Goal: Information Seeking & Learning: Learn about a topic

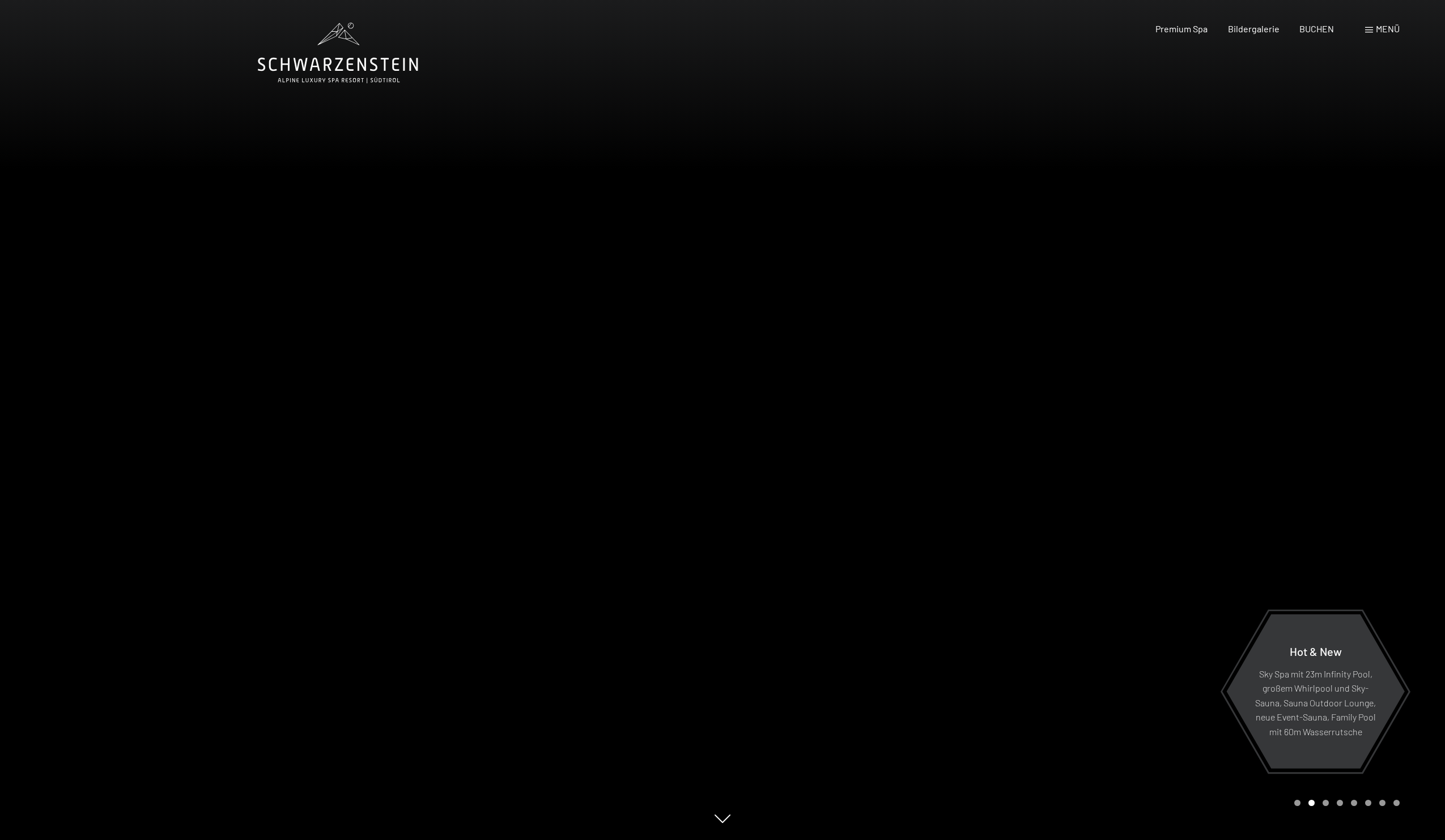
click at [1369, 29] on span at bounding box center [1369, 30] width 8 height 6
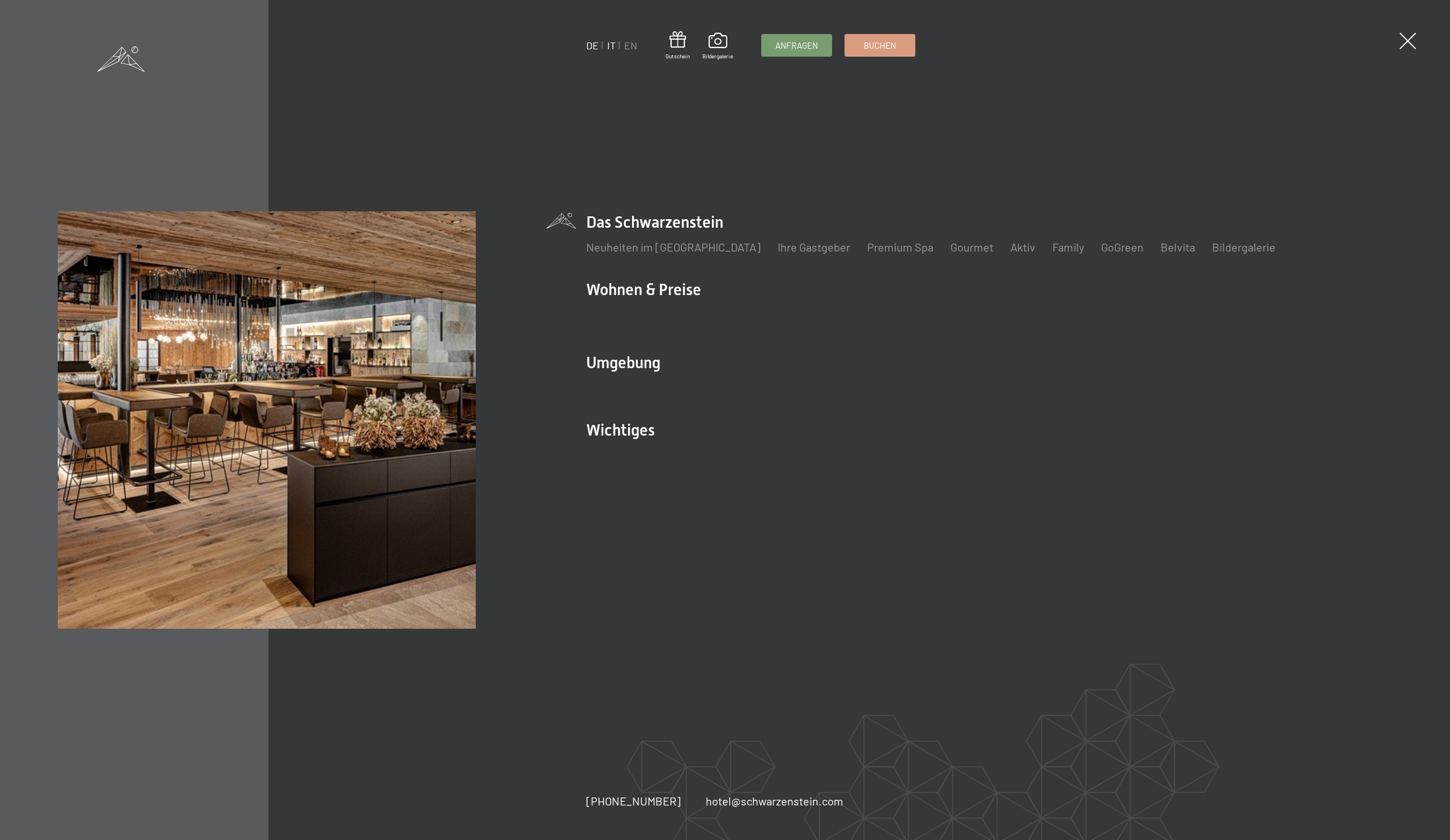
click at [610, 48] on link "IT" at bounding box center [611, 45] width 8 height 12
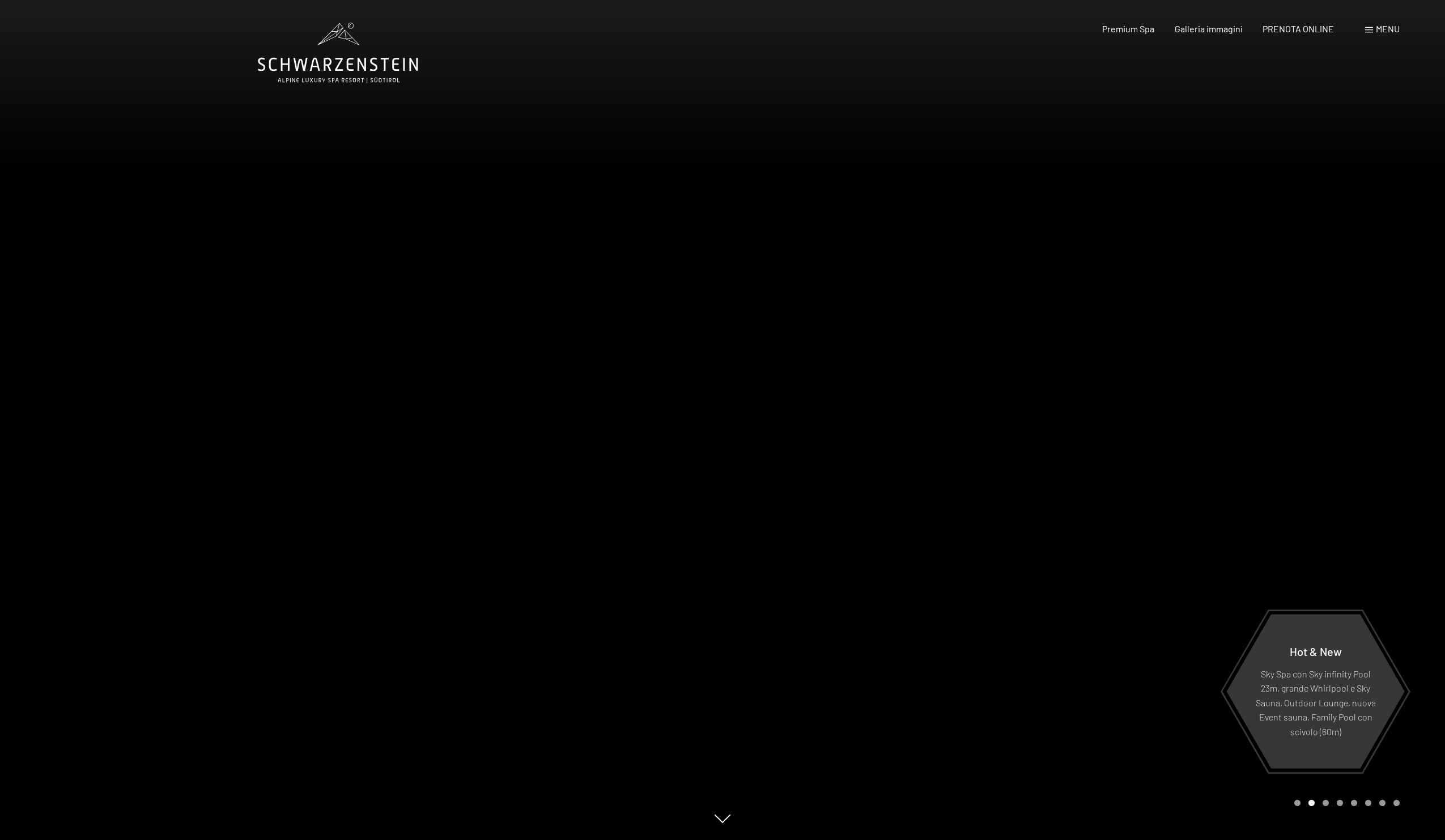
click at [1072, 431] on div at bounding box center [1083, 420] width 722 height 840
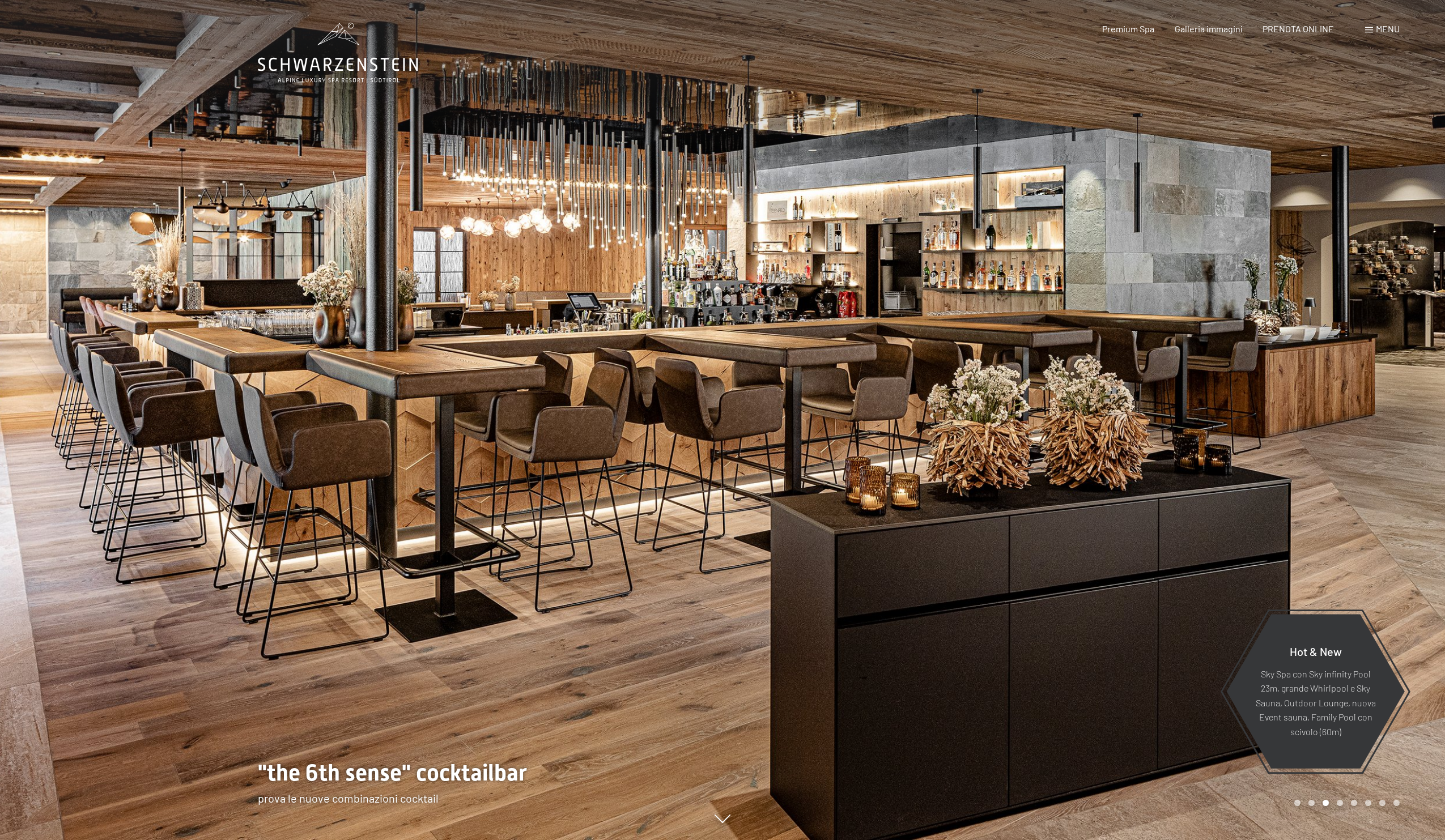
click at [1412, 766] on div at bounding box center [1083, 420] width 722 height 840
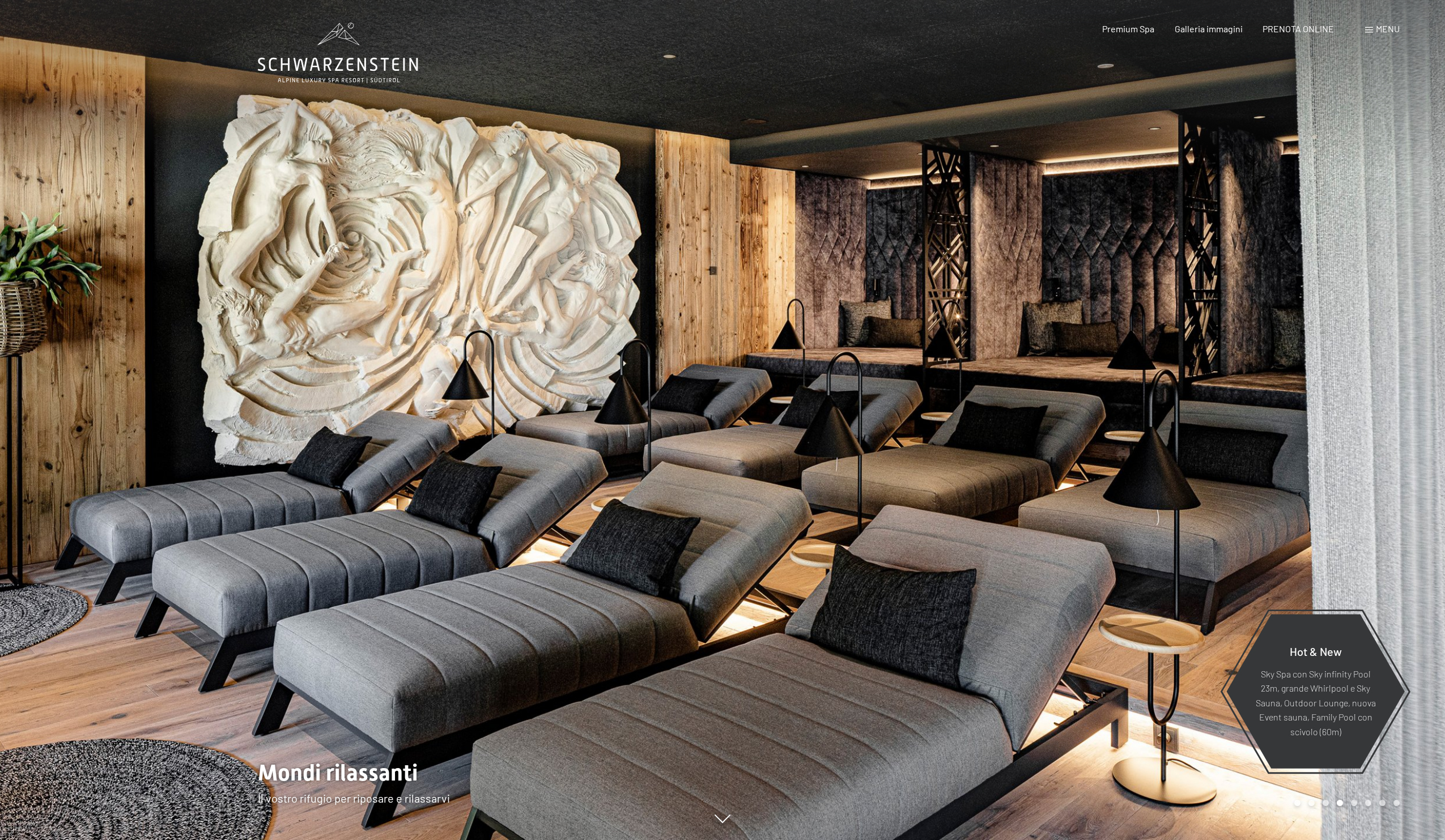
click at [1412, 766] on div at bounding box center [1083, 420] width 722 height 840
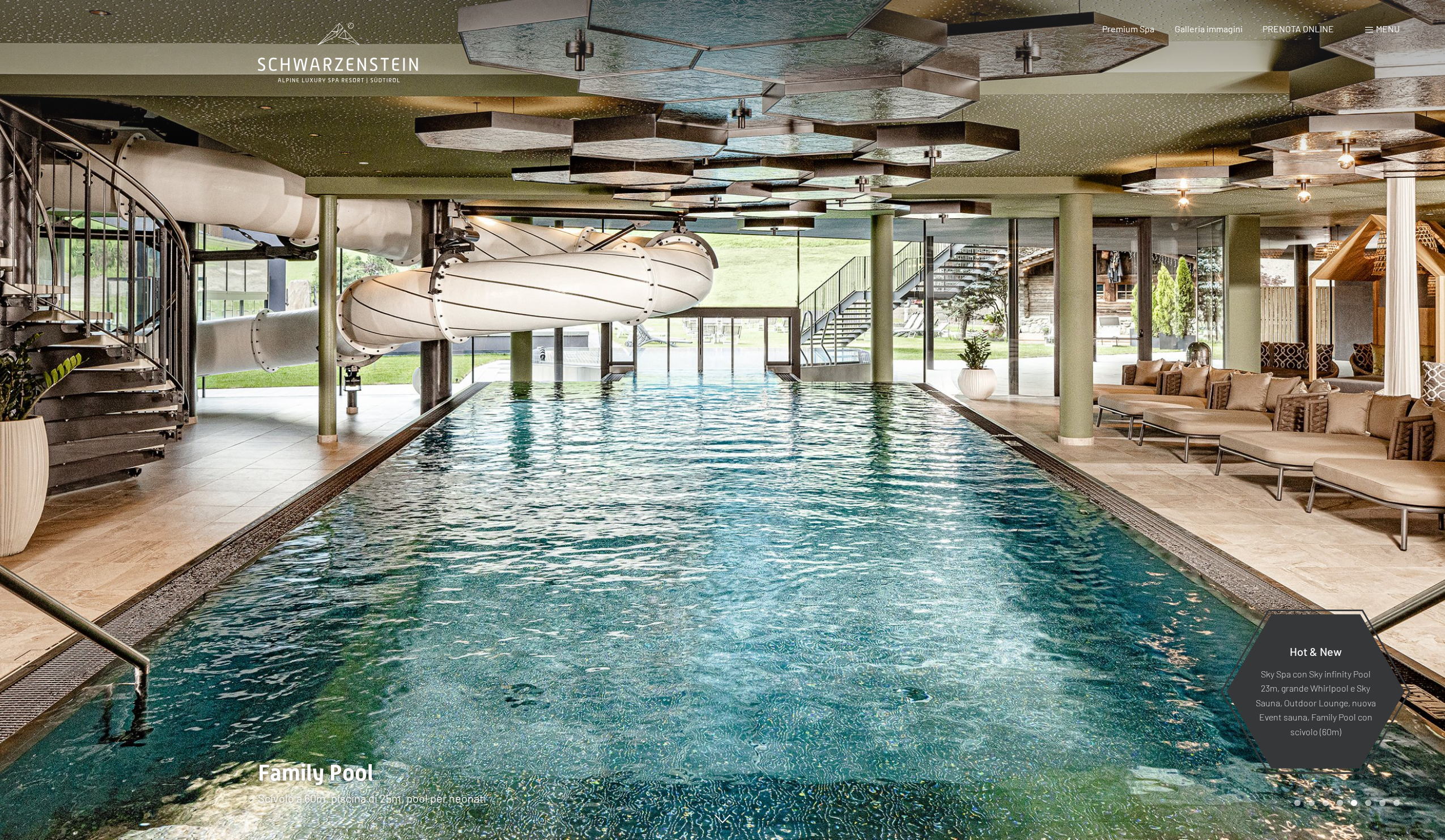
click at [1412, 766] on div at bounding box center [1083, 420] width 722 height 840
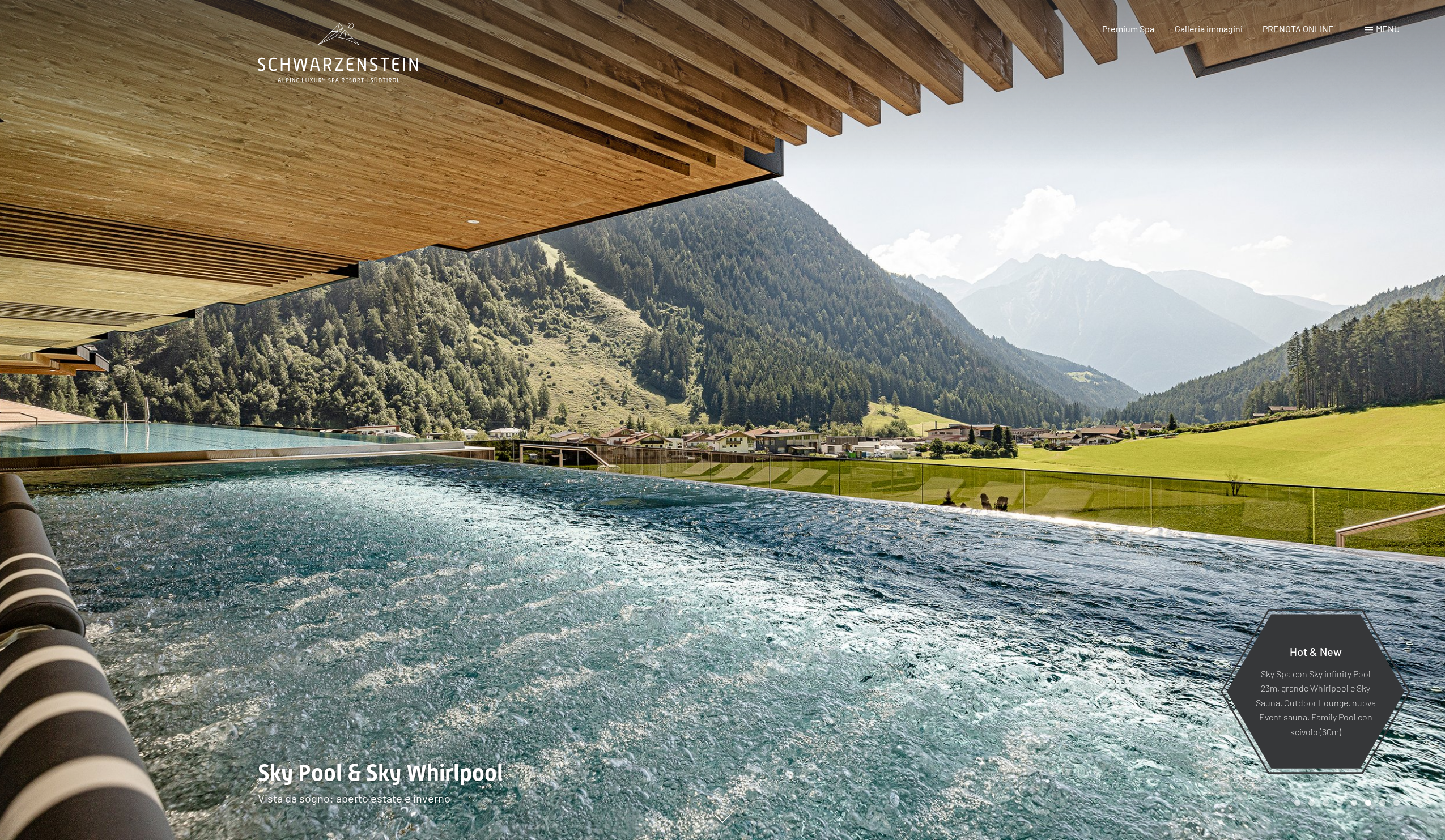
click at [1412, 766] on div at bounding box center [1083, 420] width 722 height 840
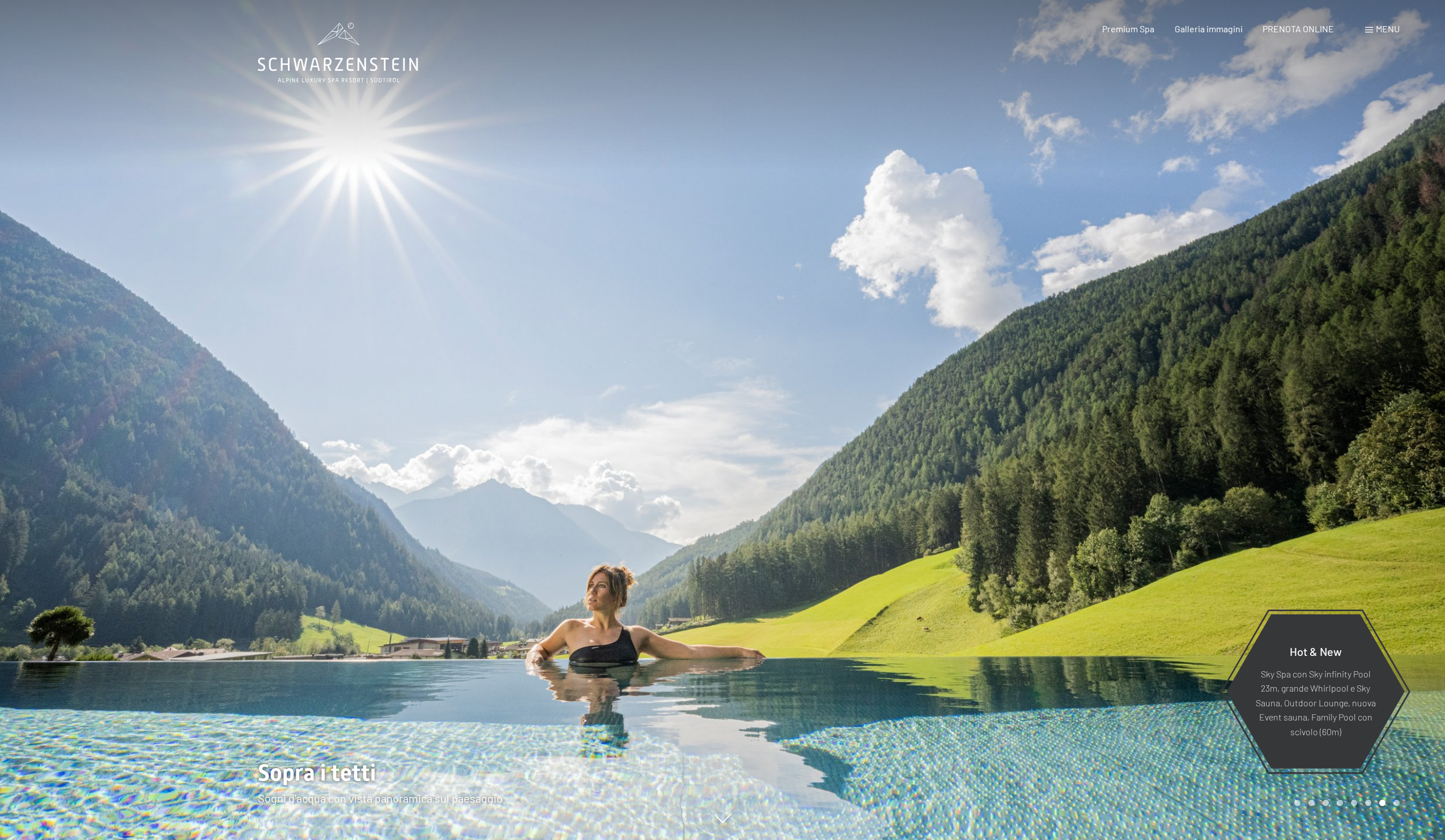
click at [1412, 766] on div at bounding box center [1083, 420] width 722 height 840
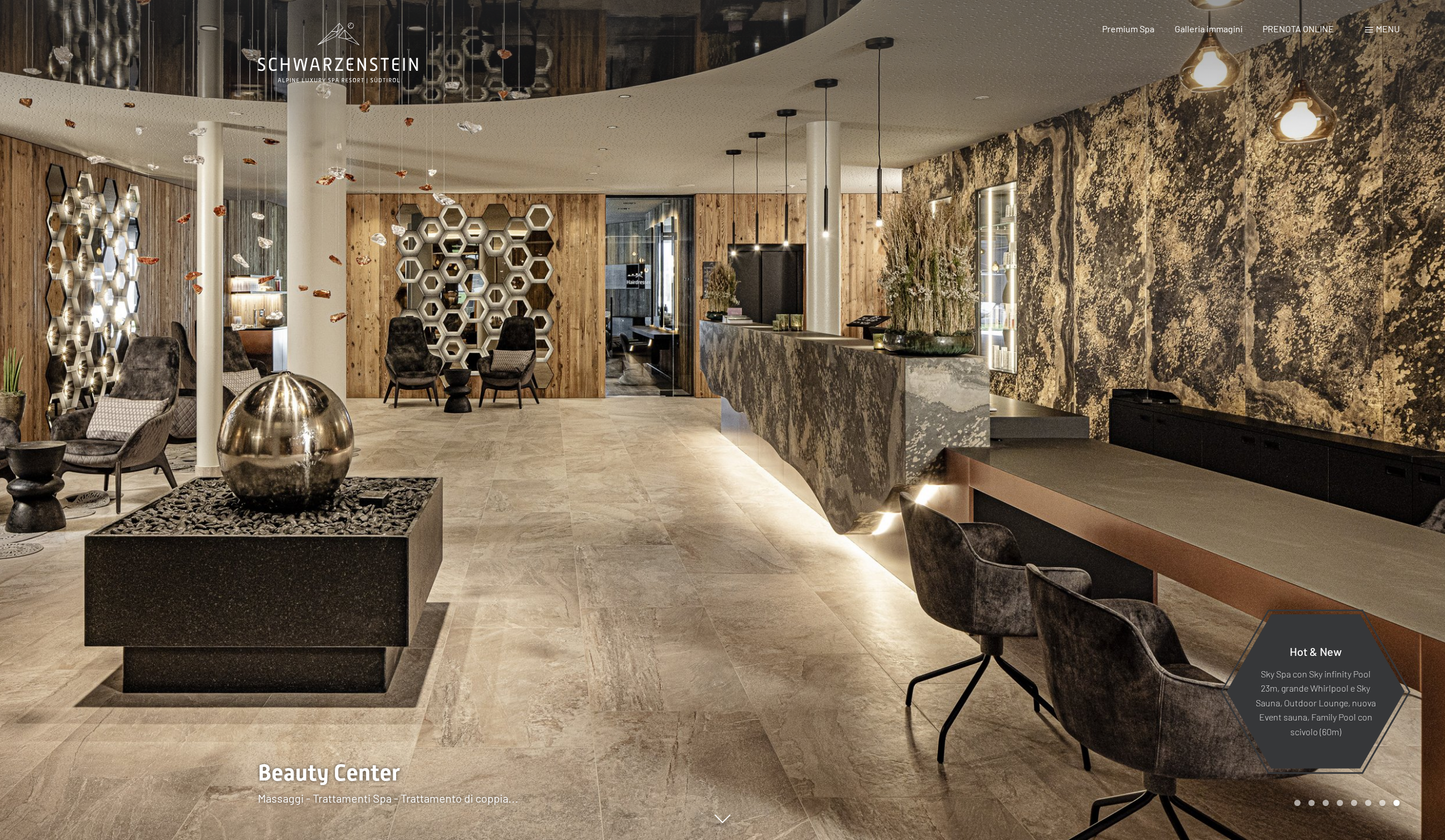
click at [1412, 766] on div at bounding box center [1083, 420] width 722 height 840
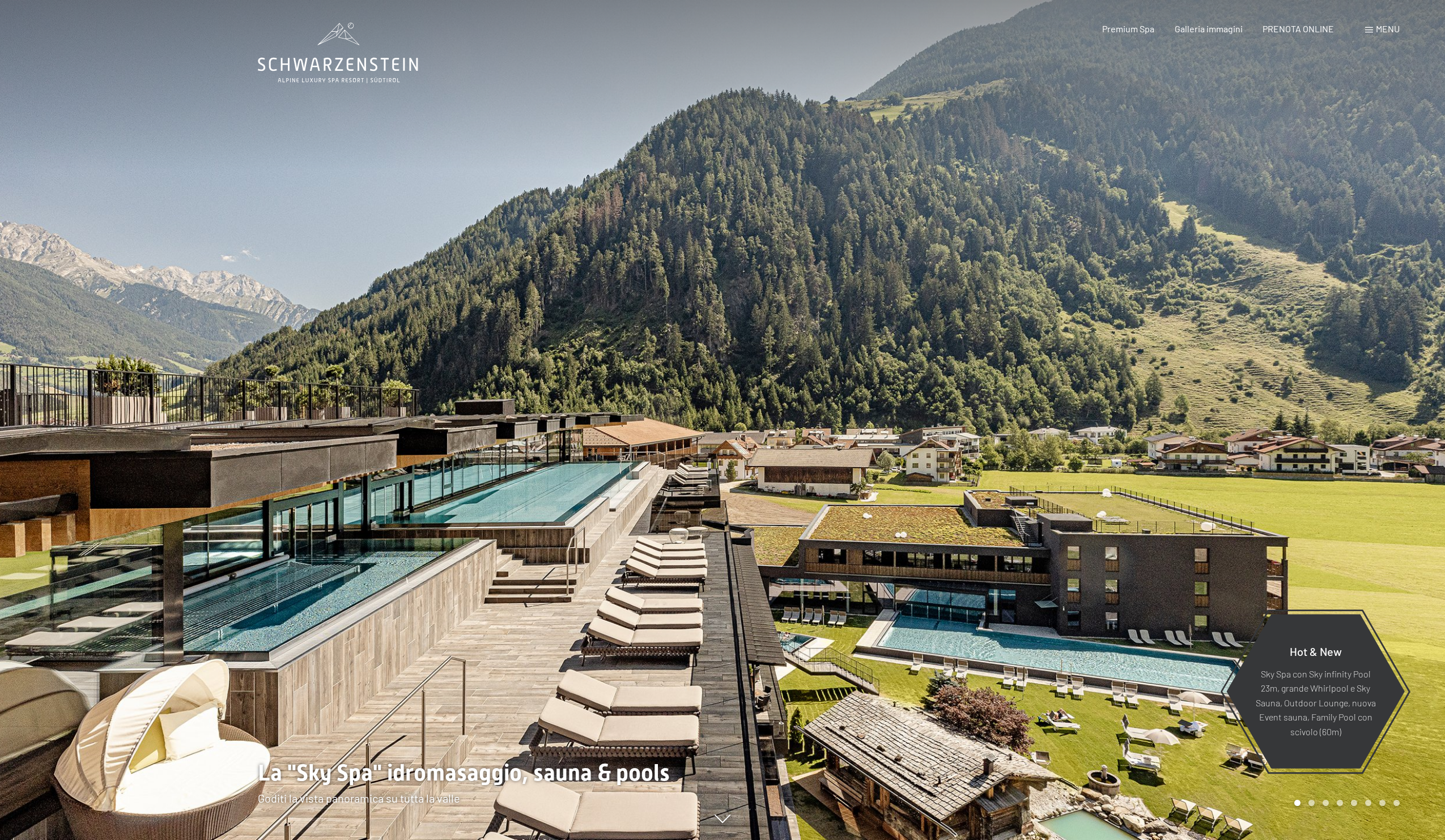
click at [1412, 766] on div at bounding box center [1083, 420] width 722 height 840
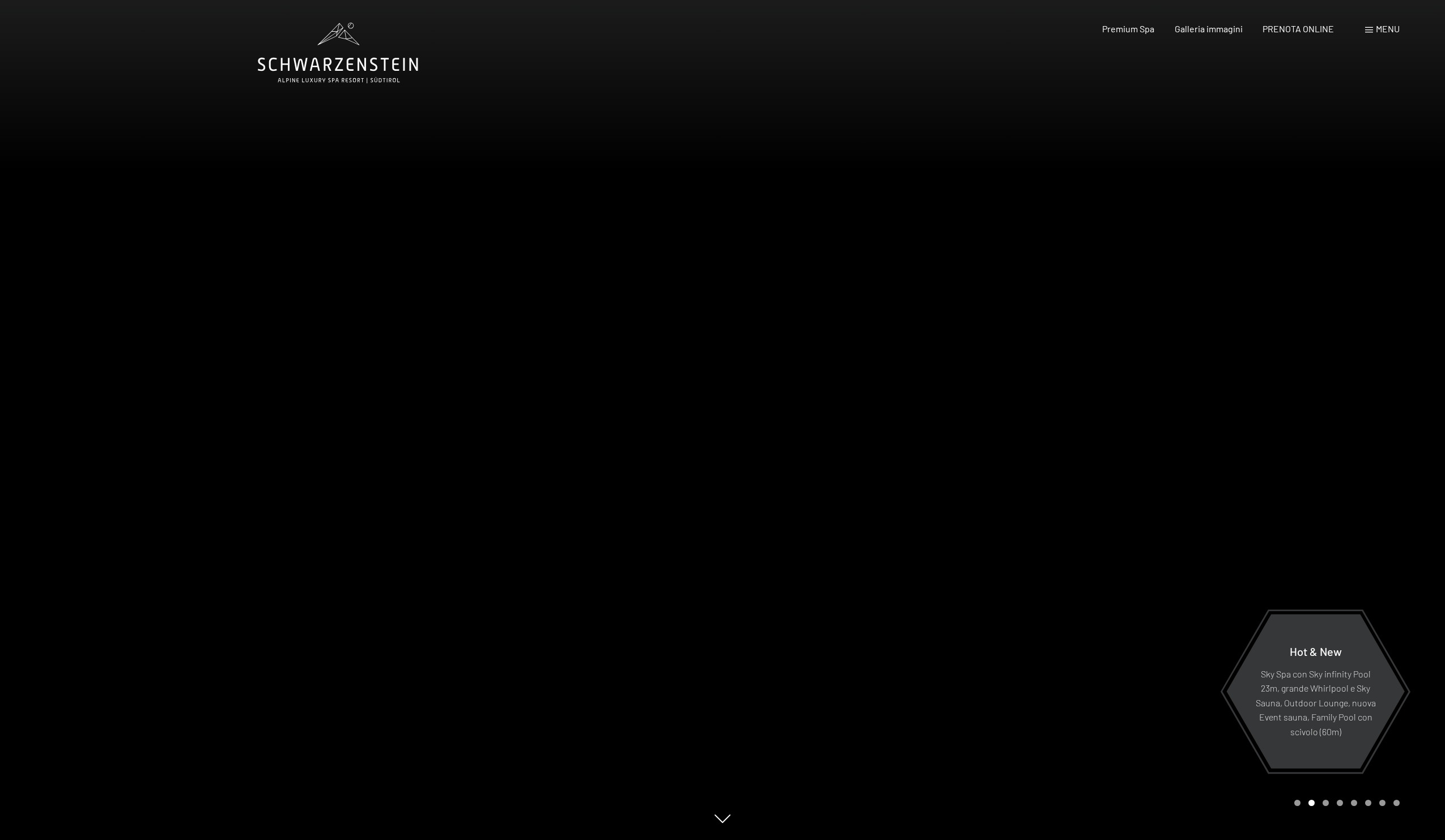
click at [1412, 766] on div at bounding box center [1083, 420] width 722 height 840
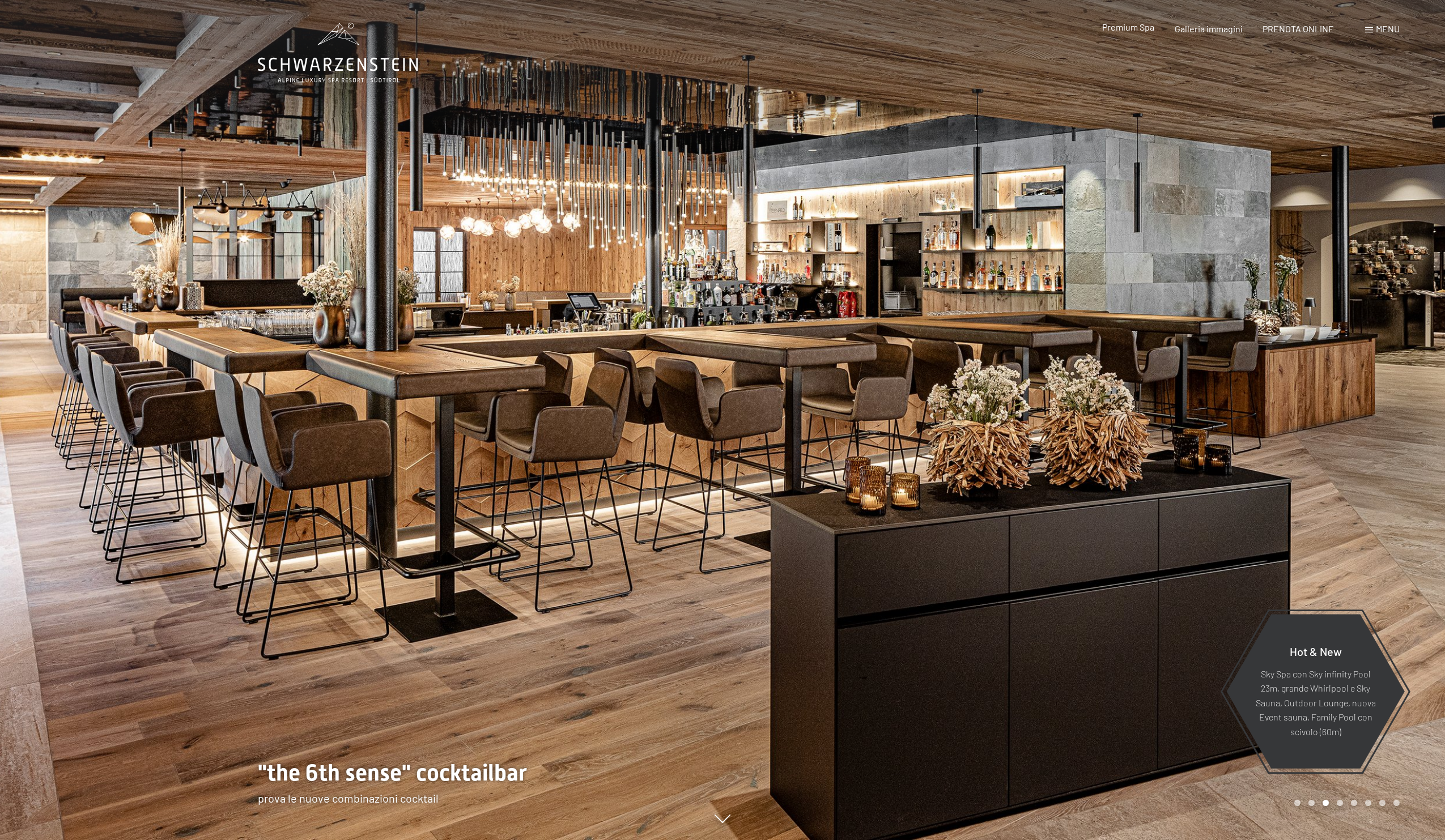
click at [1136, 28] on span "Premium Spa" at bounding box center [1128, 27] width 52 height 11
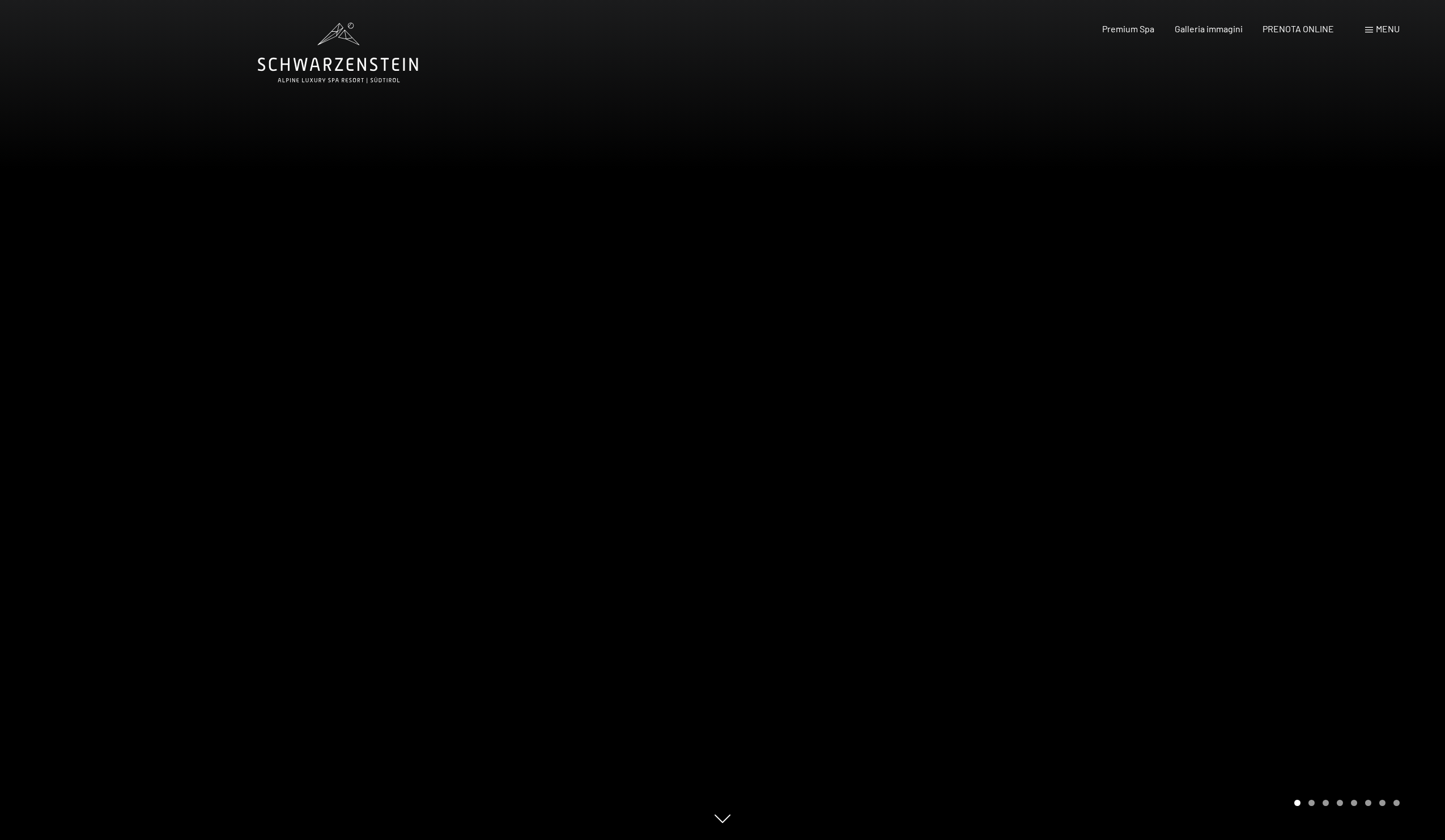
click at [1389, 29] on span "Menu" at bounding box center [1388, 29] width 24 height 11
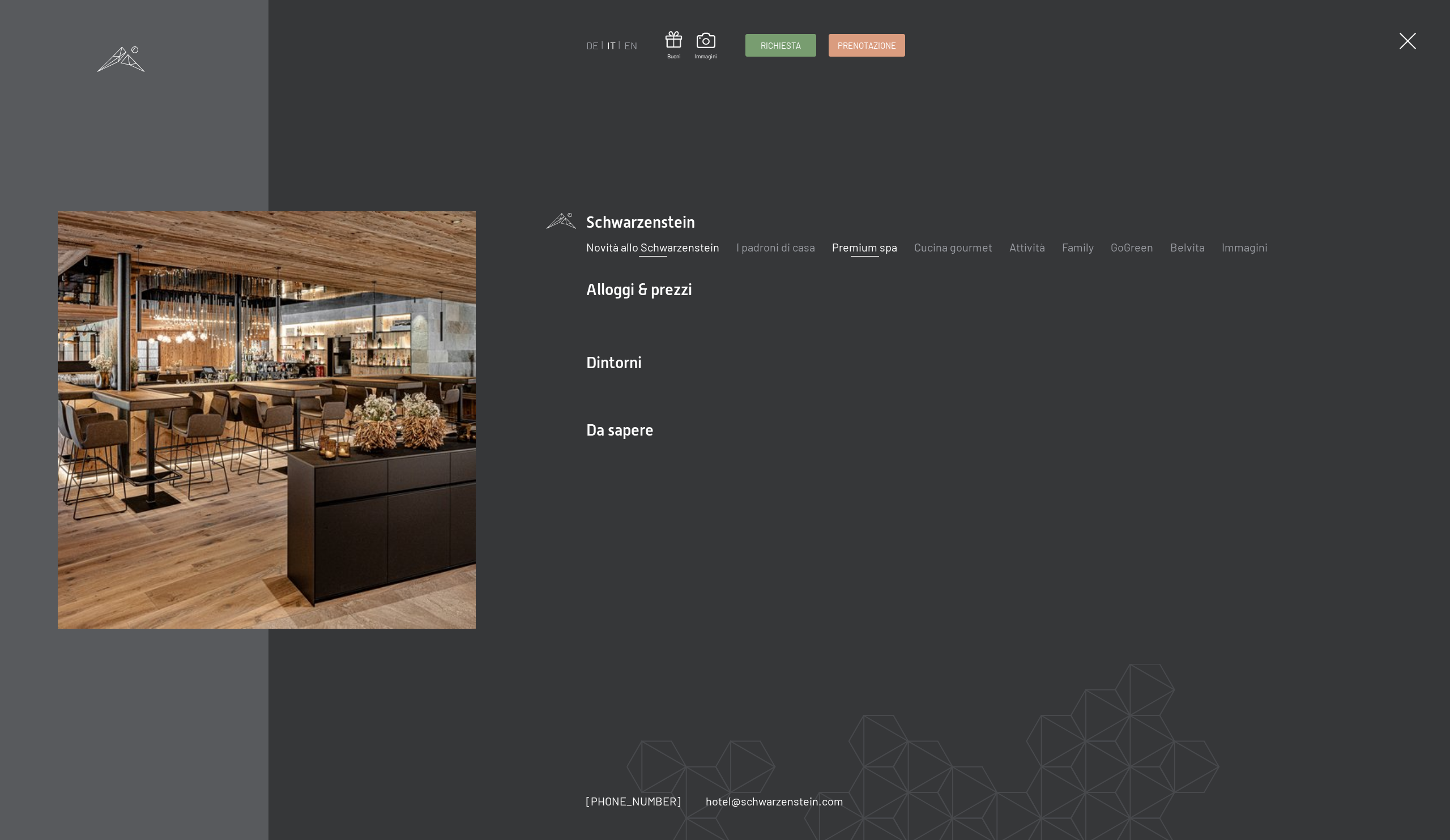
click at [644, 248] on link "Novità allo Schwarzenstein" at bounding box center [652, 247] width 133 height 14
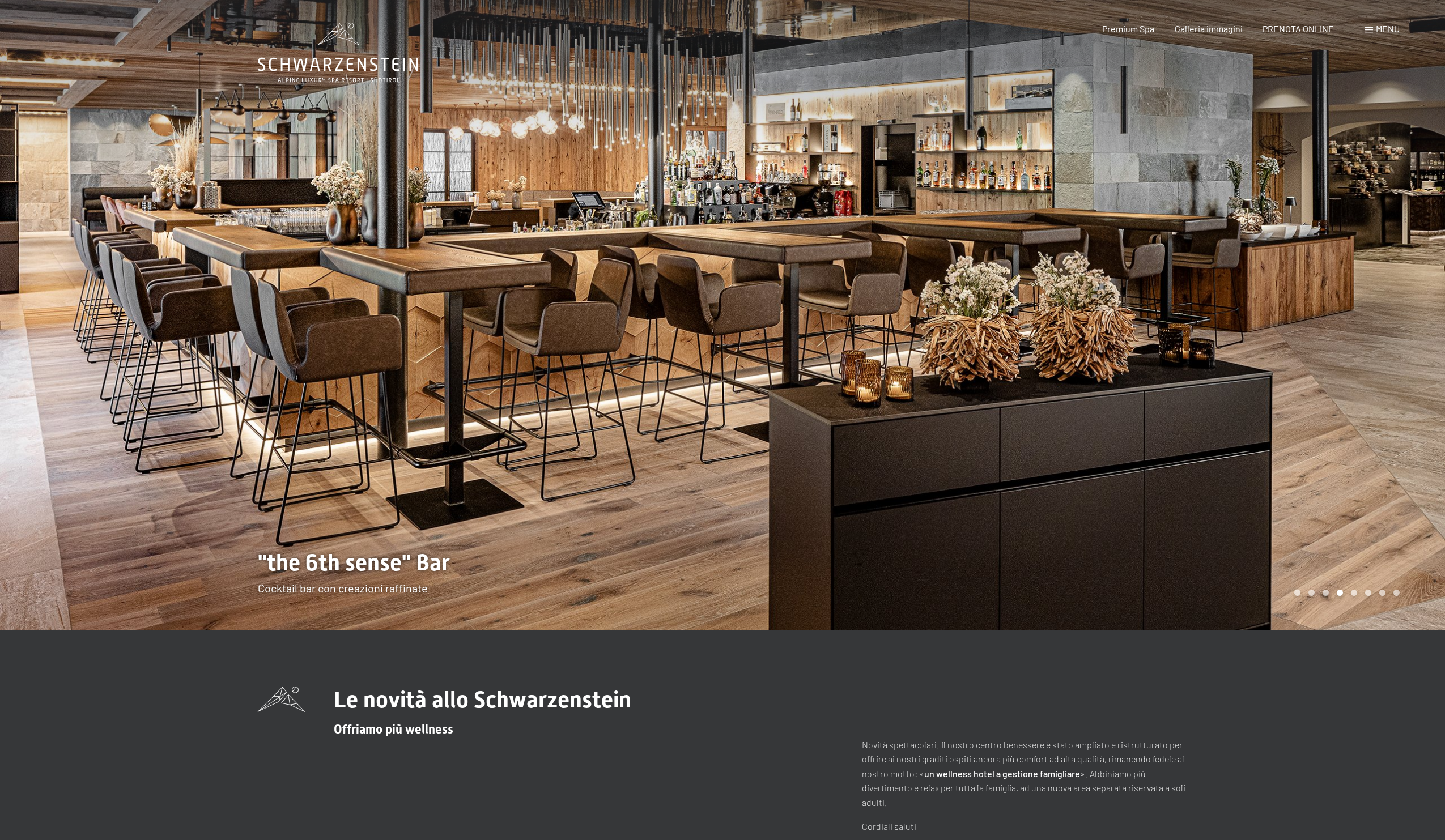
click at [1362, 462] on div at bounding box center [1083, 315] width 722 height 630
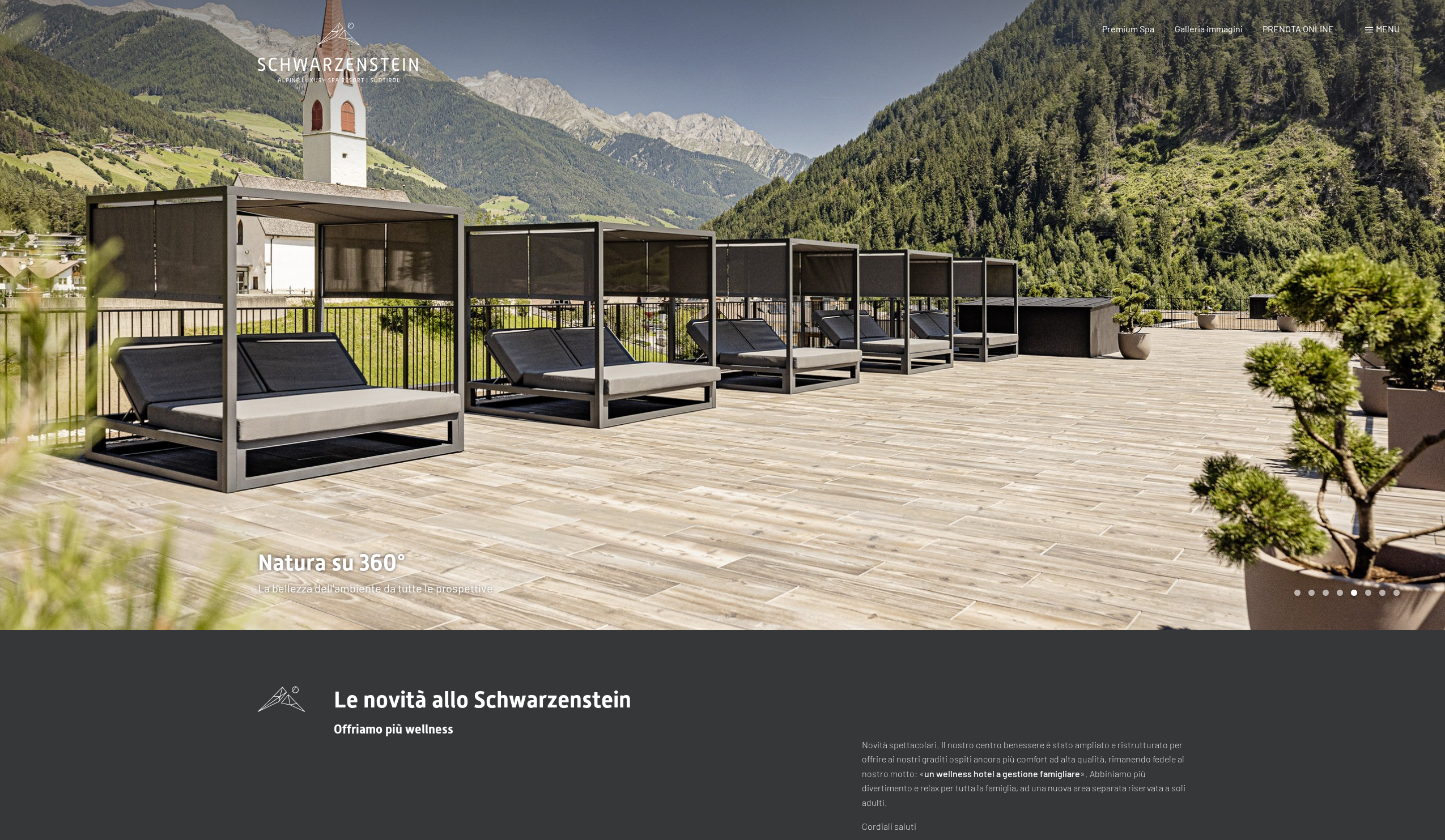
click at [1301, 336] on div at bounding box center [1083, 315] width 722 height 630
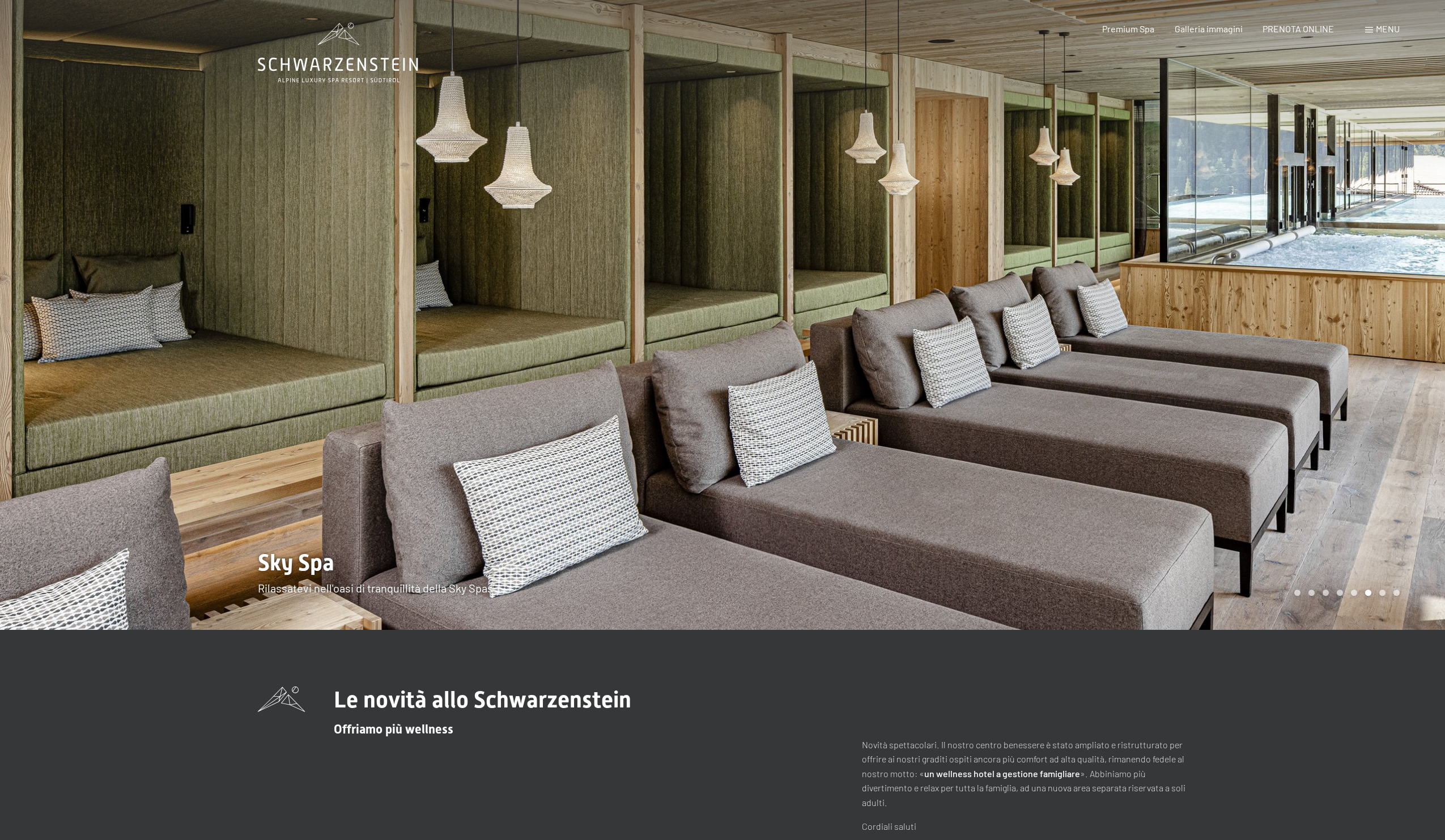
click at [1301, 336] on div at bounding box center [1083, 315] width 722 height 630
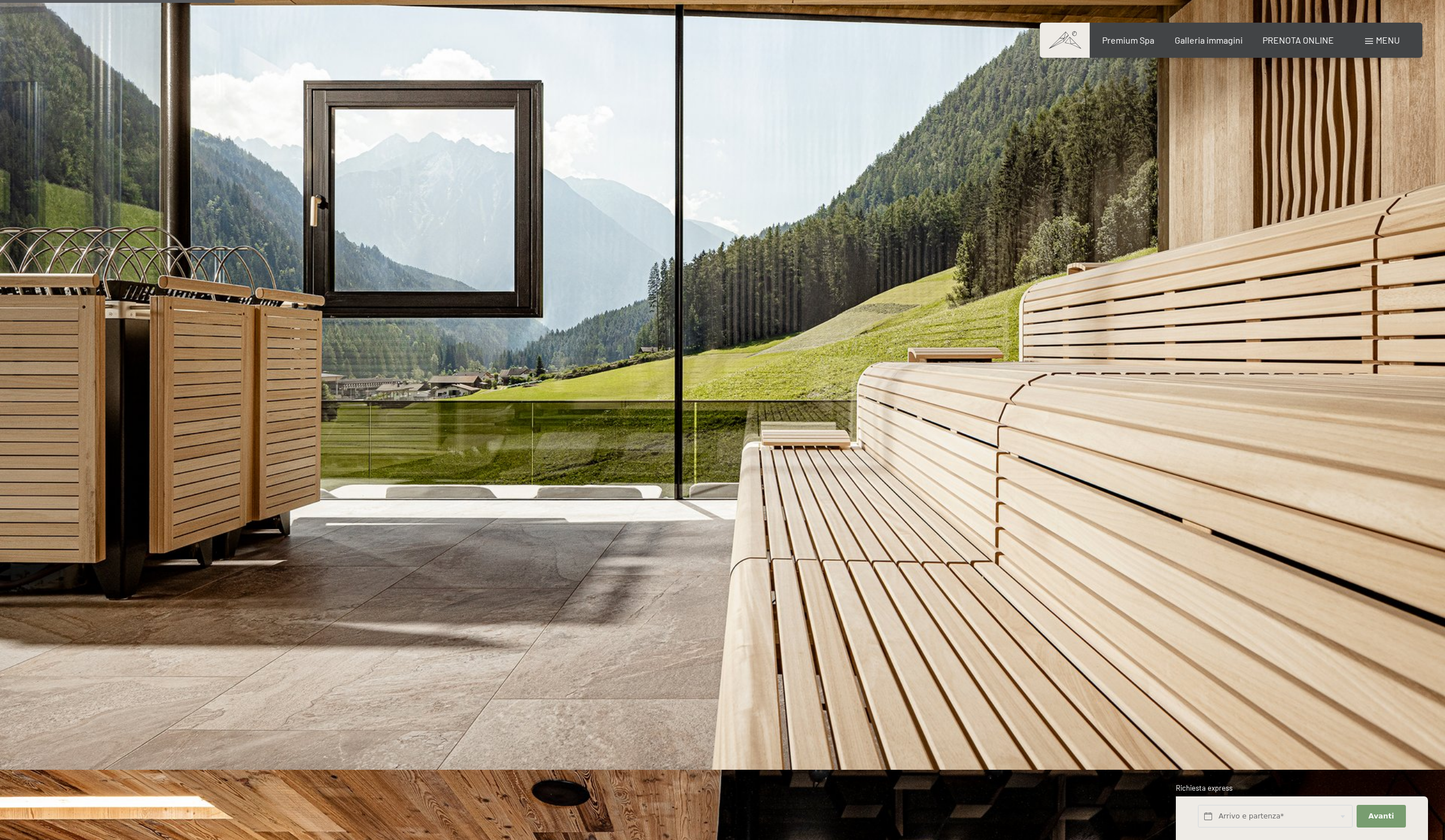
scroll to position [982, 0]
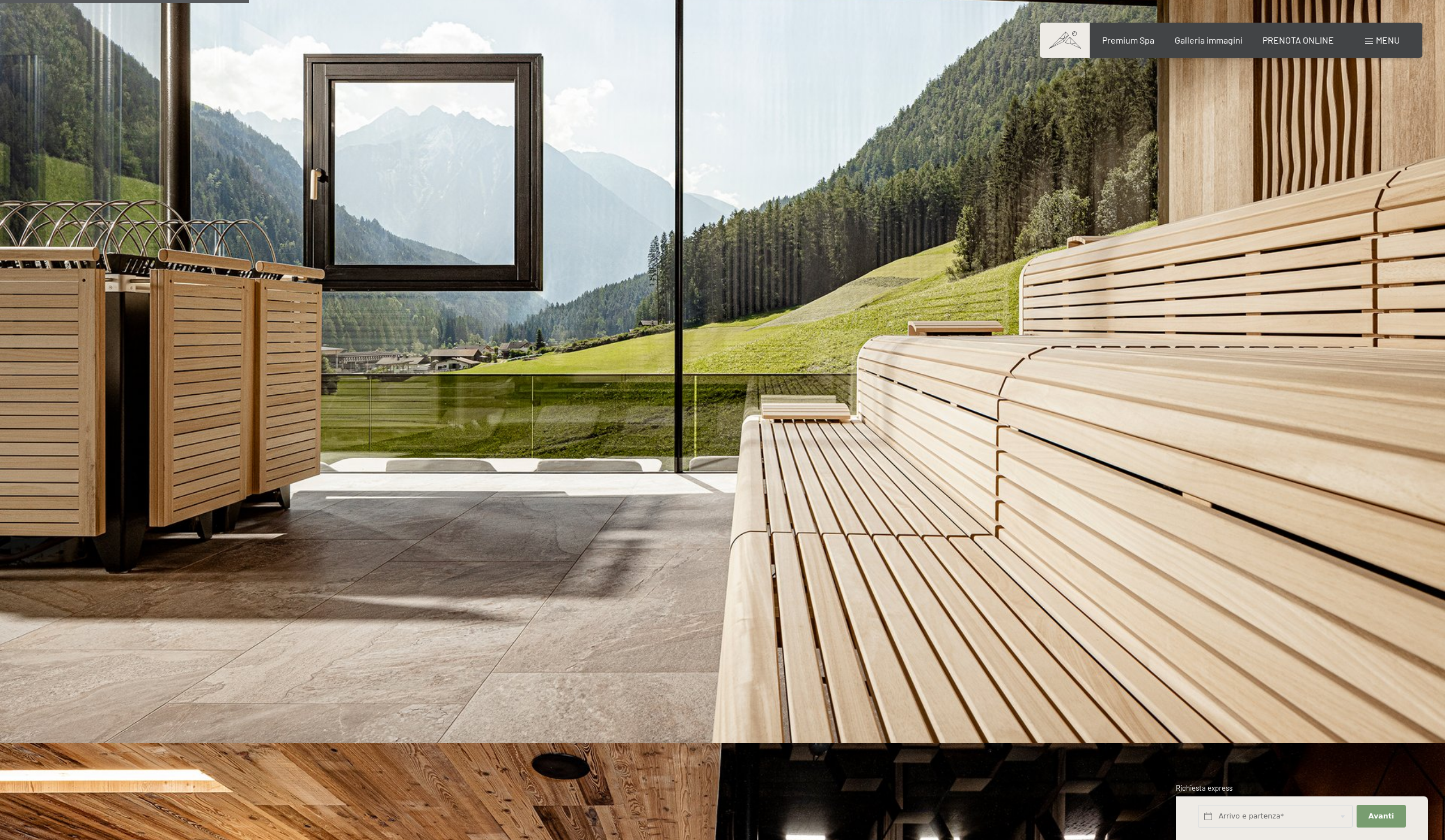
click at [1350, 239] on img at bounding box center [722, 337] width 1445 height 812
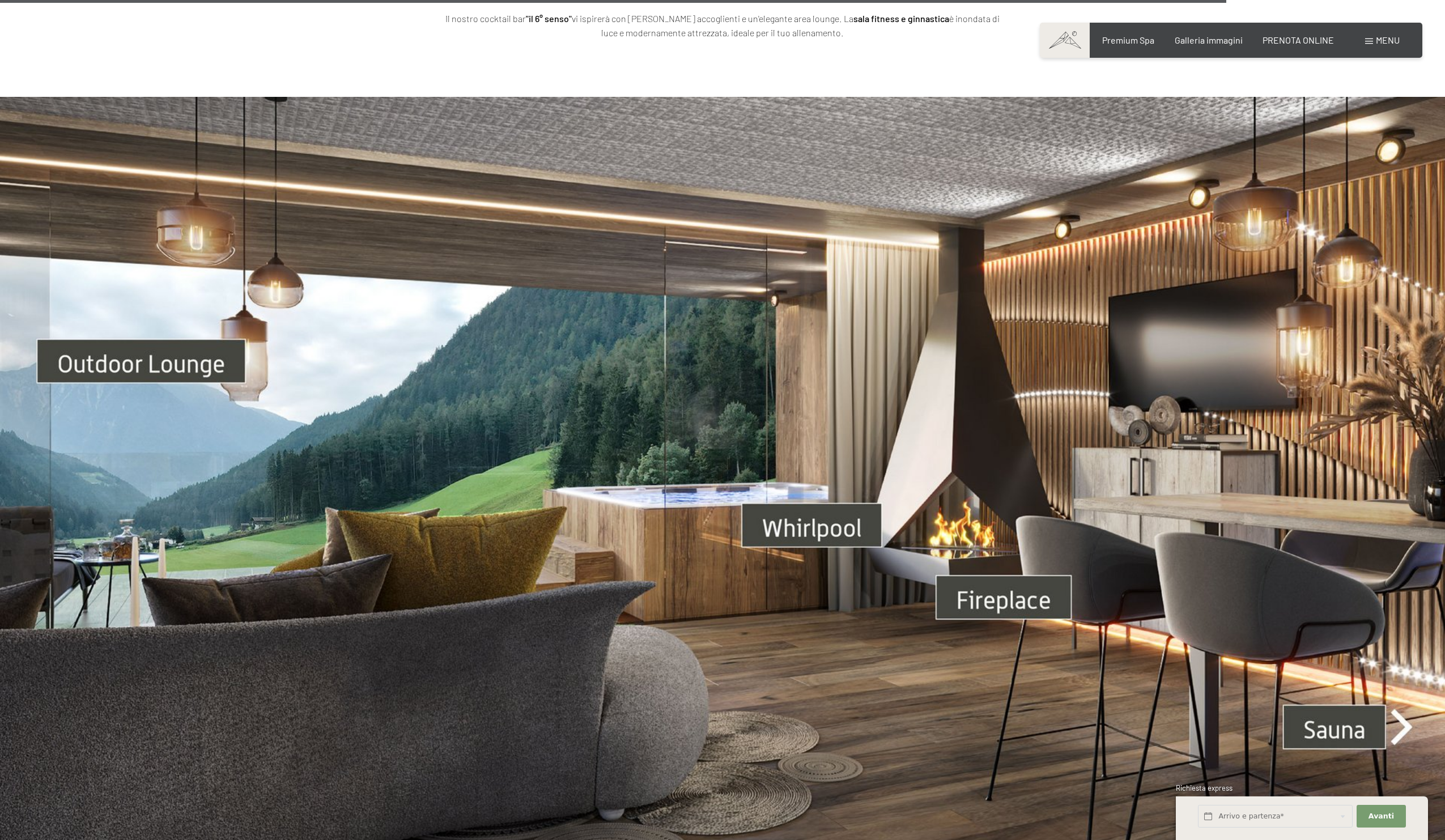
scroll to position [4965, 0]
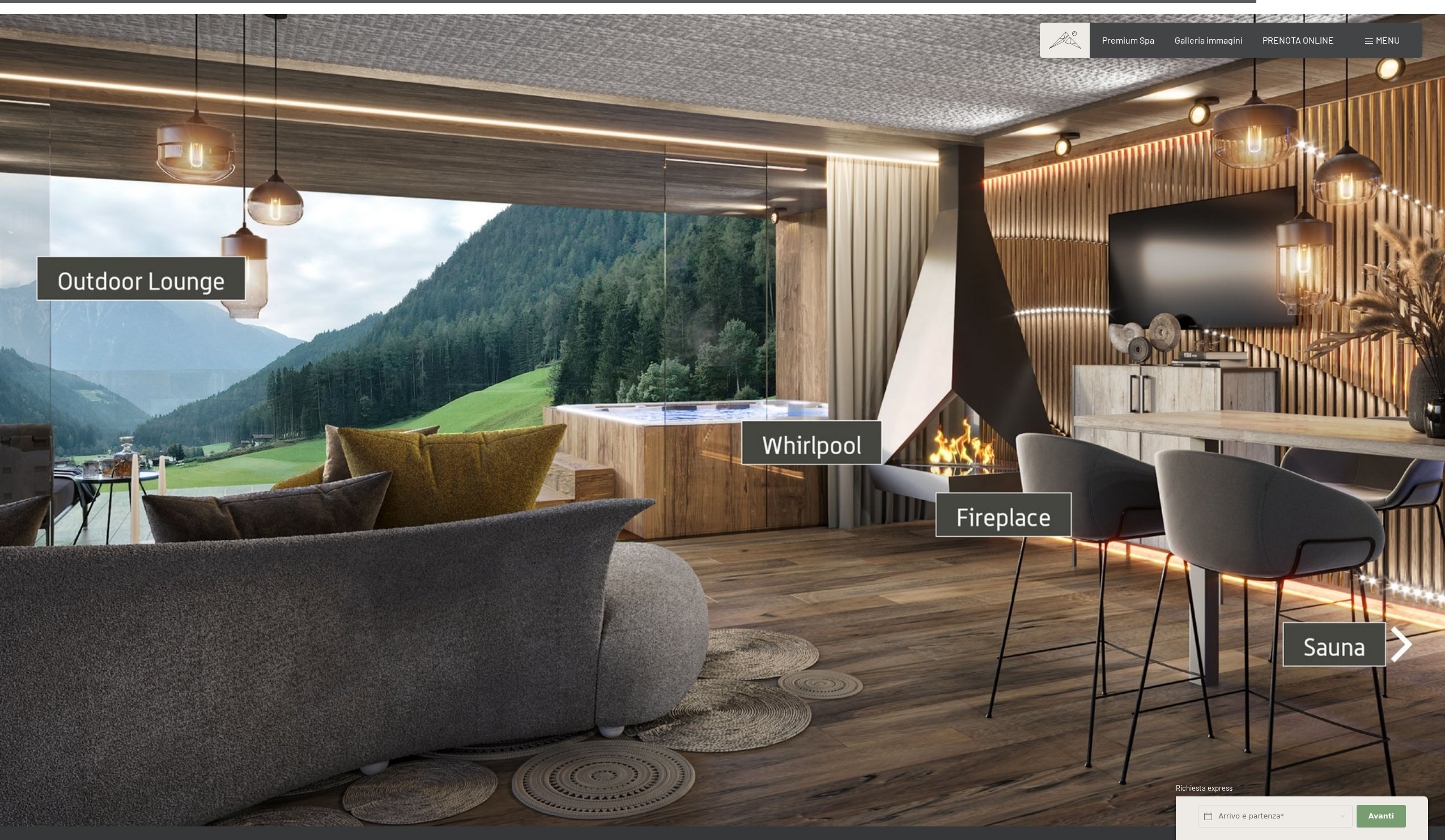
click at [1394, 388] on img at bounding box center [722, 420] width 1445 height 812
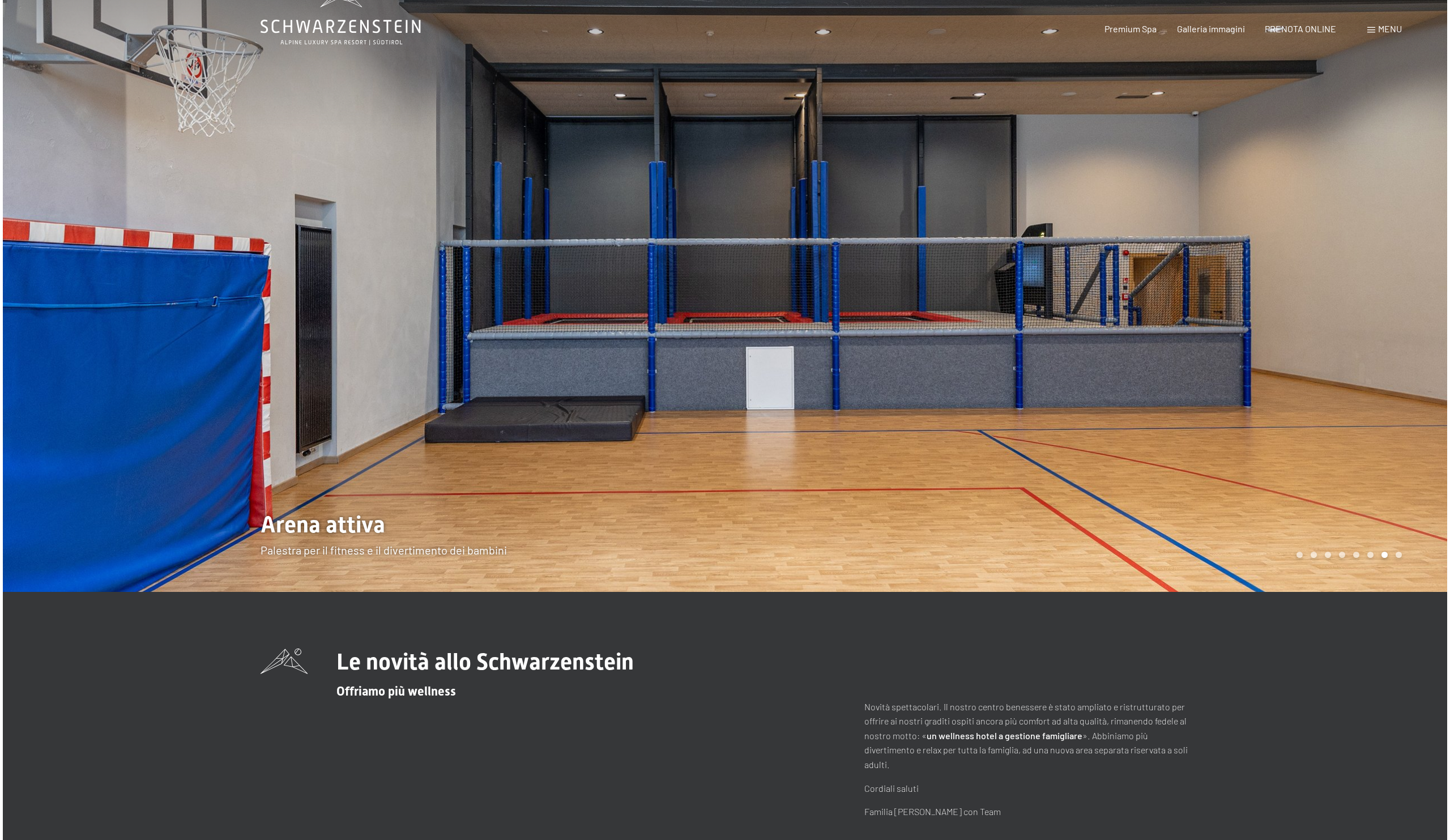
scroll to position [0, 0]
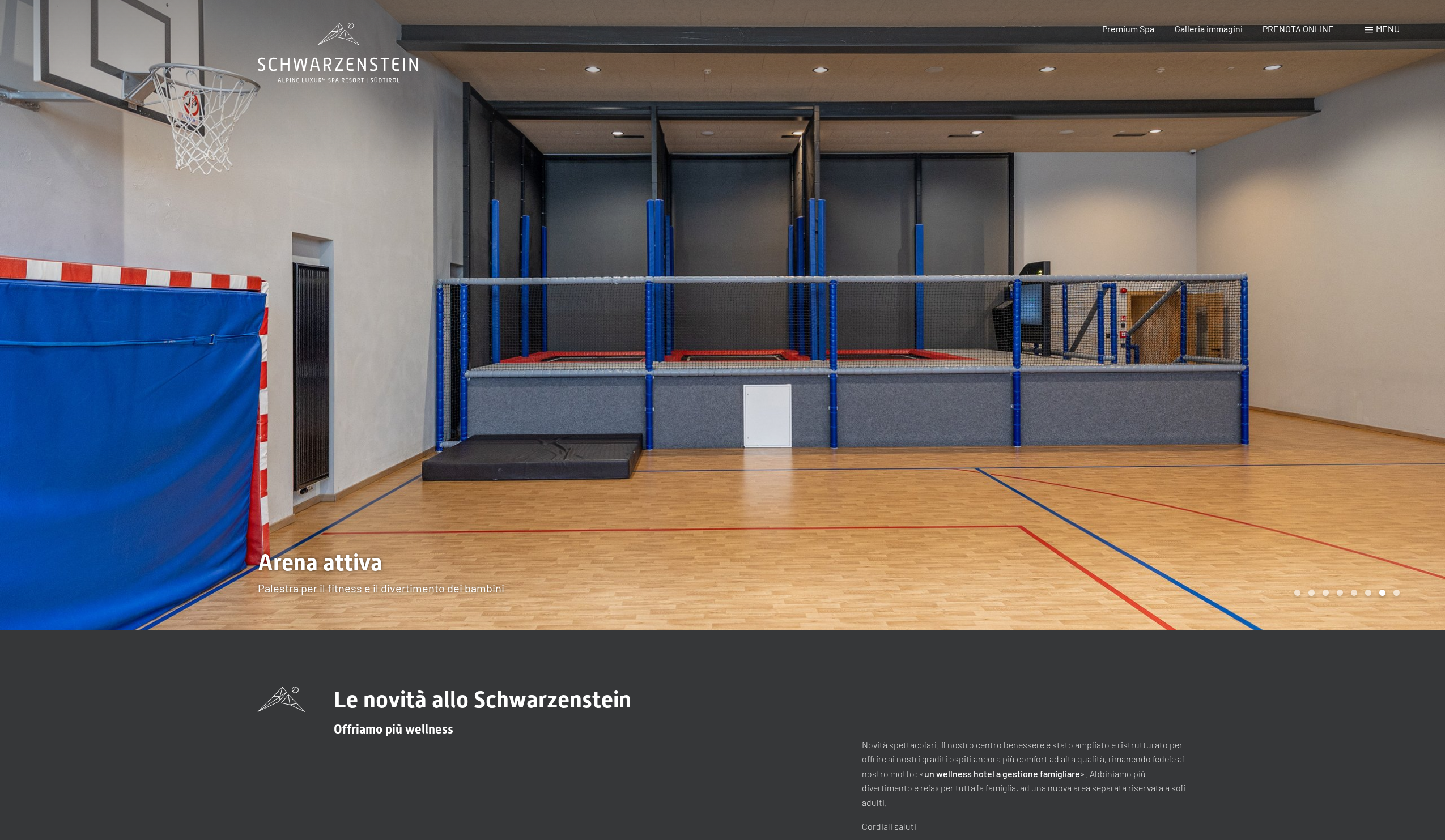
click at [1392, 25] on span "Menu" at bounding box center [1388, 29] width 24 height 11
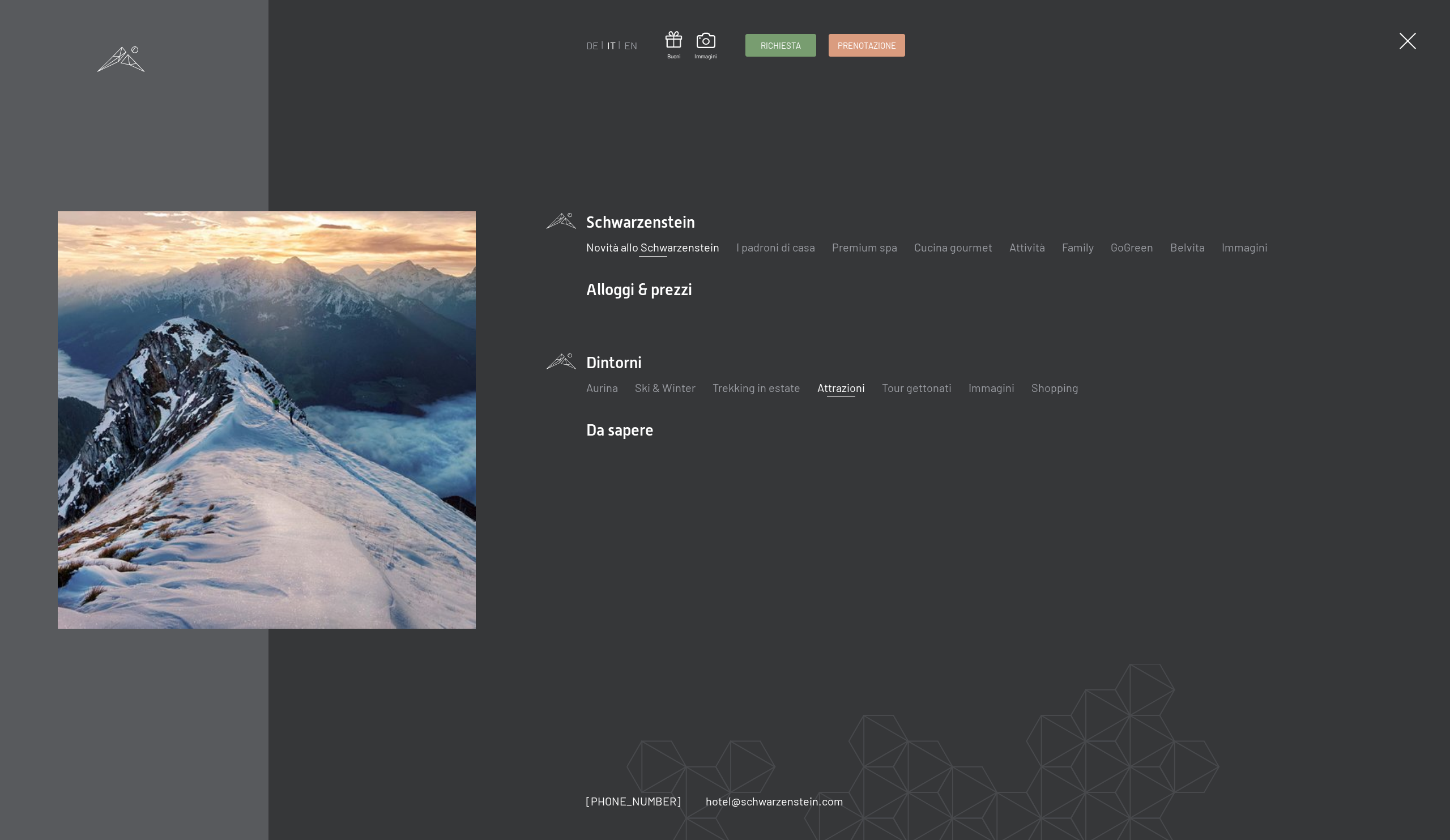
click at [851, 388] on link "Attrazioni" at bounding box center [841, 387] width 47 height 14
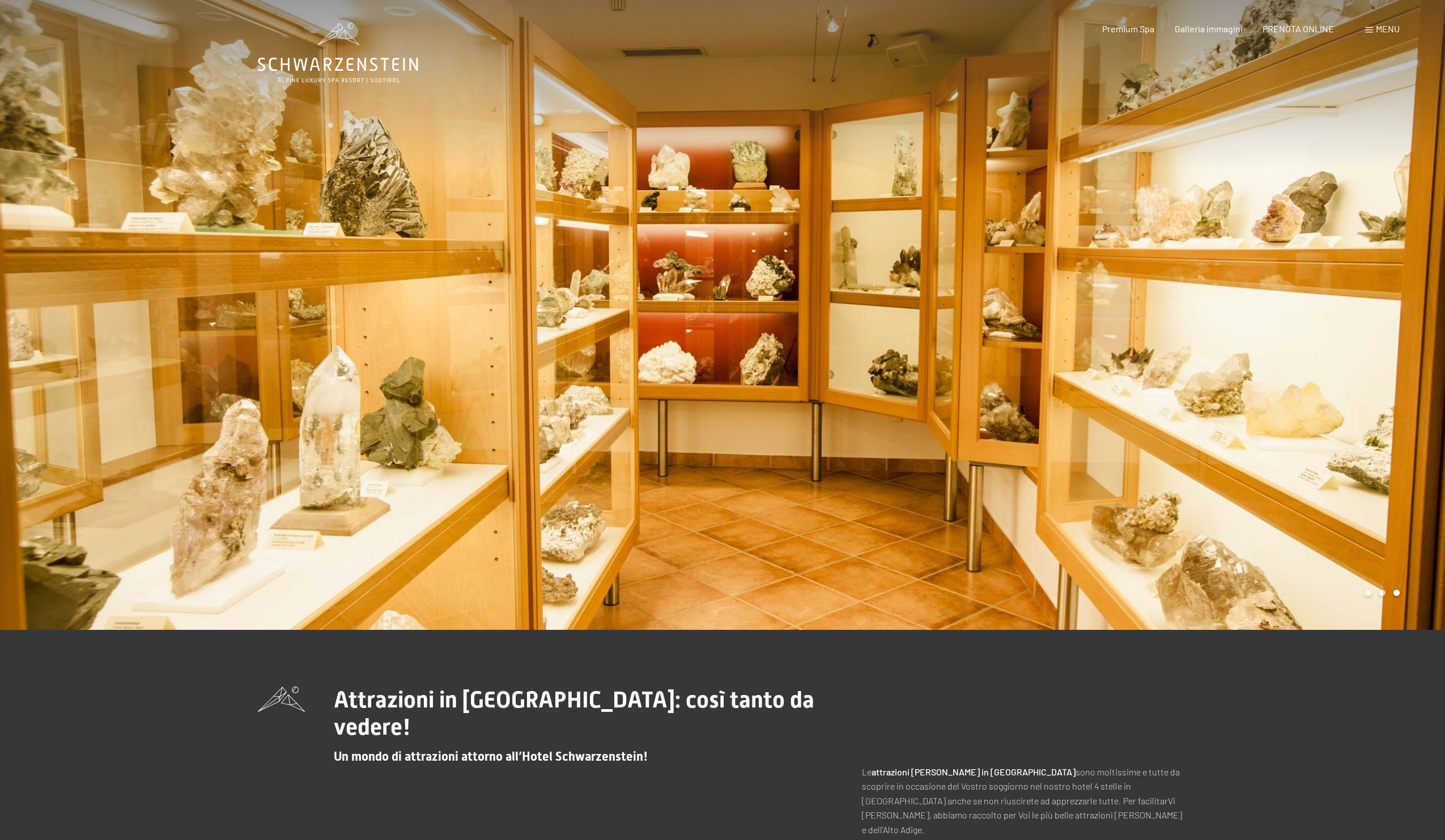
click at [1313, 454] on div at bounding box center [1083, 315] width 722 height 630
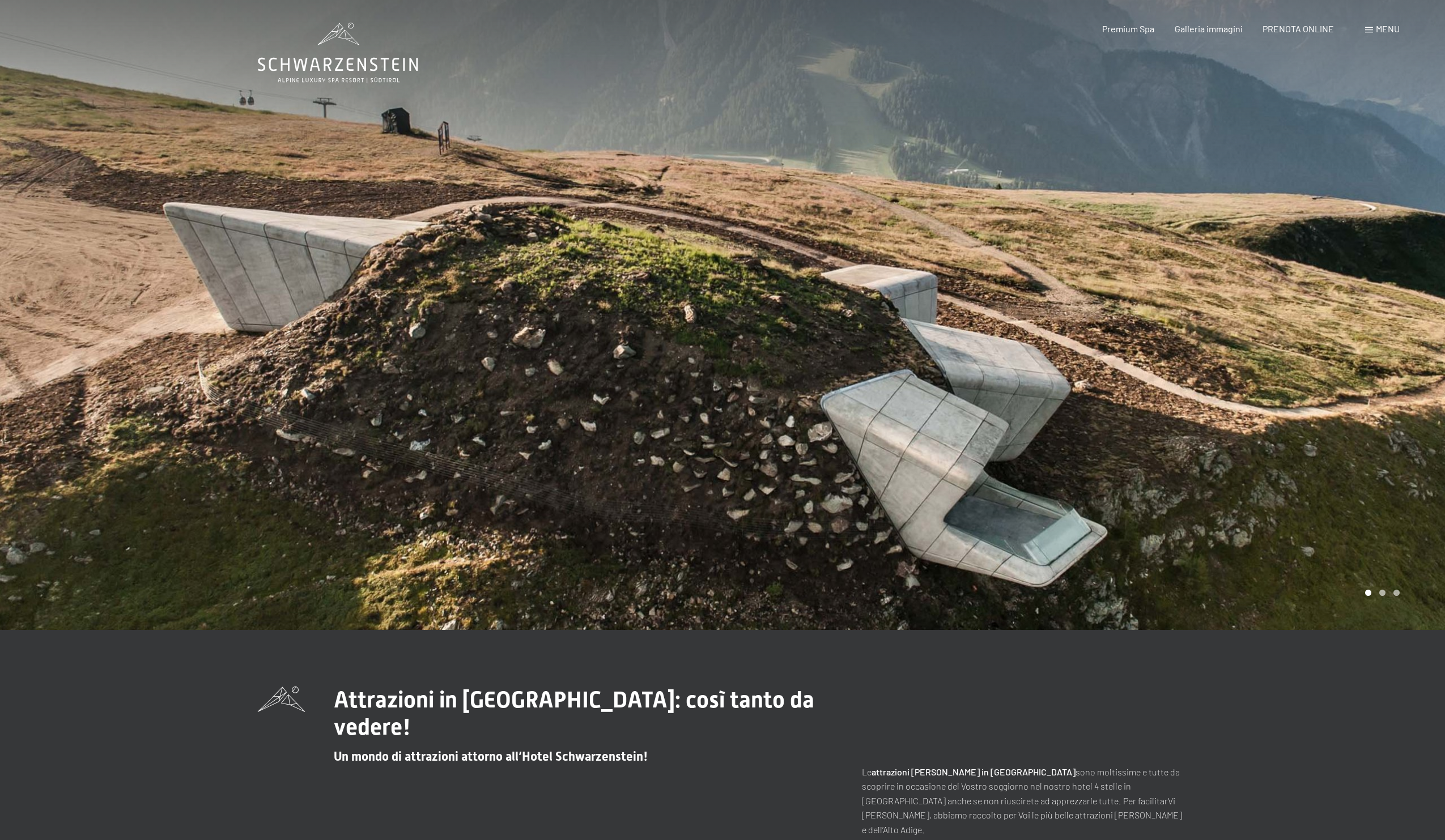
click at [1313, 454] on div at bounding box center [1083, 315] width 722 height 630
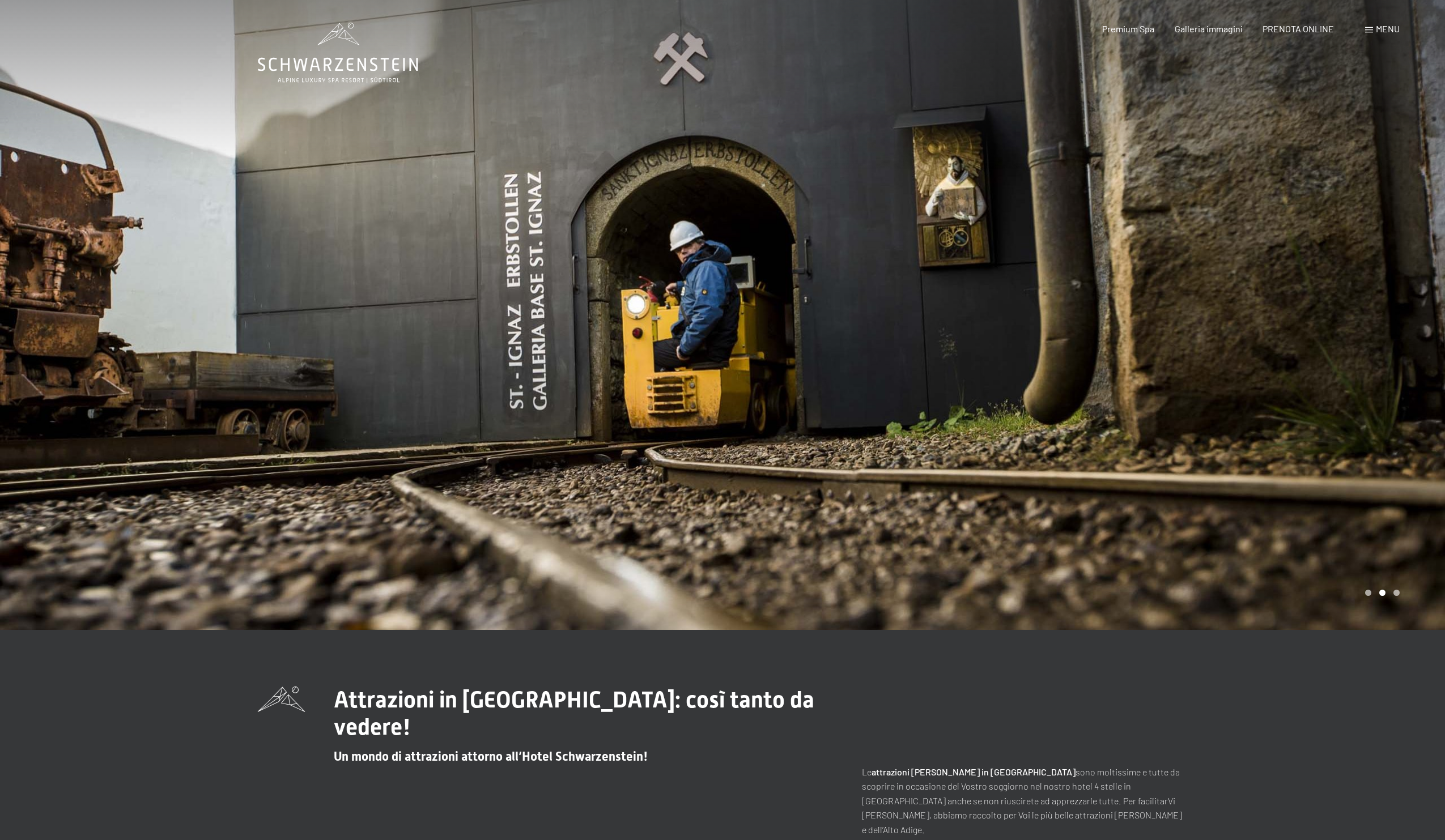
click at [1313, 454] on div at bounding box center [1083, 315] width 722 height 630
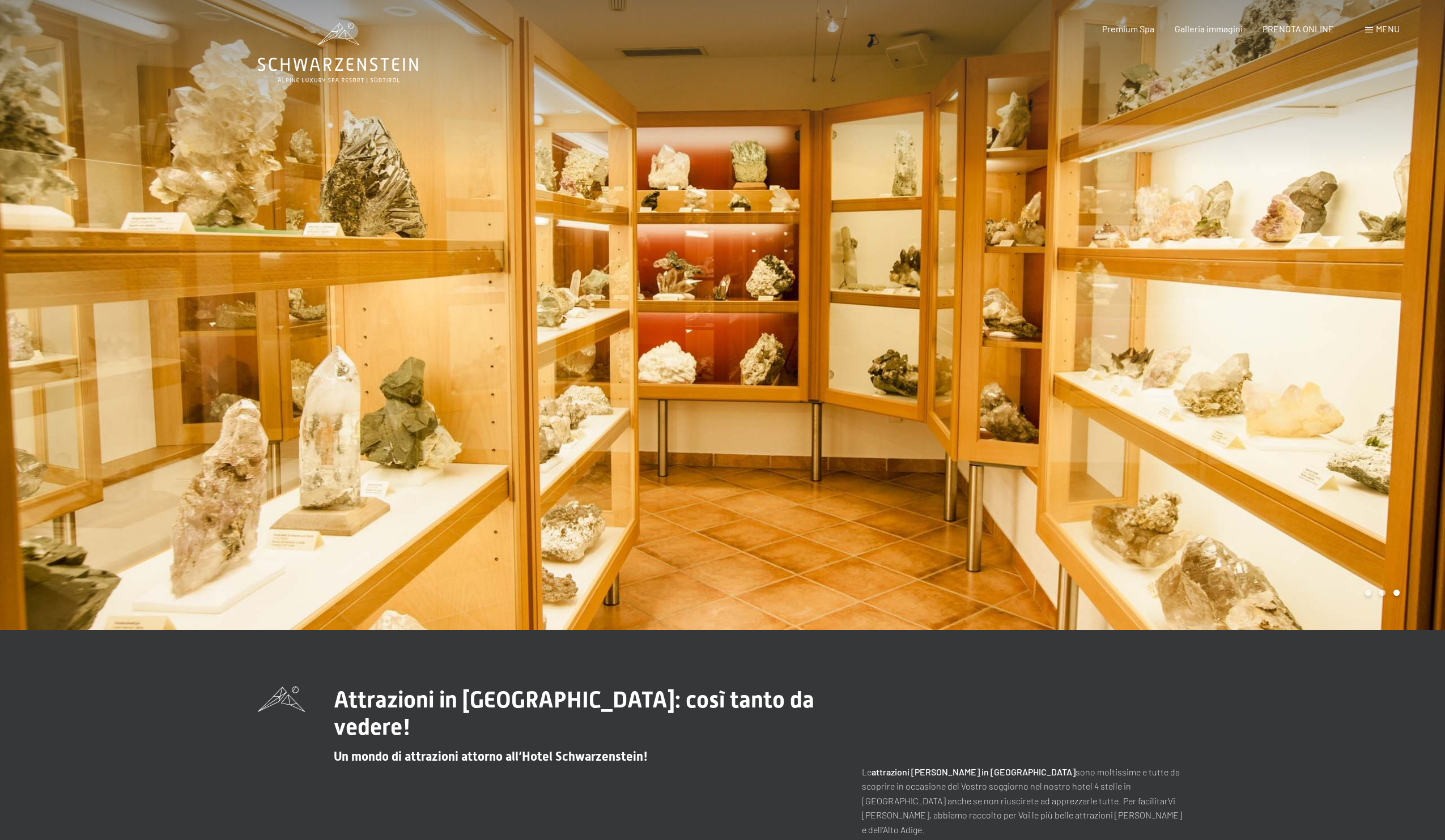
click at [1370, 27] on span at bounding box center [1369, 30] width 8 height 6
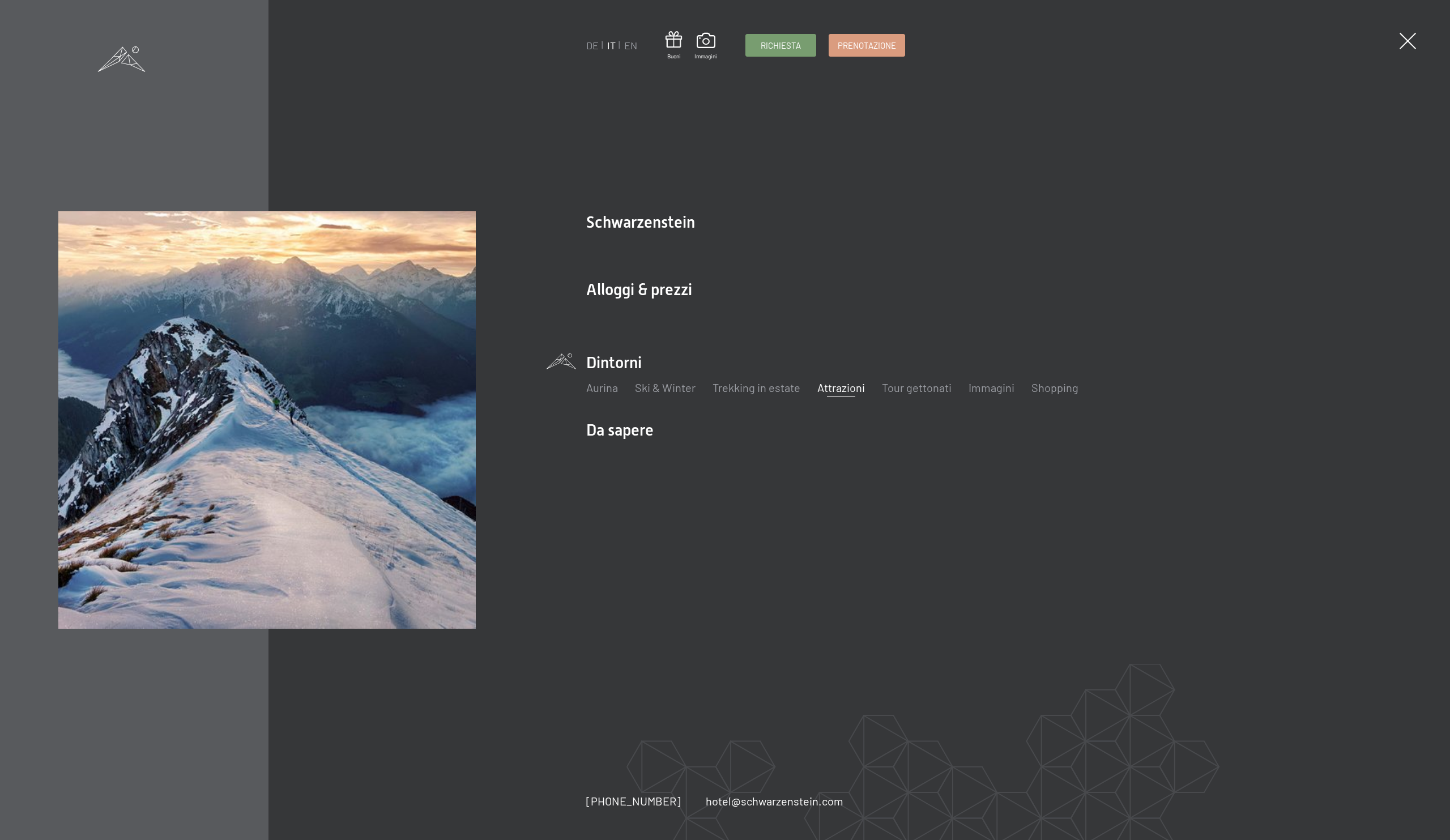
click at [844, 390] on link "Attrazioni" at bounding box center [841, 387] width 47 height 14
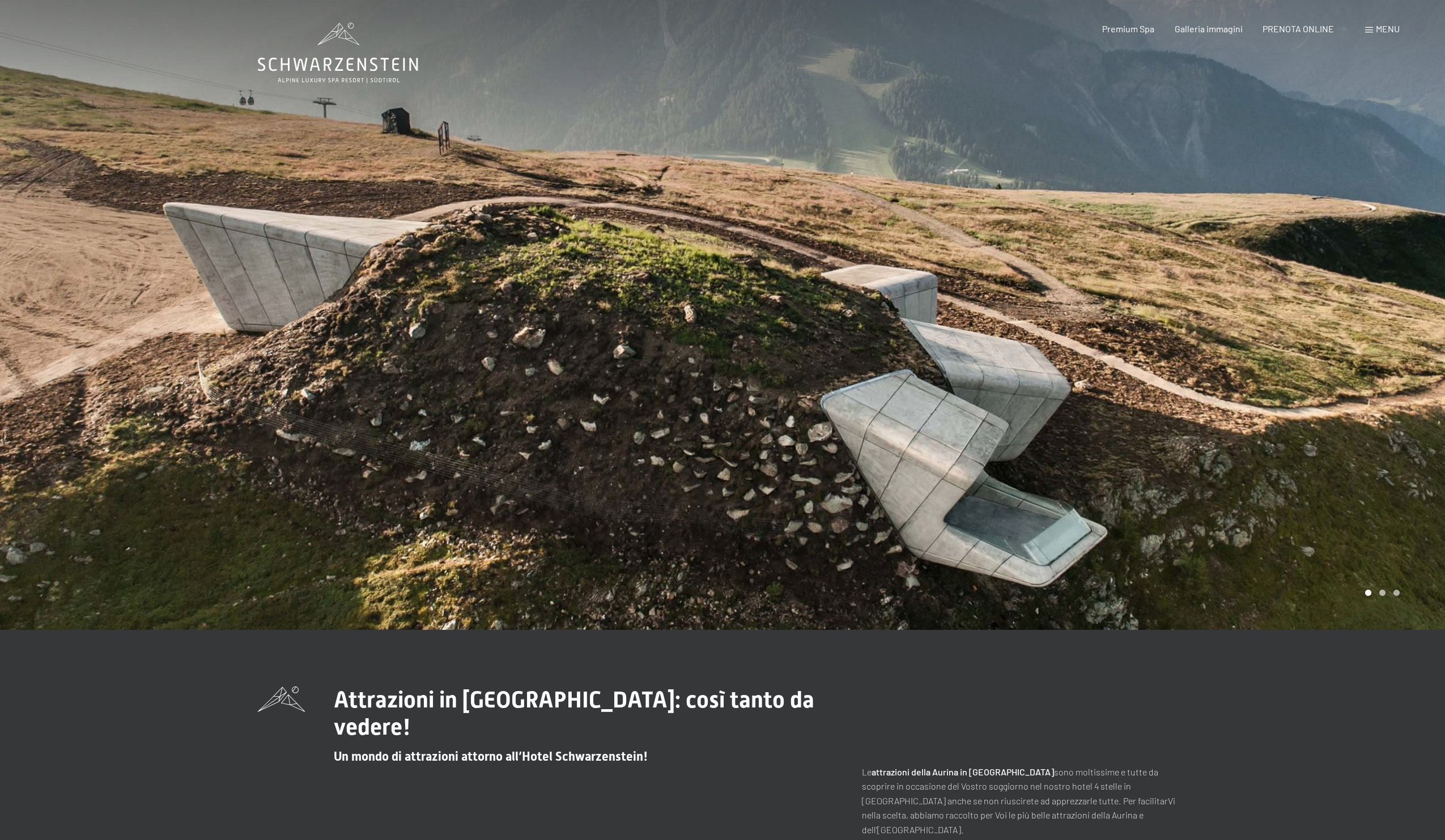
click at [1379, 34] on div "Menu" at bounding box center [1382, 28] width 34 height 12
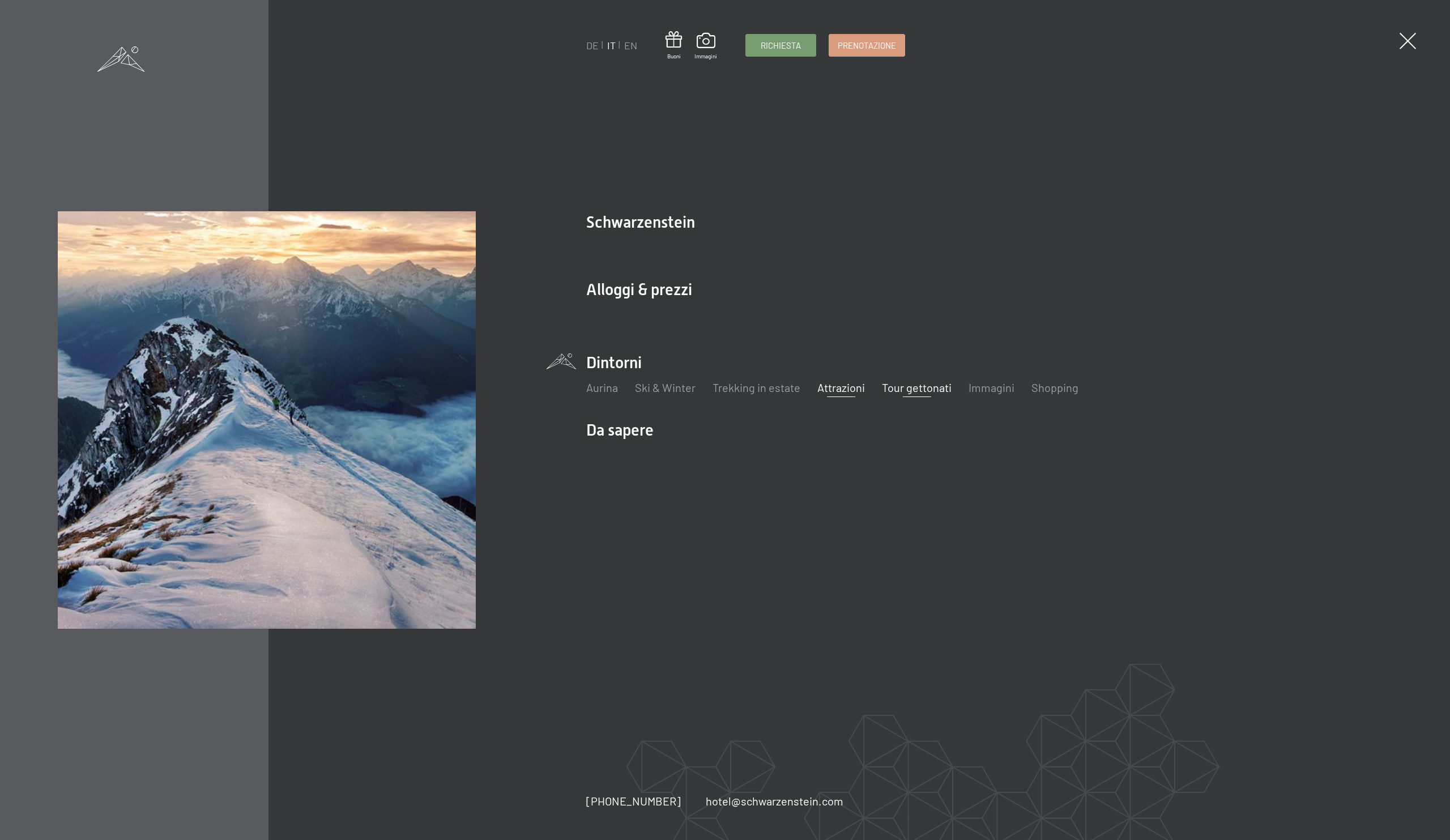
click at [908, 388] on link "Tour gettonati" at bounding box center [916, 387] width 70 height 14
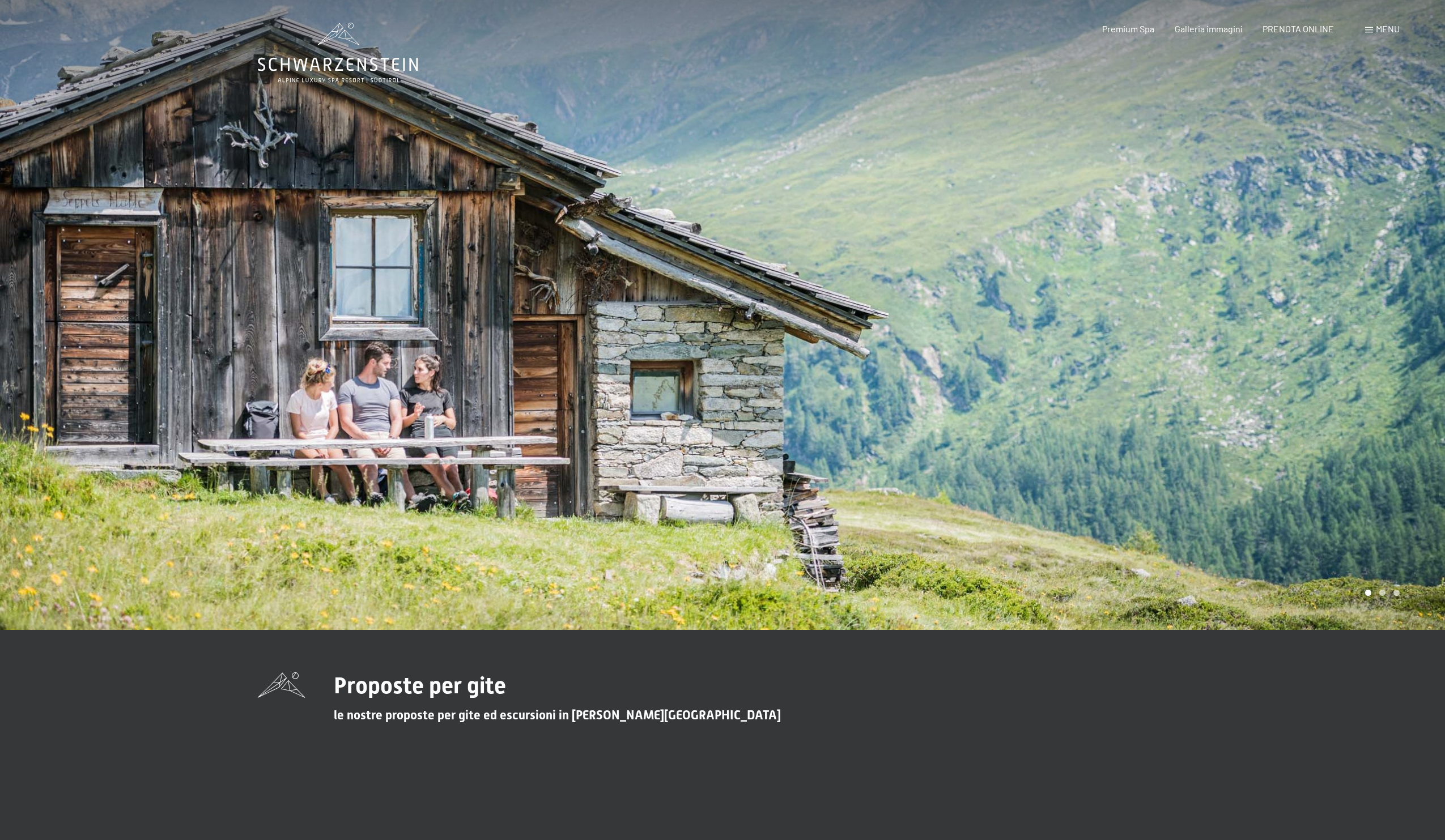
click at [1371, 30] on span at bounding box center [1369, 30] width 8 height 6
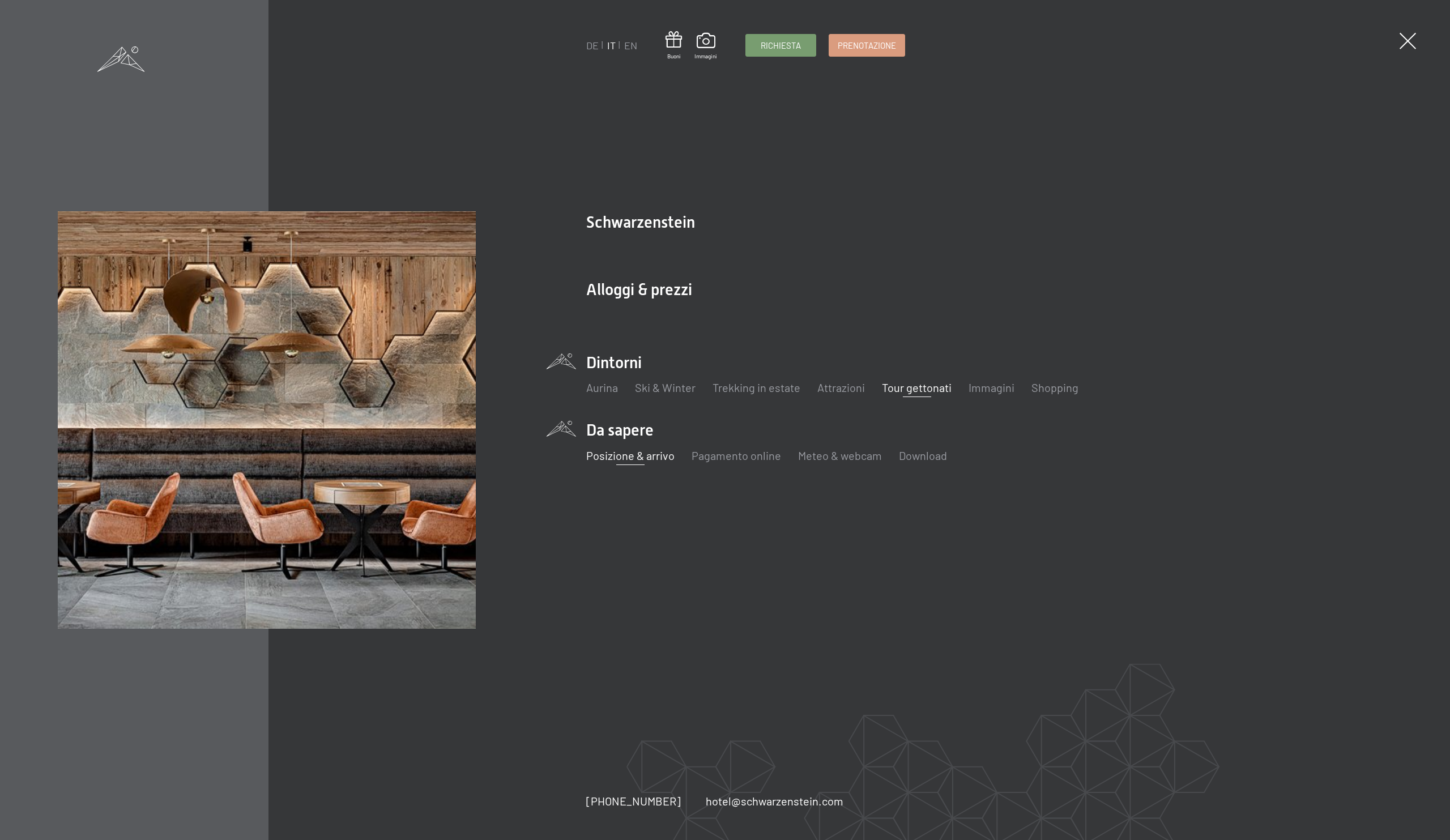
click at [623, 458] on link "Posizione & arrivo" at bounding box center [630, 455] width 88 height 14
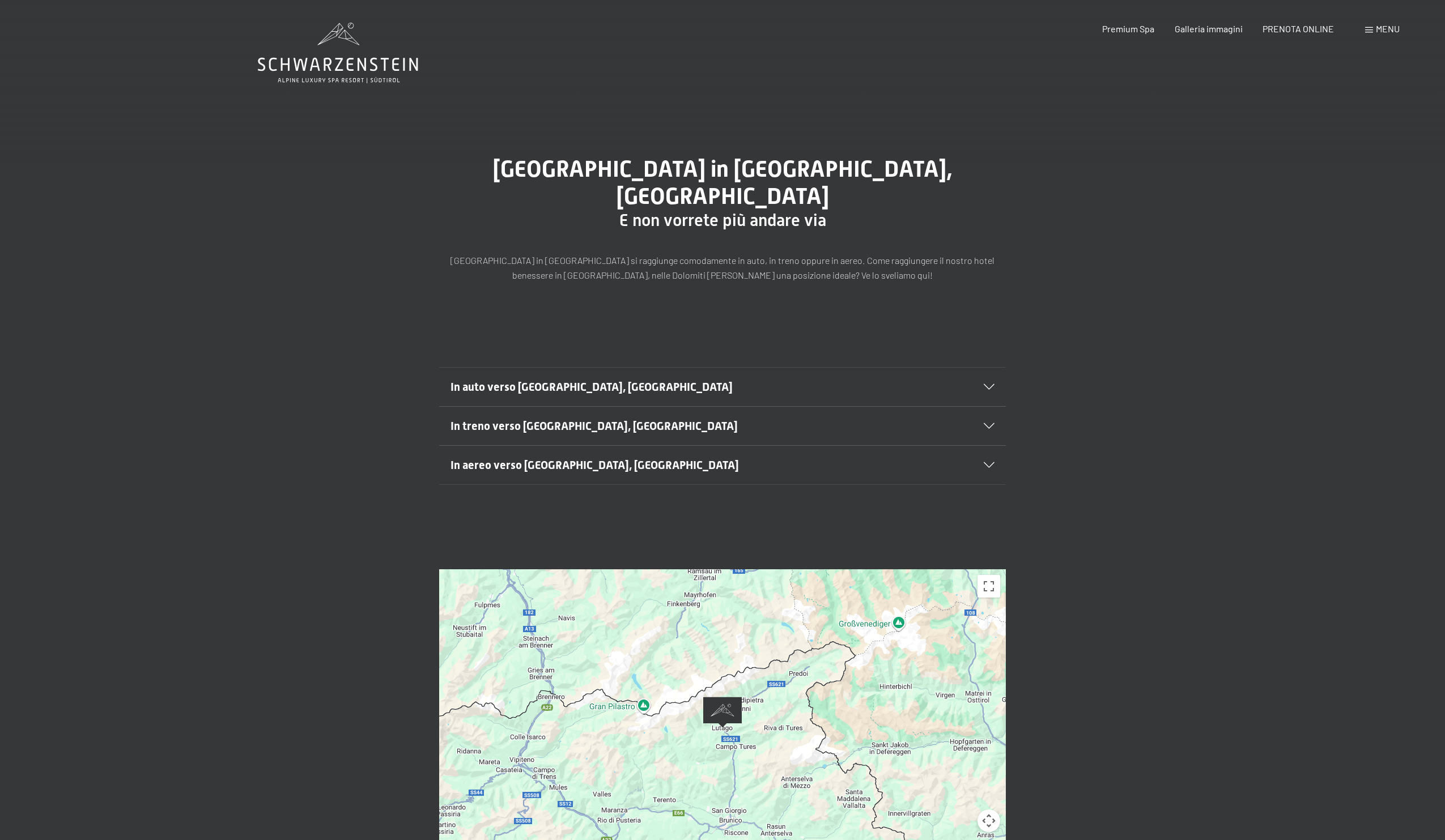
click at [550, 380] on span "In auto verso [GEOGRAPHIC_DATA], [GEOGRAPHIC_DATA]" at bounding box center [592, 386] width 282 height 14
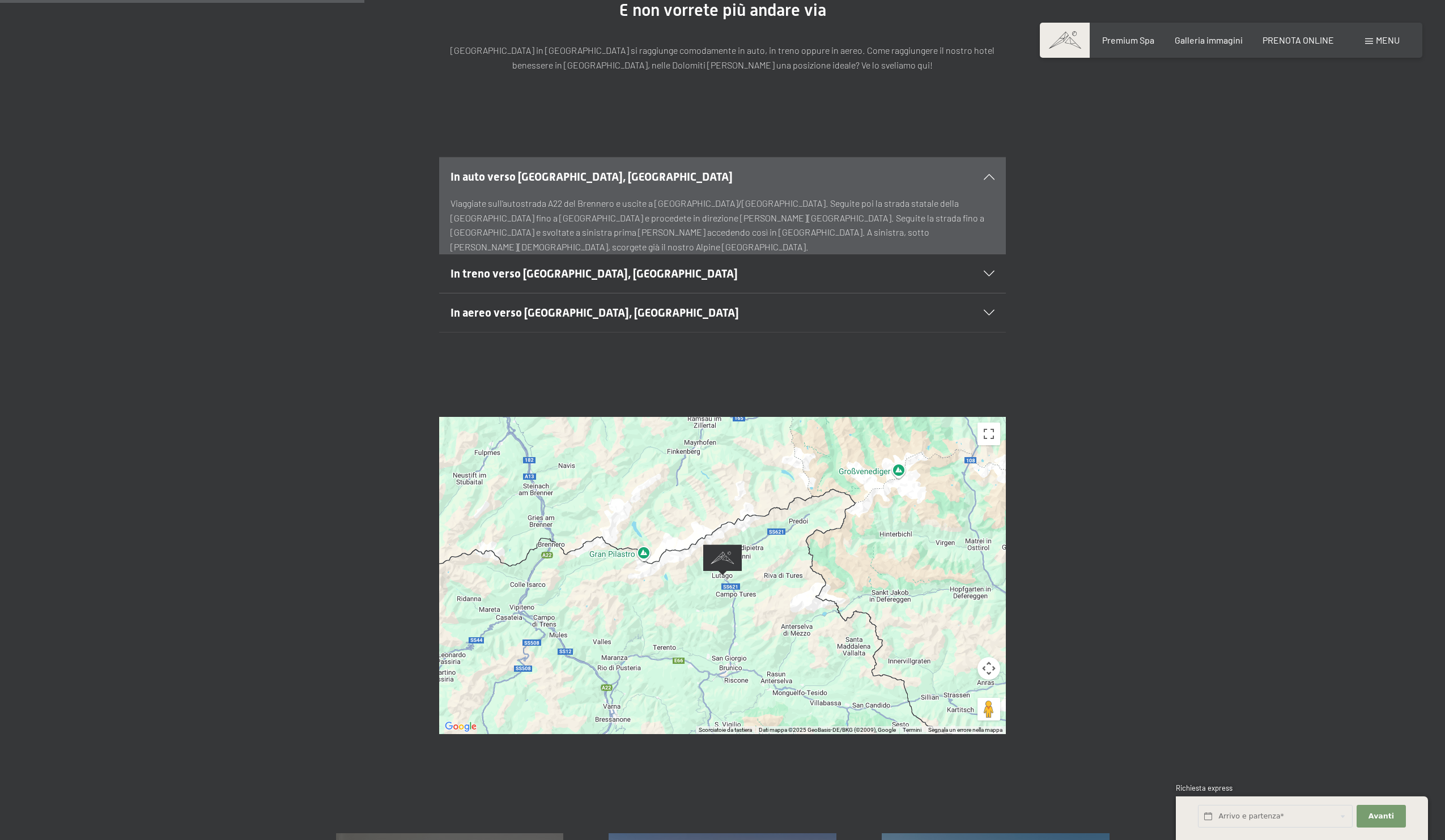
scroll to position [222, 0]
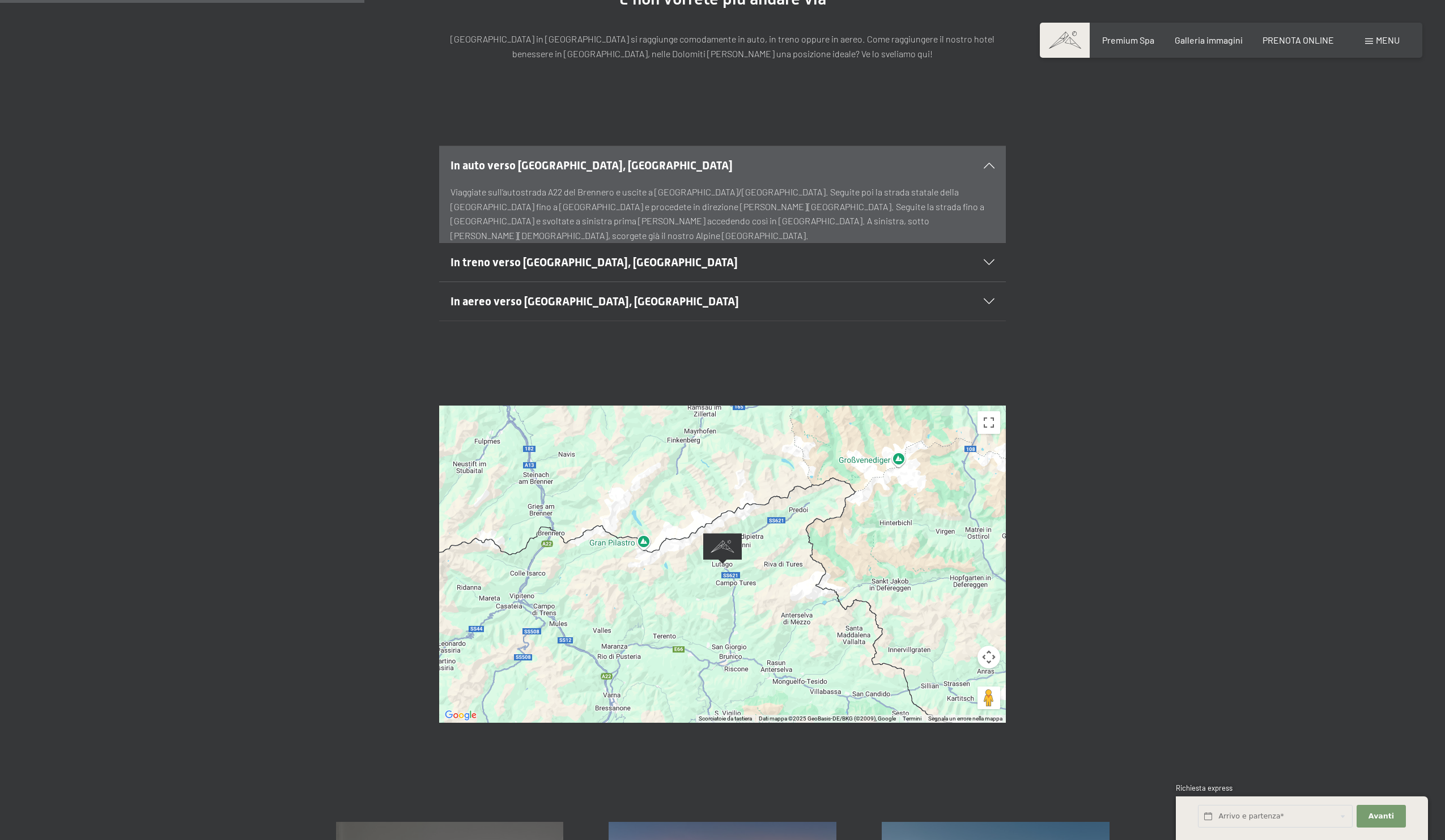
click at [670, 557] on div at bounding box center [722, 563] width 566 height 318
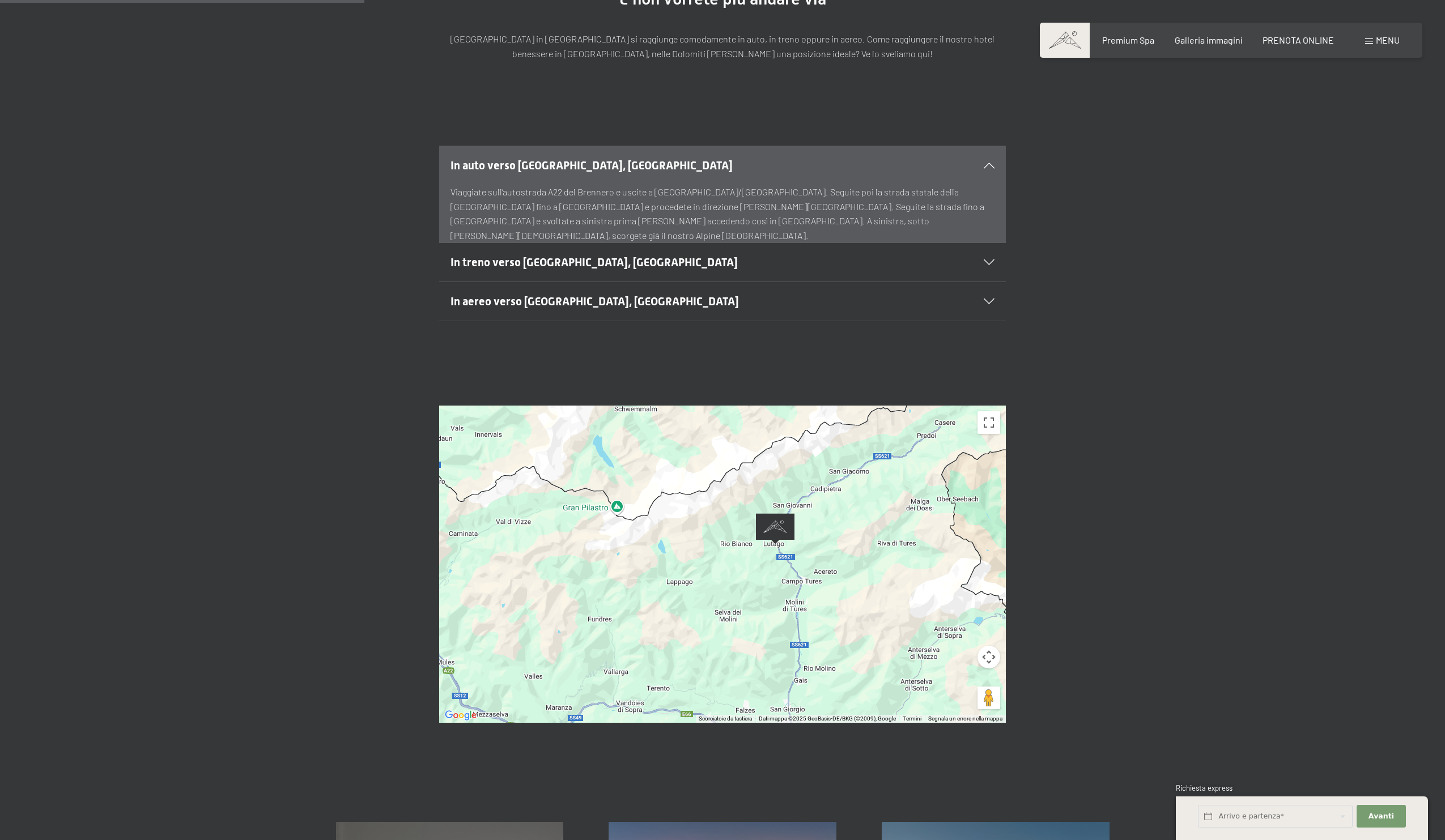
click at [674, 557] on div at bounding box center [722, 563] width 566 height 318
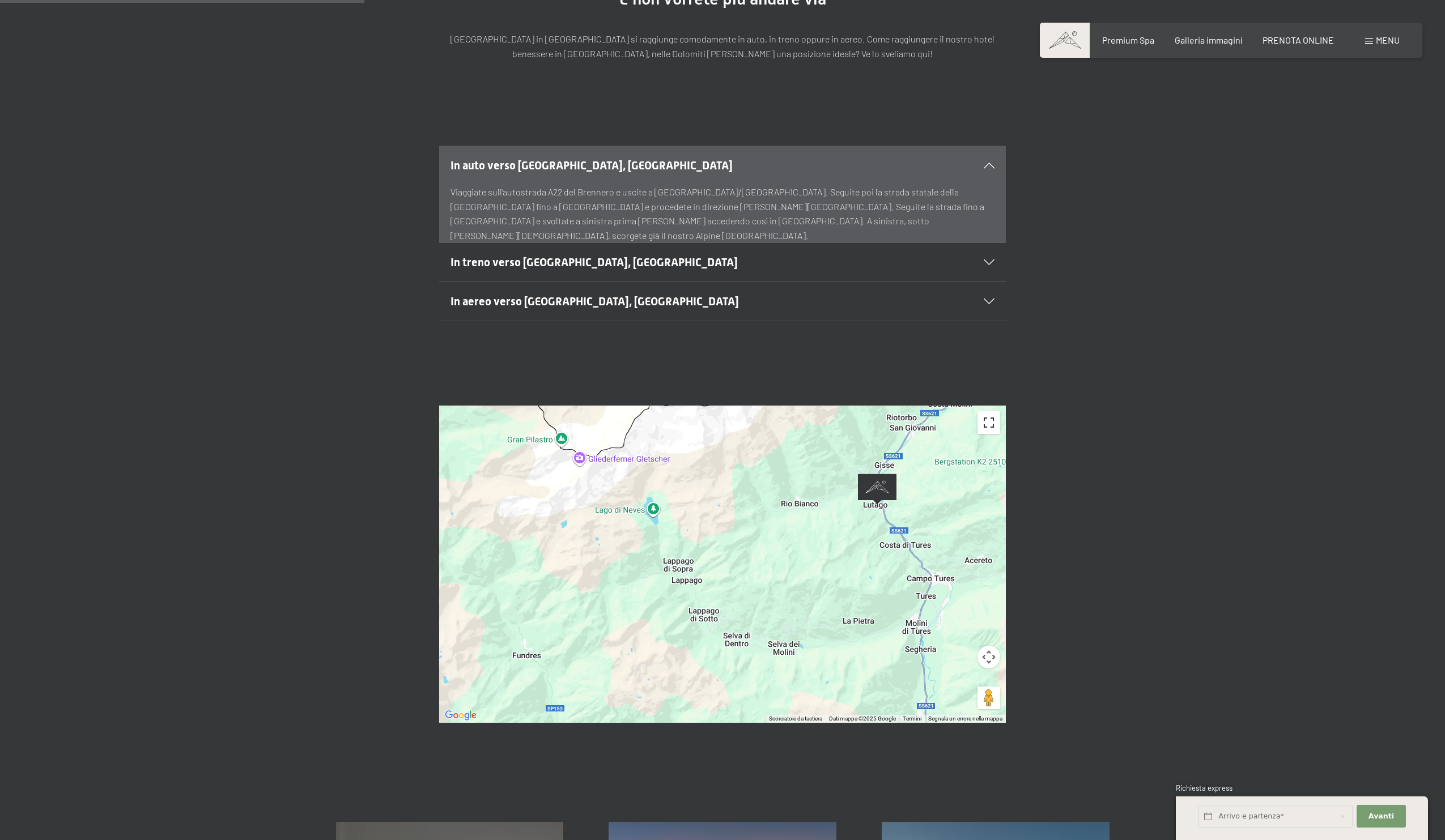
click at [984, 412] on button "Attiva/disattiva vista schermo intero" at bounding box center [988, 423] width 22 height 22
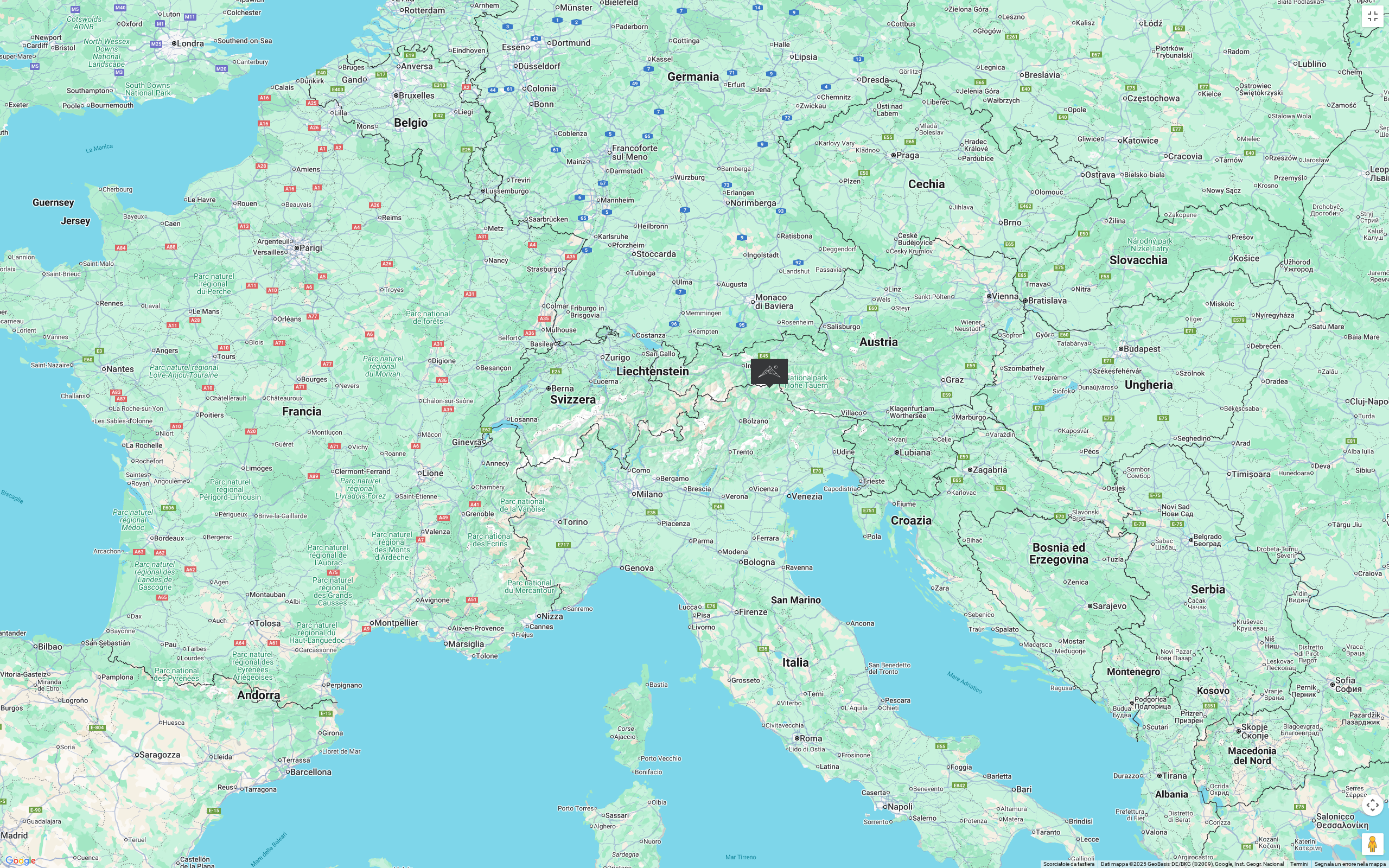
drag, startPoint x: 942, startPoint y: 463, endPoint x: 788, endPoint y: 447, distance: 154.8
click at [789, 447] on div at bounding box center [694, 434] width 1389 height 868
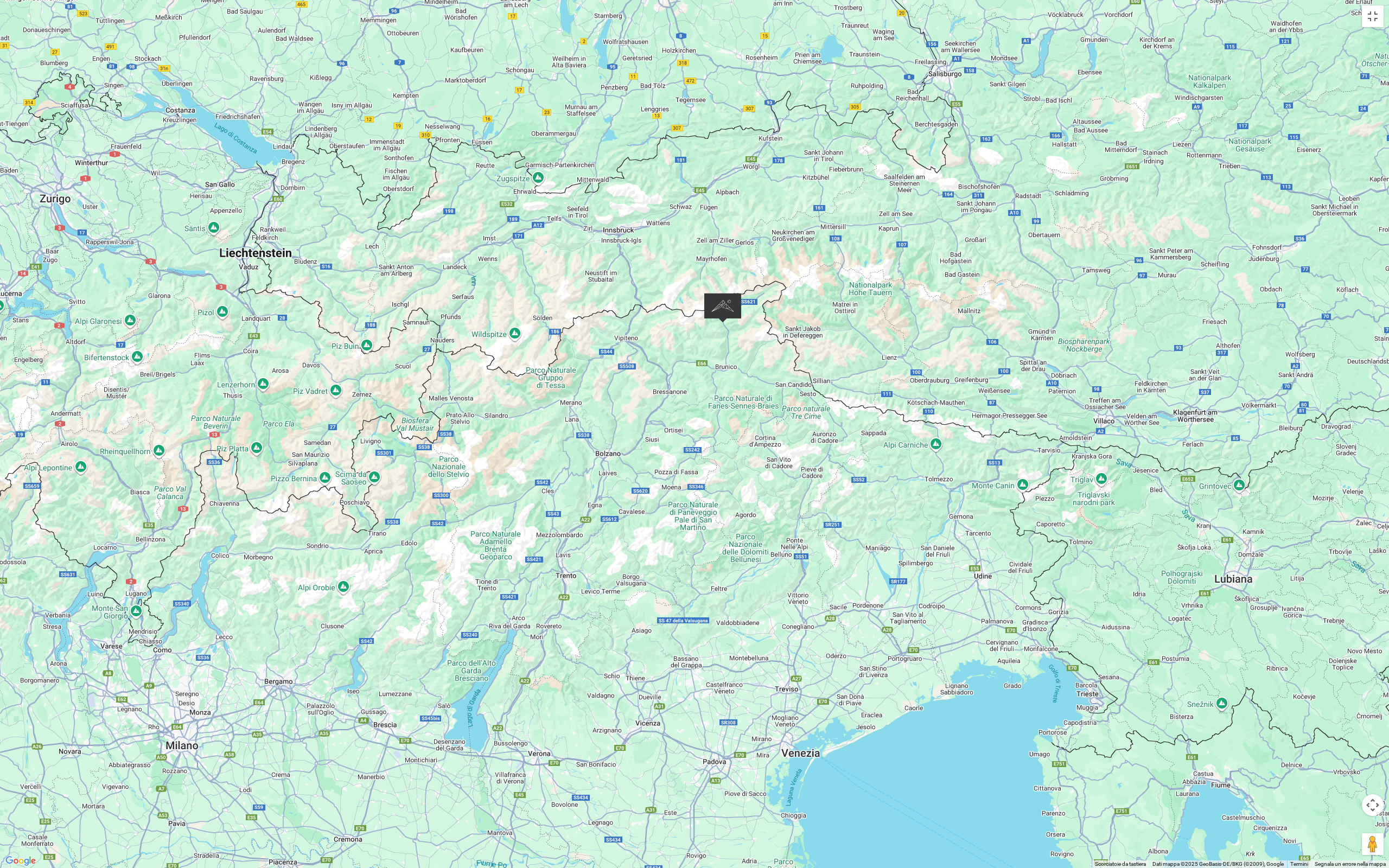
drag, startPoint x: 764, startPoint y: 561, endPoint x: 779, endPoint y: 393, distance: 168.7
click at [779, 393] on div at bounding box center [694, 434] width 1389 height 868
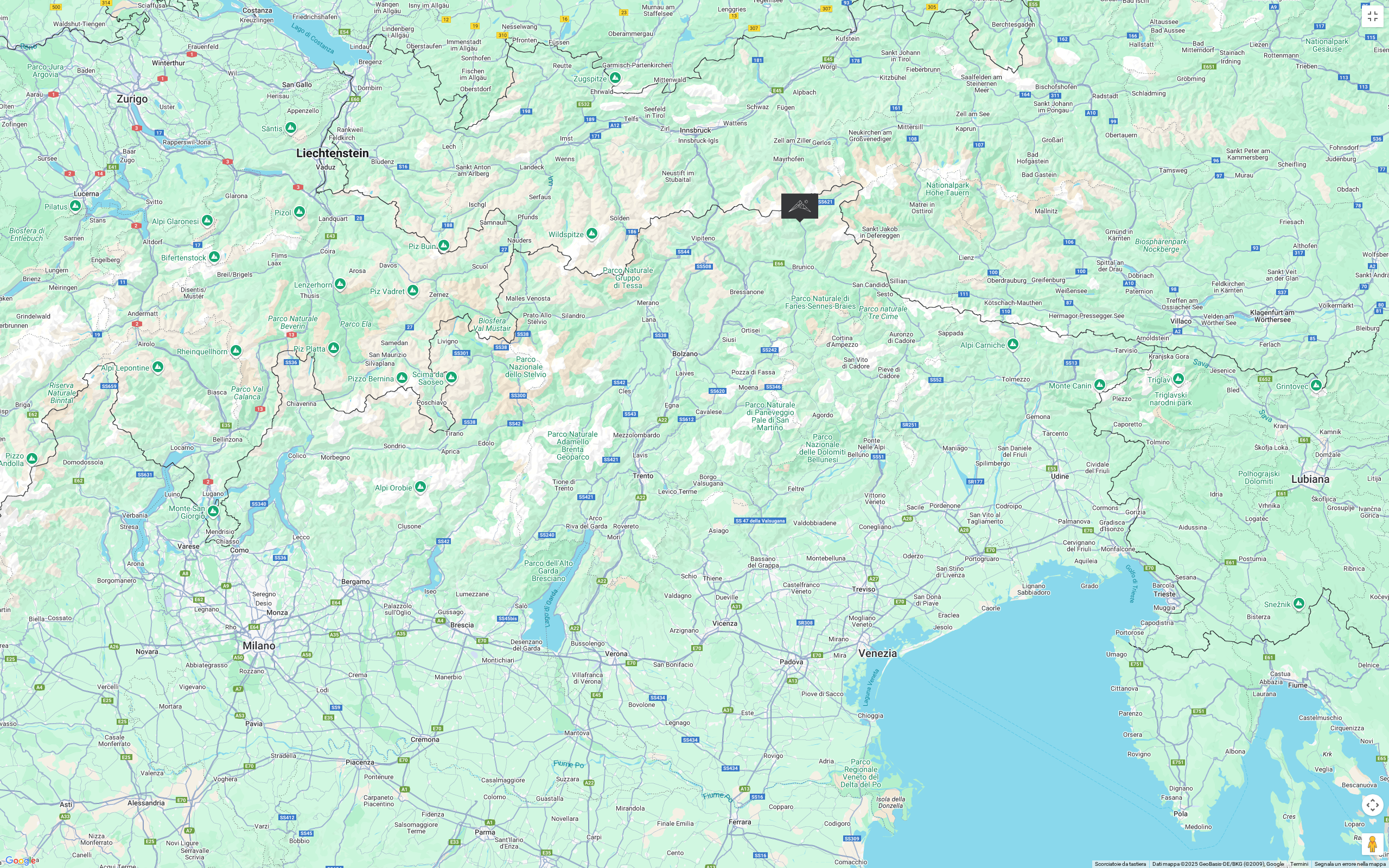
drag, startPoint x: 508, startPoint y: 784, endPoint x: 508, endPoint y: 757, distance: 27.0
click at [568, 697] on div at bounding box center [694, 434] width 1389 height 868
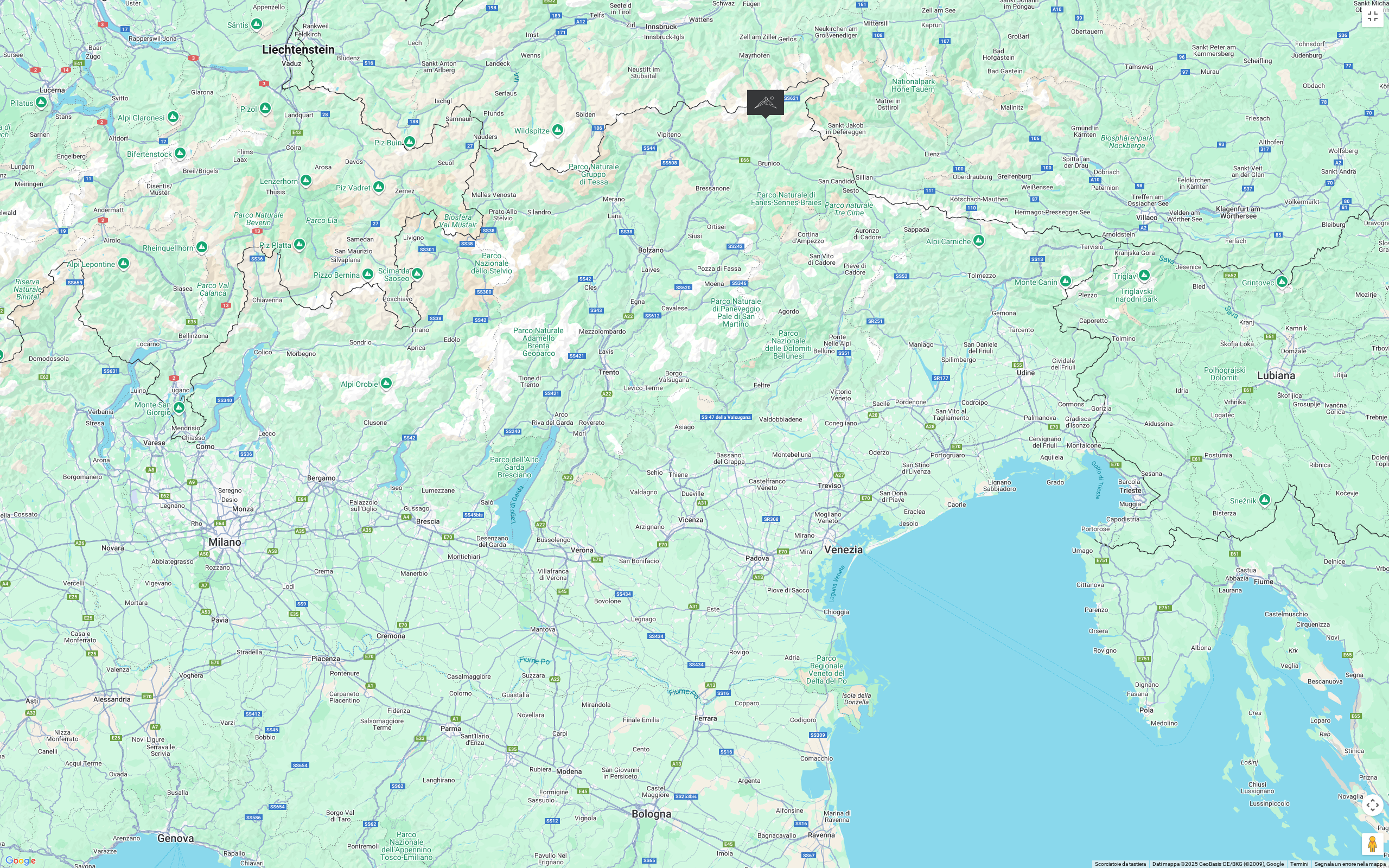
drag, startPoint x: 254, startPoint y: 818, endPoint x: 220, endPoint y: 716, distance: 107.5
click at [220, 716] on div at bounding box center [694, 434] width 1389 height 868
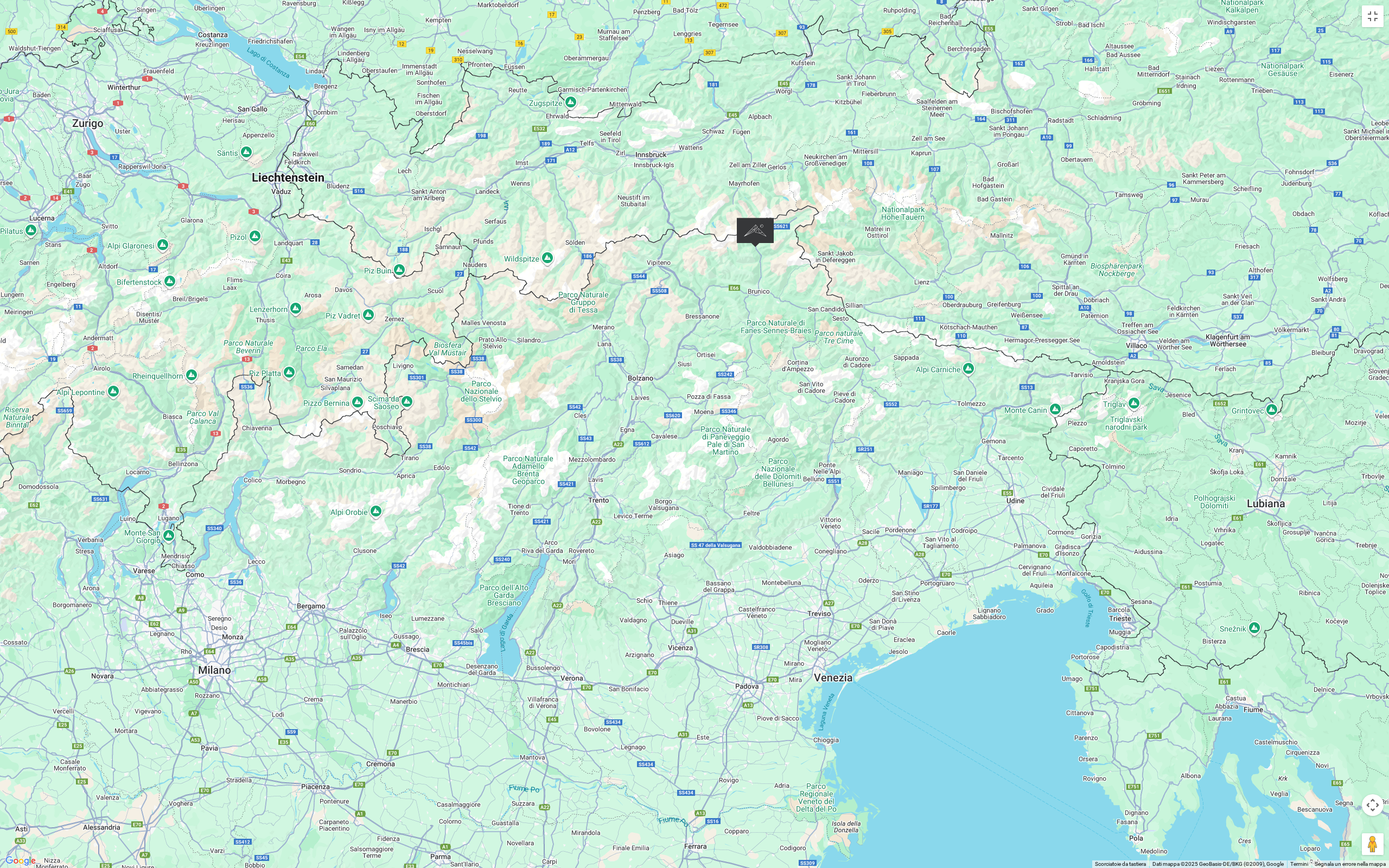
drag, startPoint x: 676, startPoint y: 120, endPoint x: 666, endPoint y: 248, distance: 128.4
click at [666, 248] on div at bounding box center [694, 434] width 1389 height 868
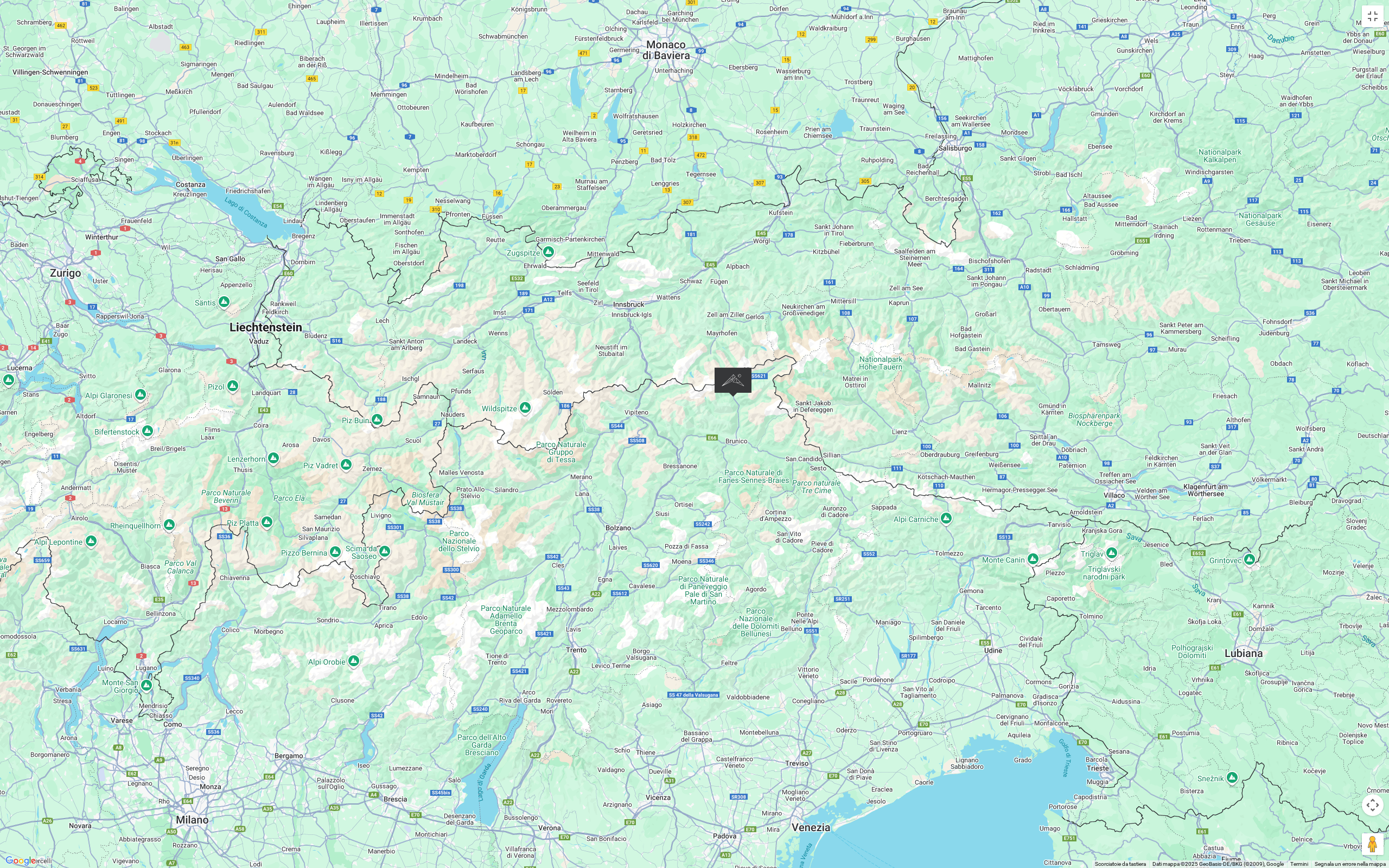
drag, startPoint x: 790, startPoint y: 172, endPoint x: 758, endPoint y: 292, distance: 124.2
click at [768, 328] on div at bounding box center [694, 434] width 1389 height 868
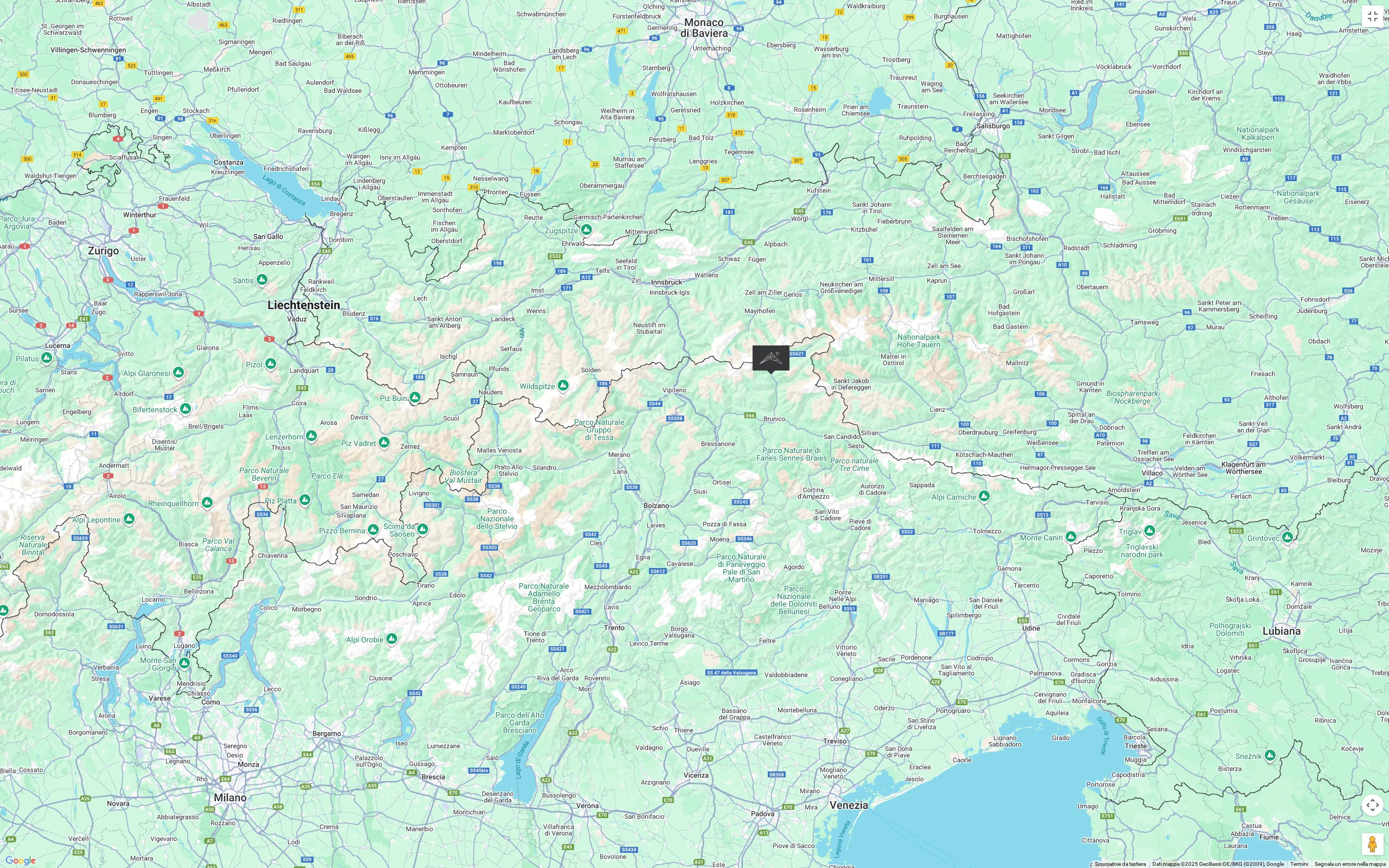
drag, startPoint x: 765, startPoint y: 487, endPoint x: 743, endPoint y: 405, distance: 84.9
click at [743, 405] on div at bounding box center [694, 434] width 1389 height 868
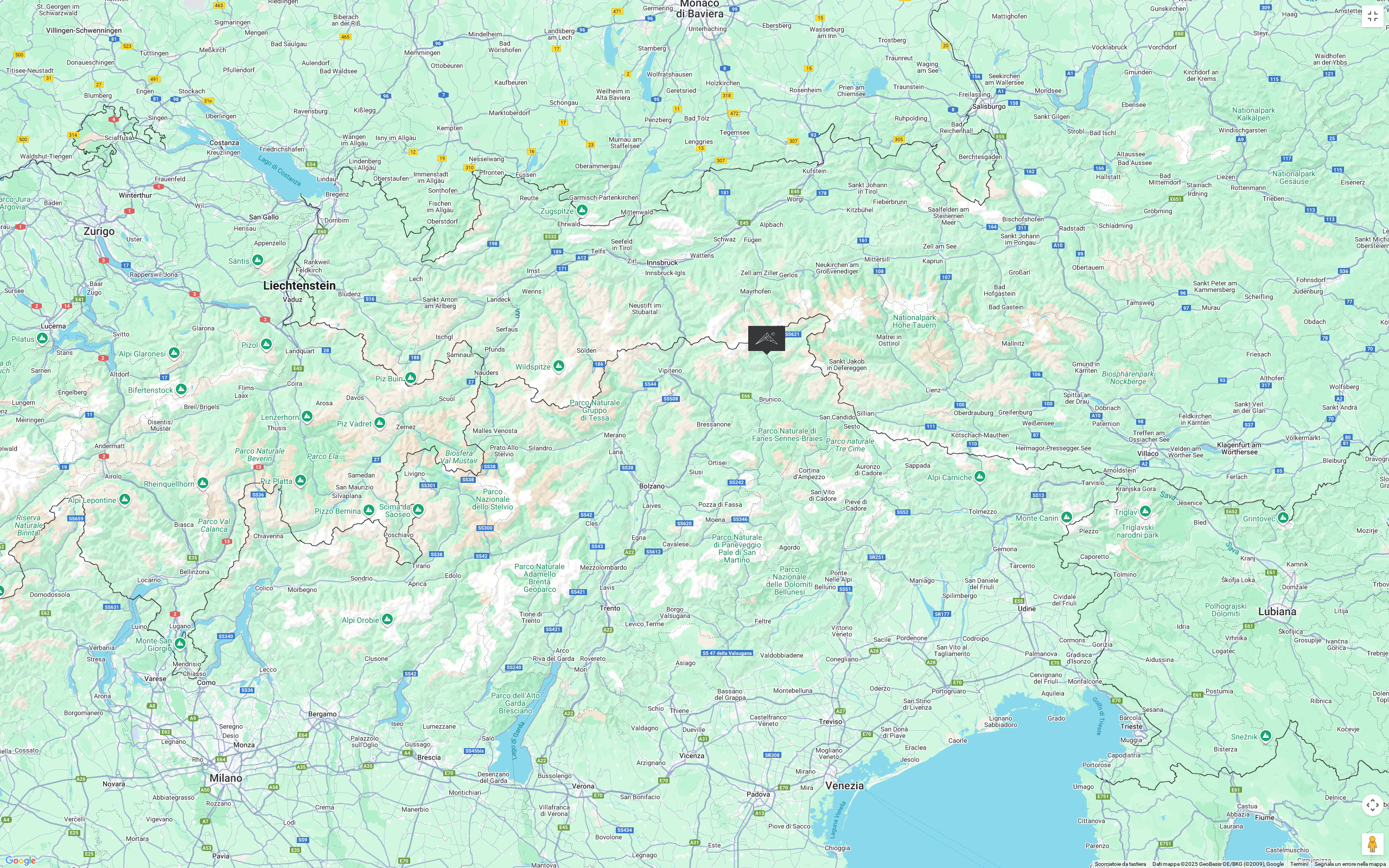
click at [766, 344] on img "Alpine Luxury SPA Resort SCHWARZENSTEIN" at bounding box center [766, 340] width 37 height 29
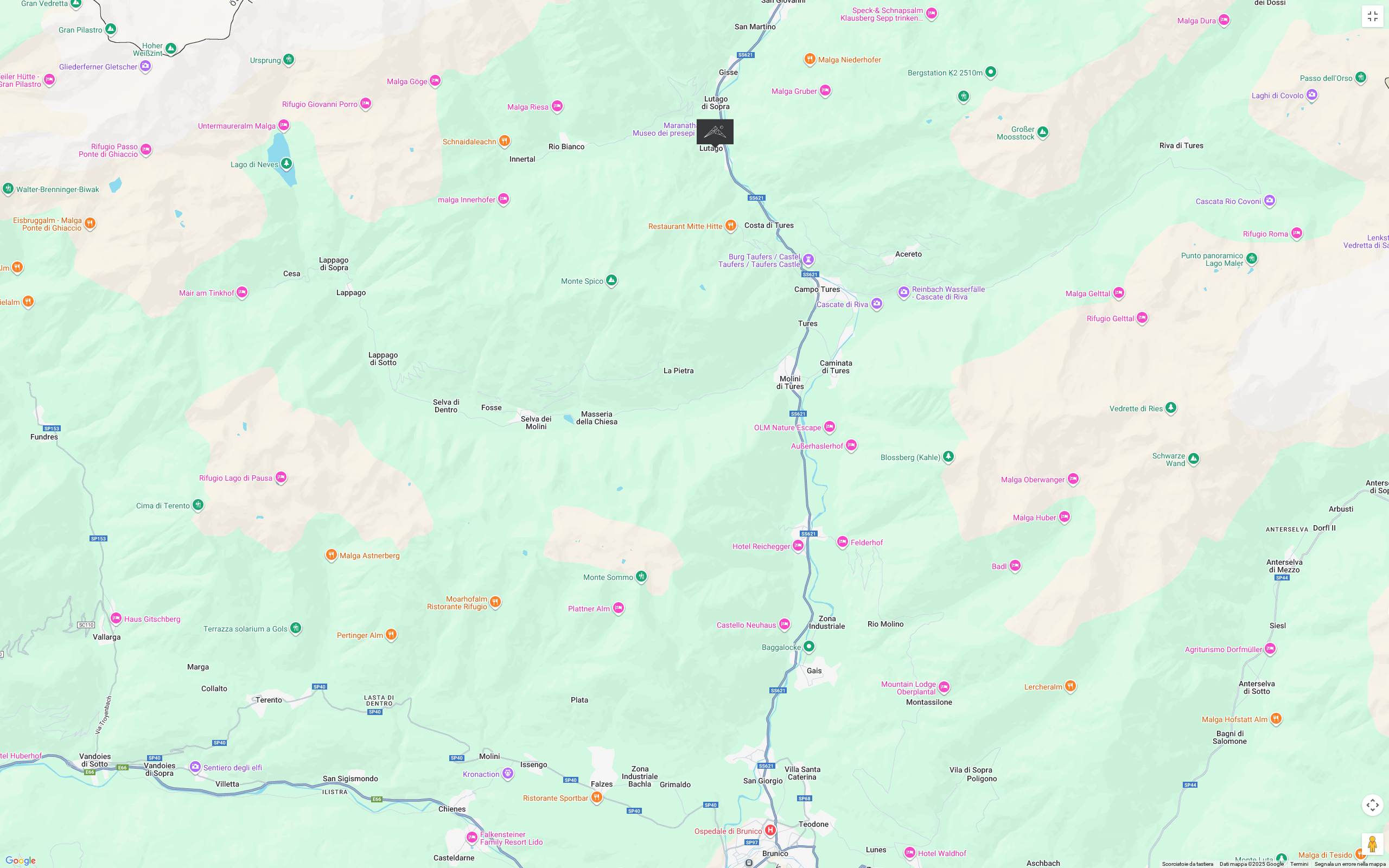
drag, startPoint x: 814, startPoint y: 397, endPoint x: 783, endPoint y: 211, distance: 188.6
click at [783, 211] on div at bounding box center [694, 434] width 1389 height 868
click at [1370, 21] on button "Attiva/disattiva vista schermo intero" at bounding box center [1373, 16] width 21 height 21
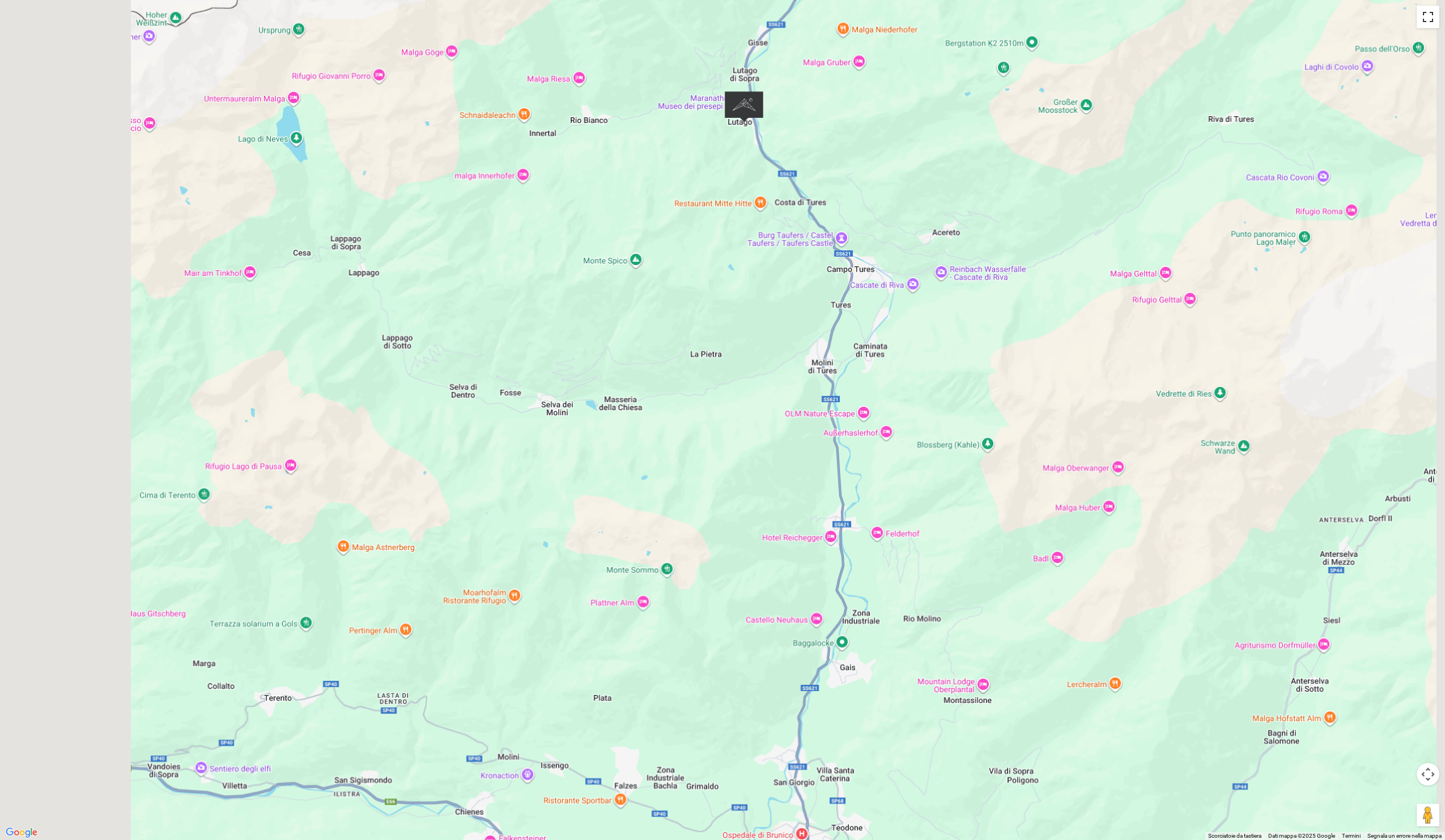
scroll to position [0, 0]
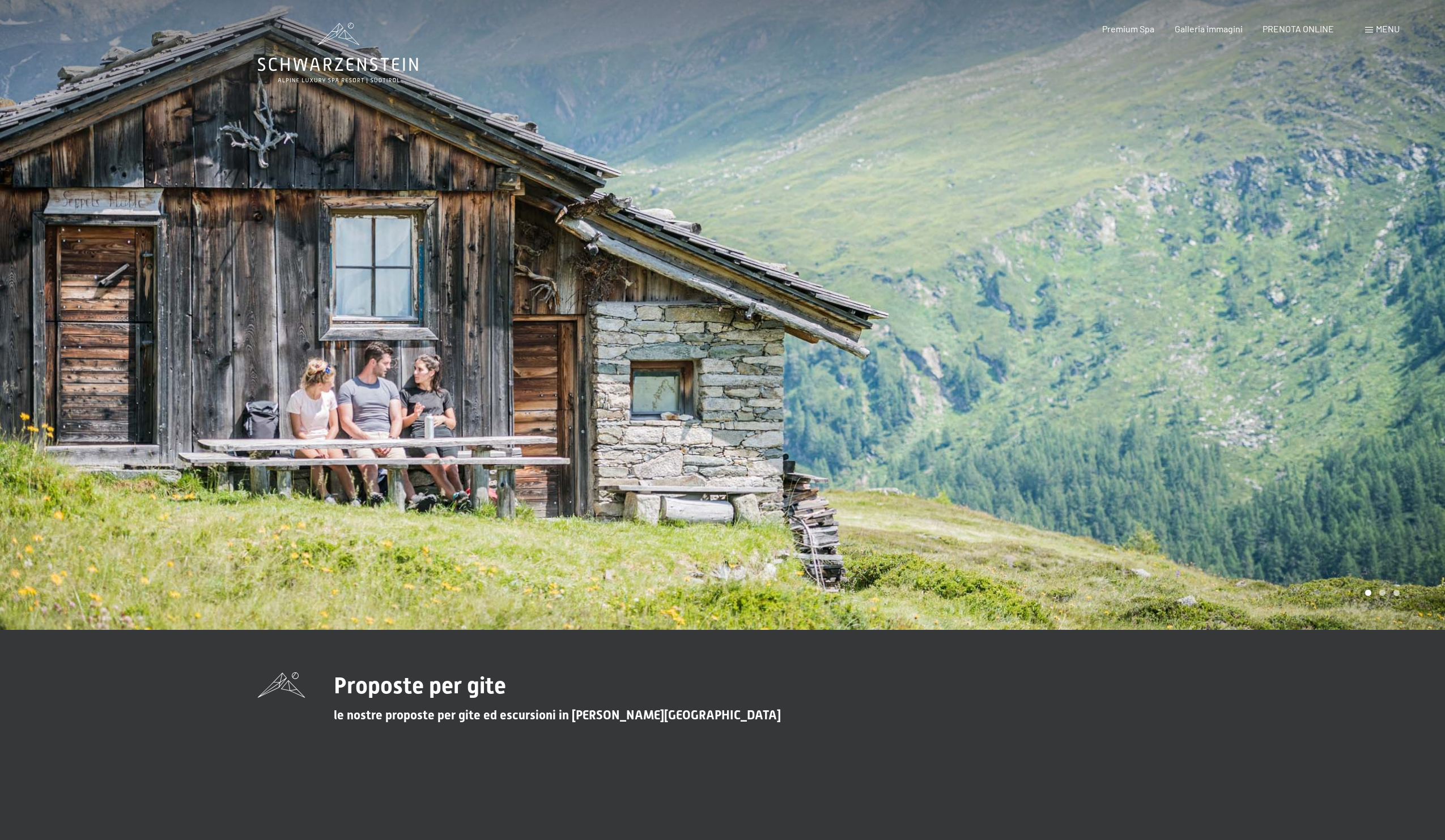
click at [1369, 27] on span at bounding box center [1369, 30] width 8 height 6
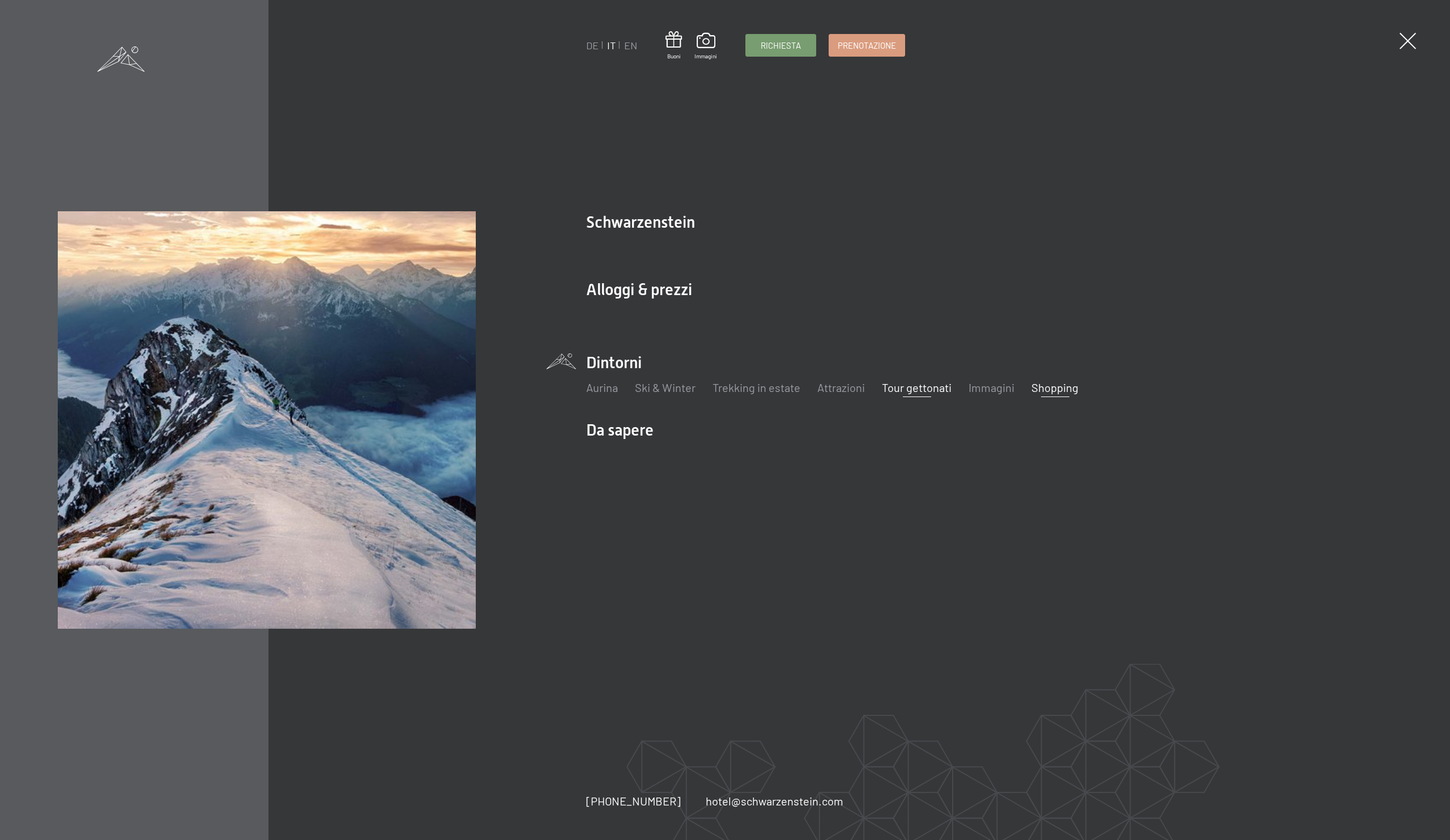
click at [1046, 391] on link "Shopping" at bounding box center [1055, 387] width 47 height 14
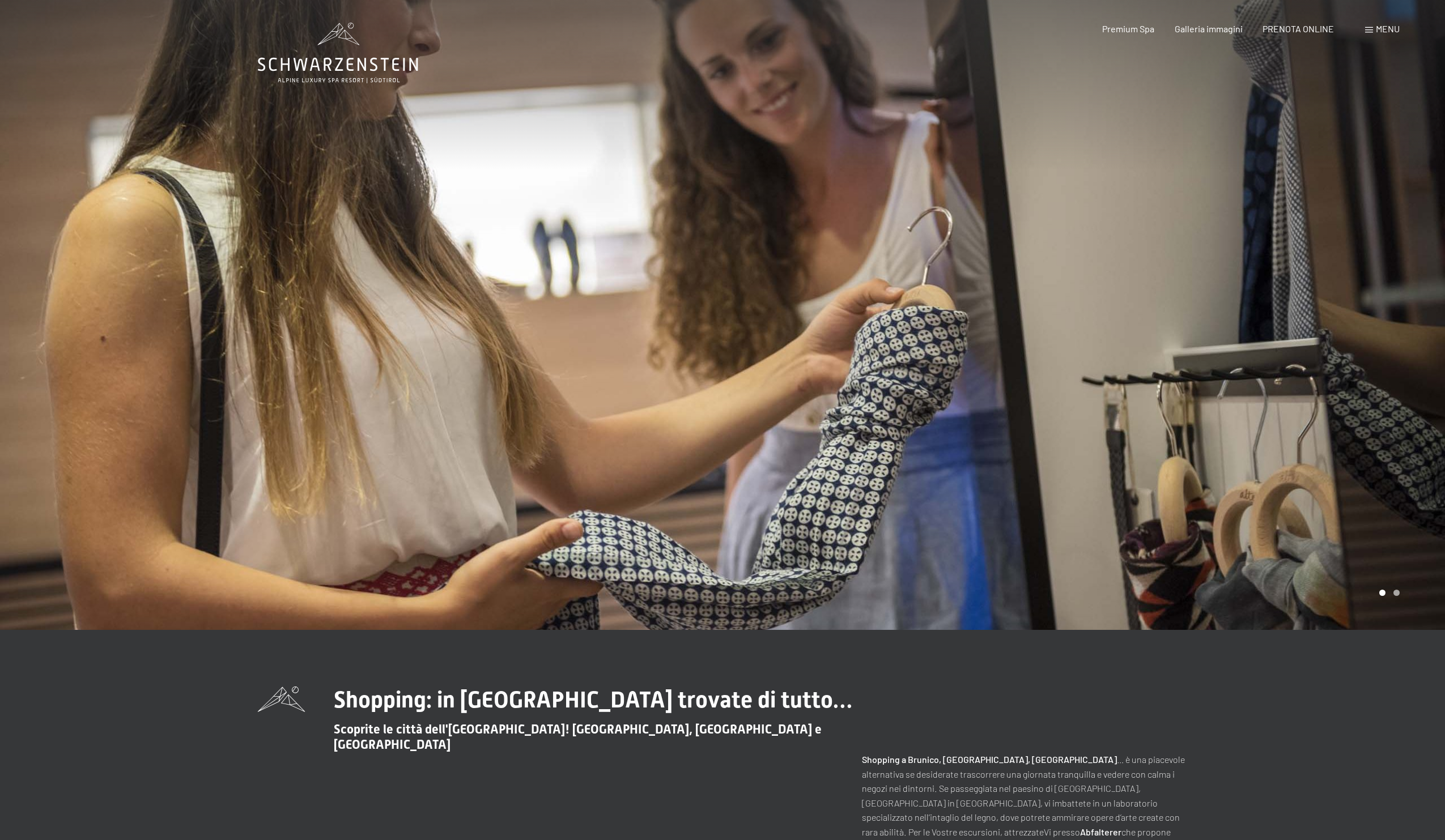
click at [1277, 357] on div at bounding box center [1083, 315] width 722 height 630
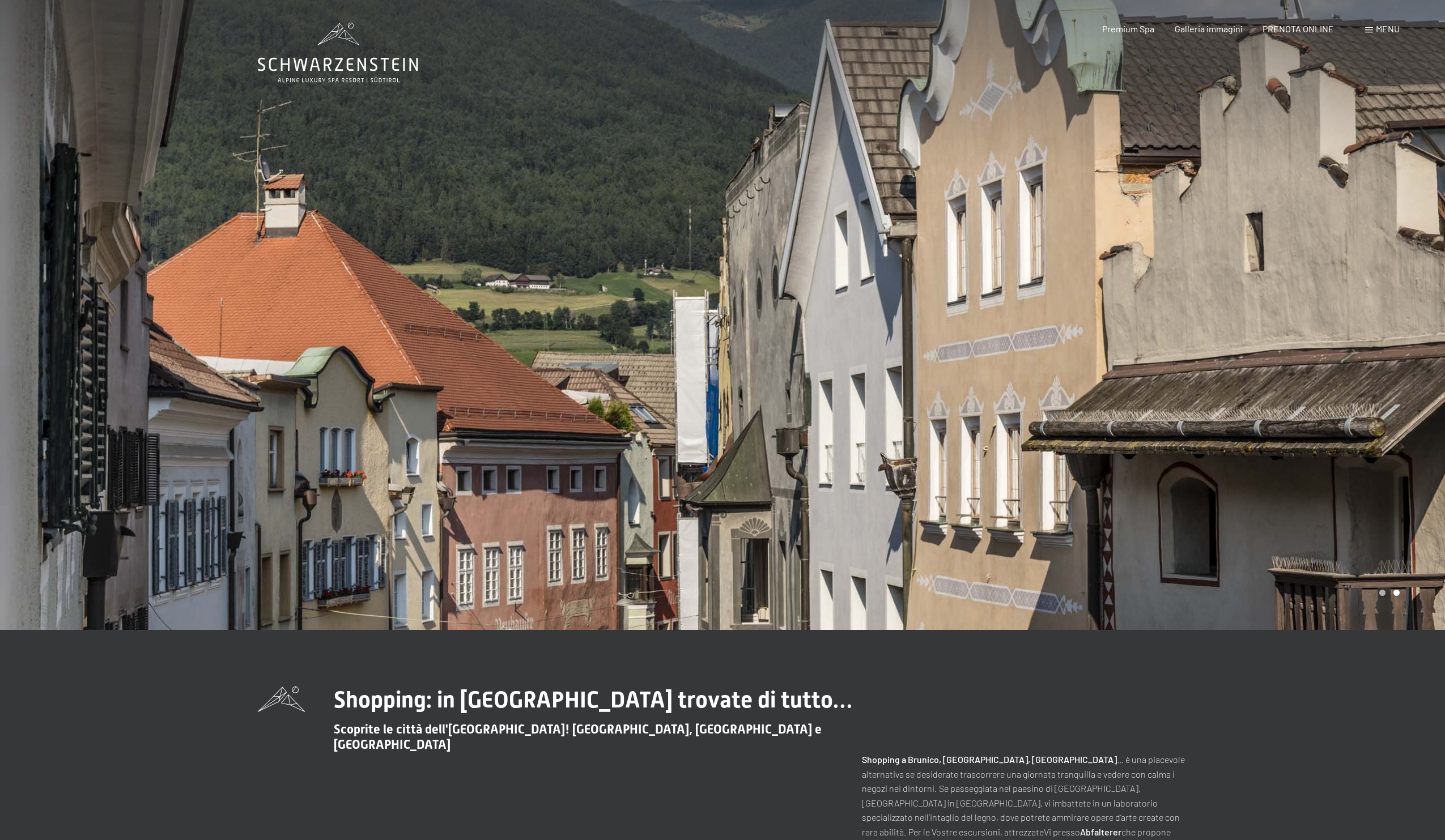
click at [269, 378] on div at bounding box center [361, 315] width 722 height 630
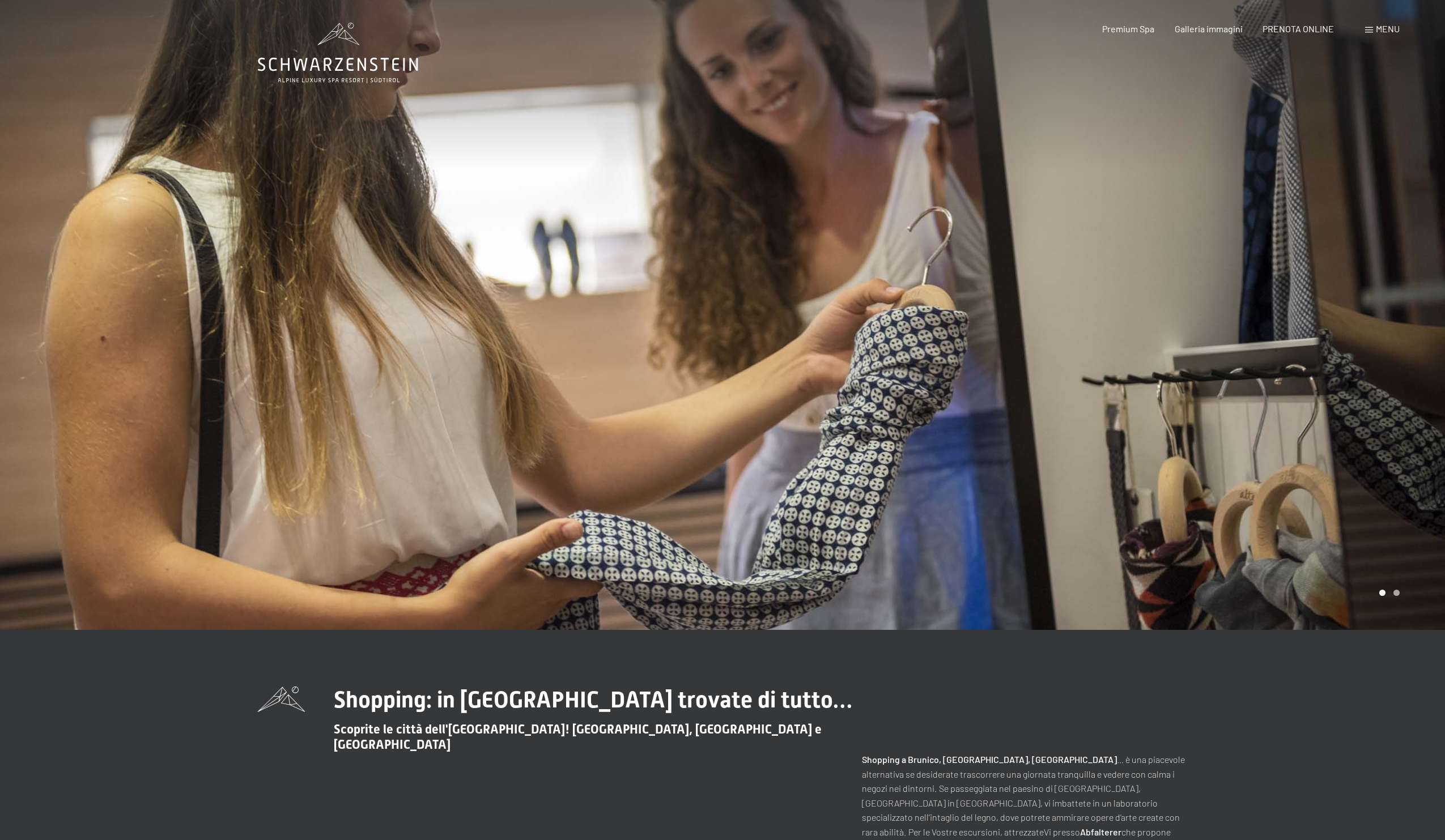
click at [1384, 31] on span "Menu" at bounding box center [1388, 29] width 24 height 11
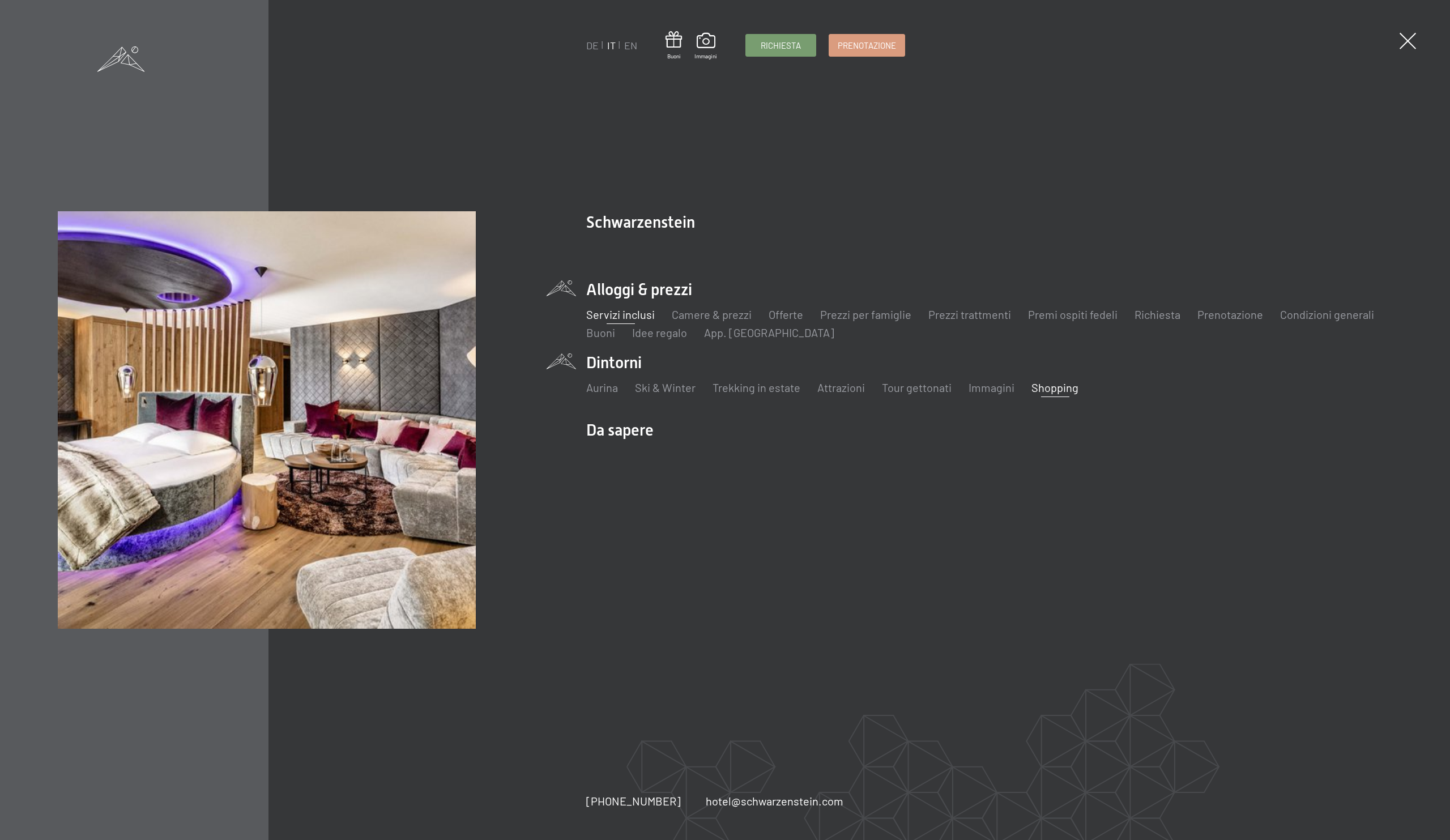
click at [623, 316] on link "Servizi inclusi" at bounding box center [620, 314] width 69 height 14
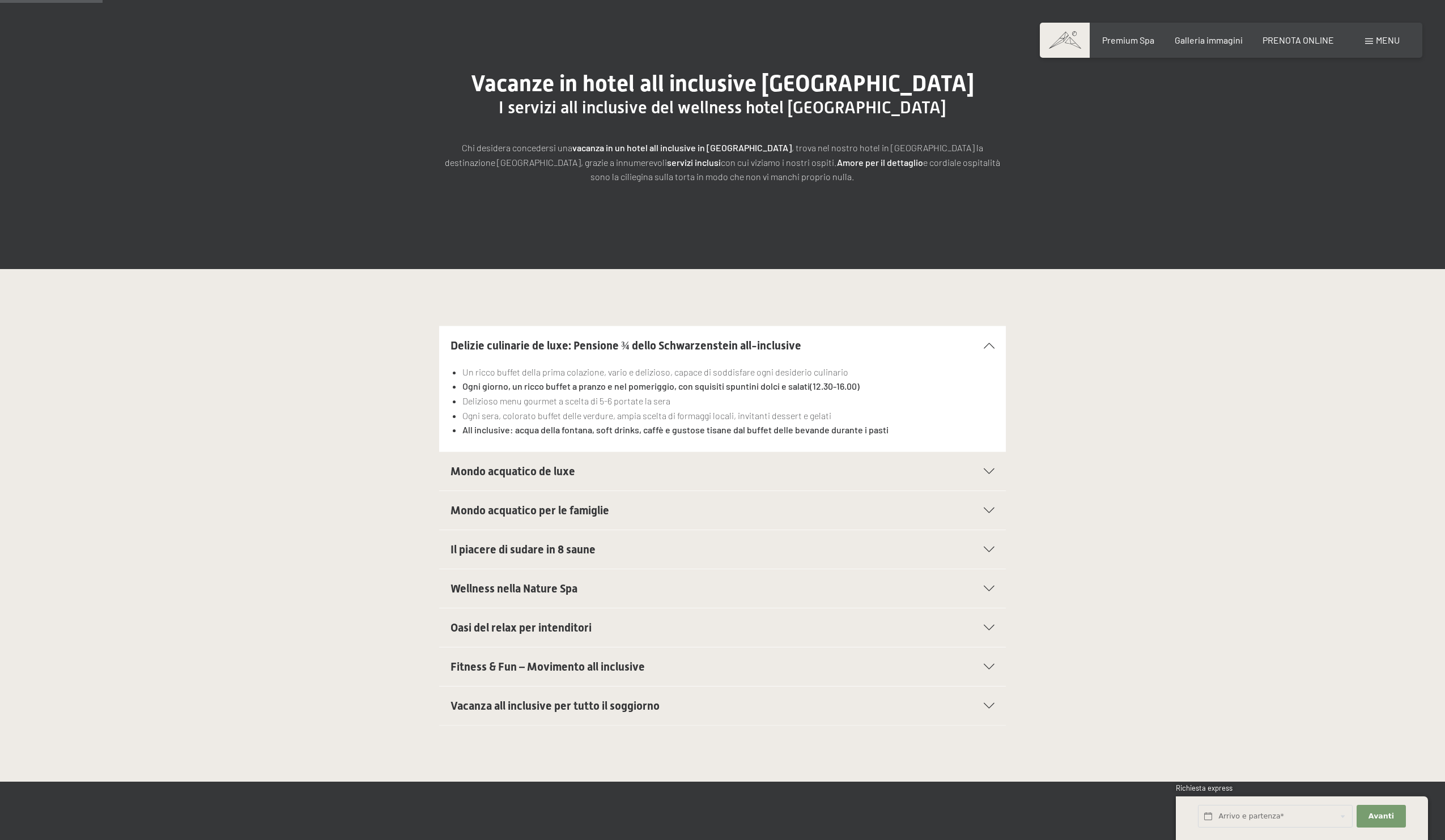
scroll to position [159, 0]
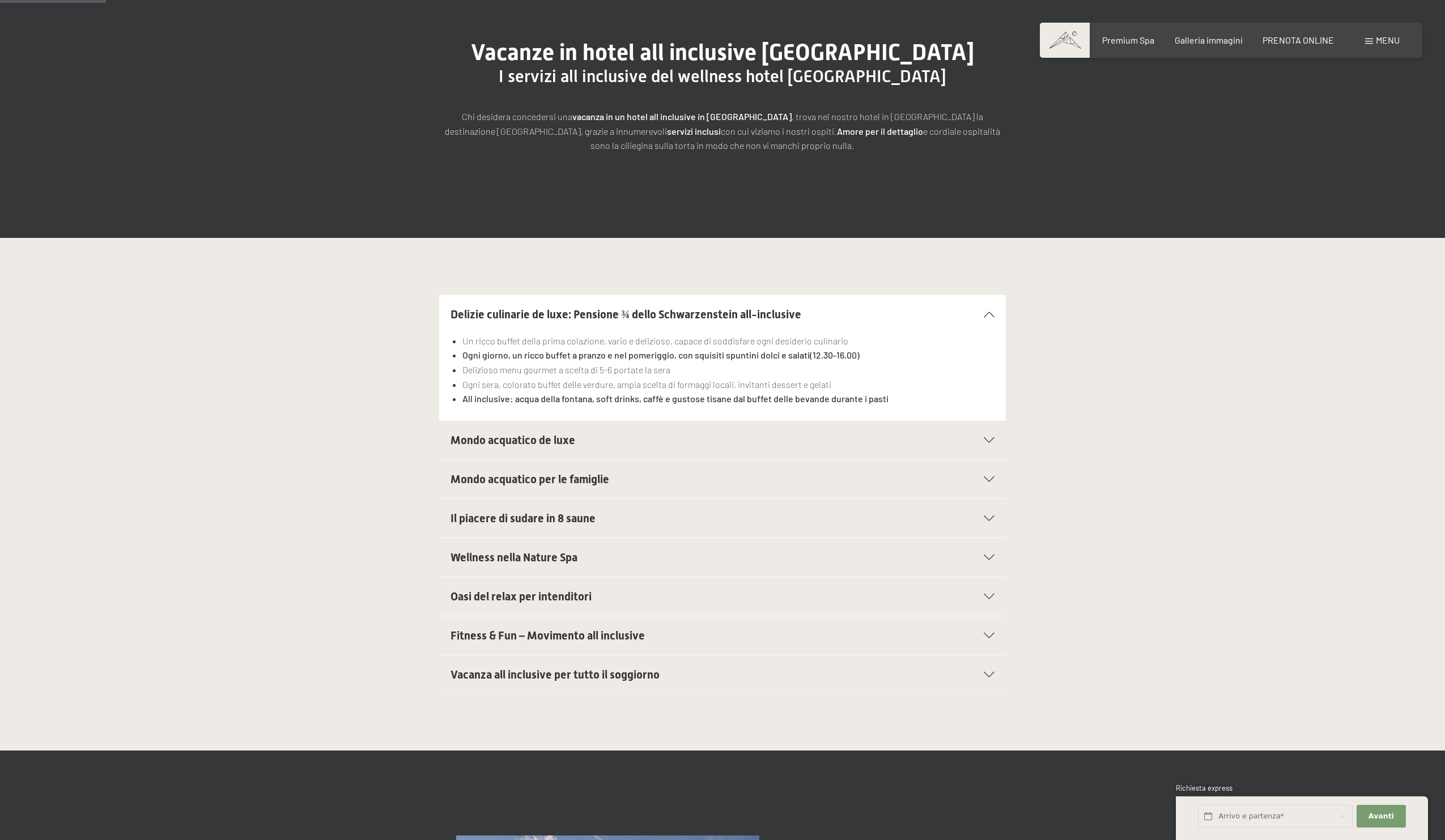
click at [988, 440] on icon at bounding box center [989, 440] width 11 height 6
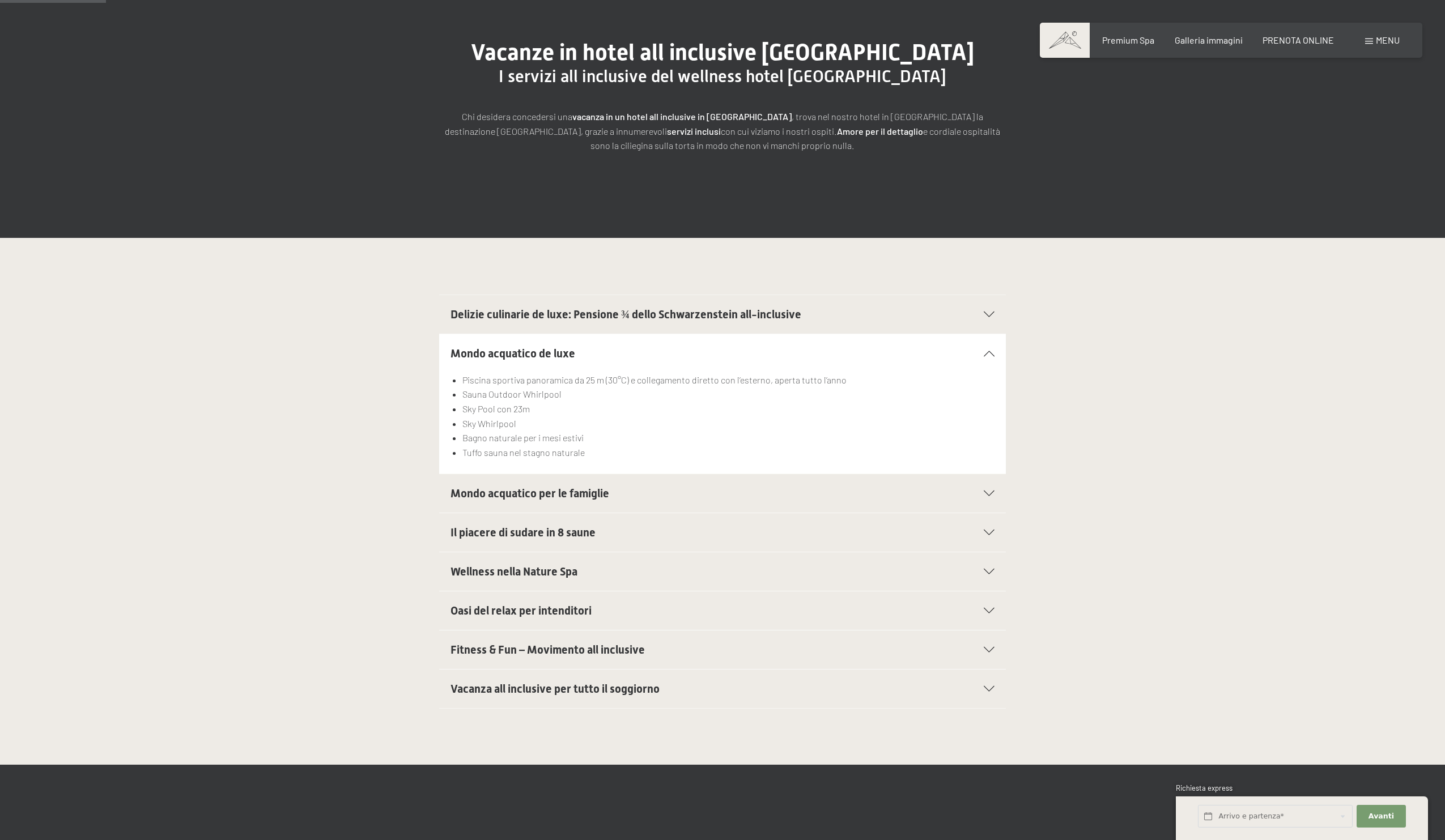
click at [988, 495] on icon at bounding box center [989, 494] width 11 height 6
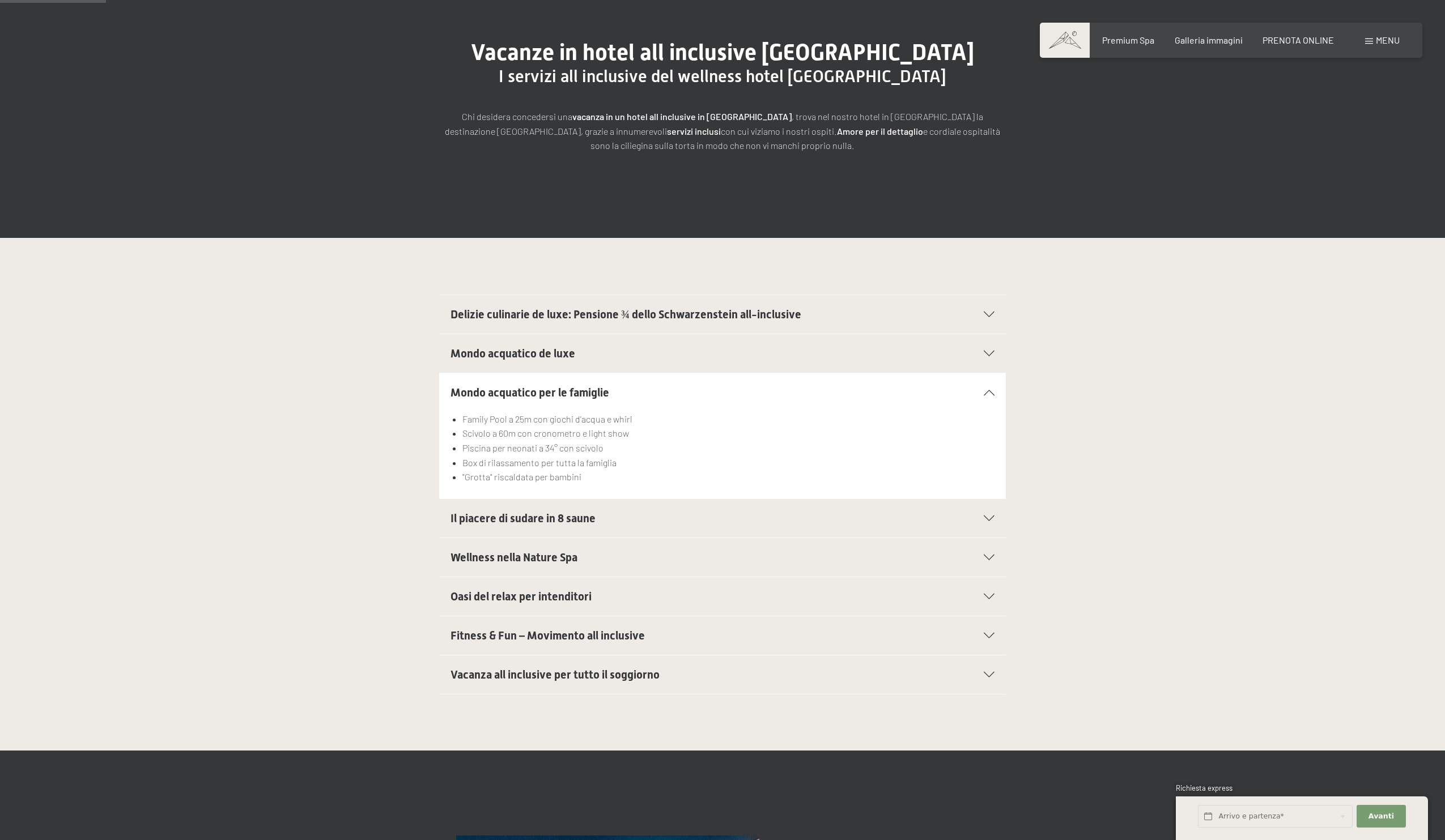
click at [988, 515] on icon at bounding box center [989, 518] width 11 height 6
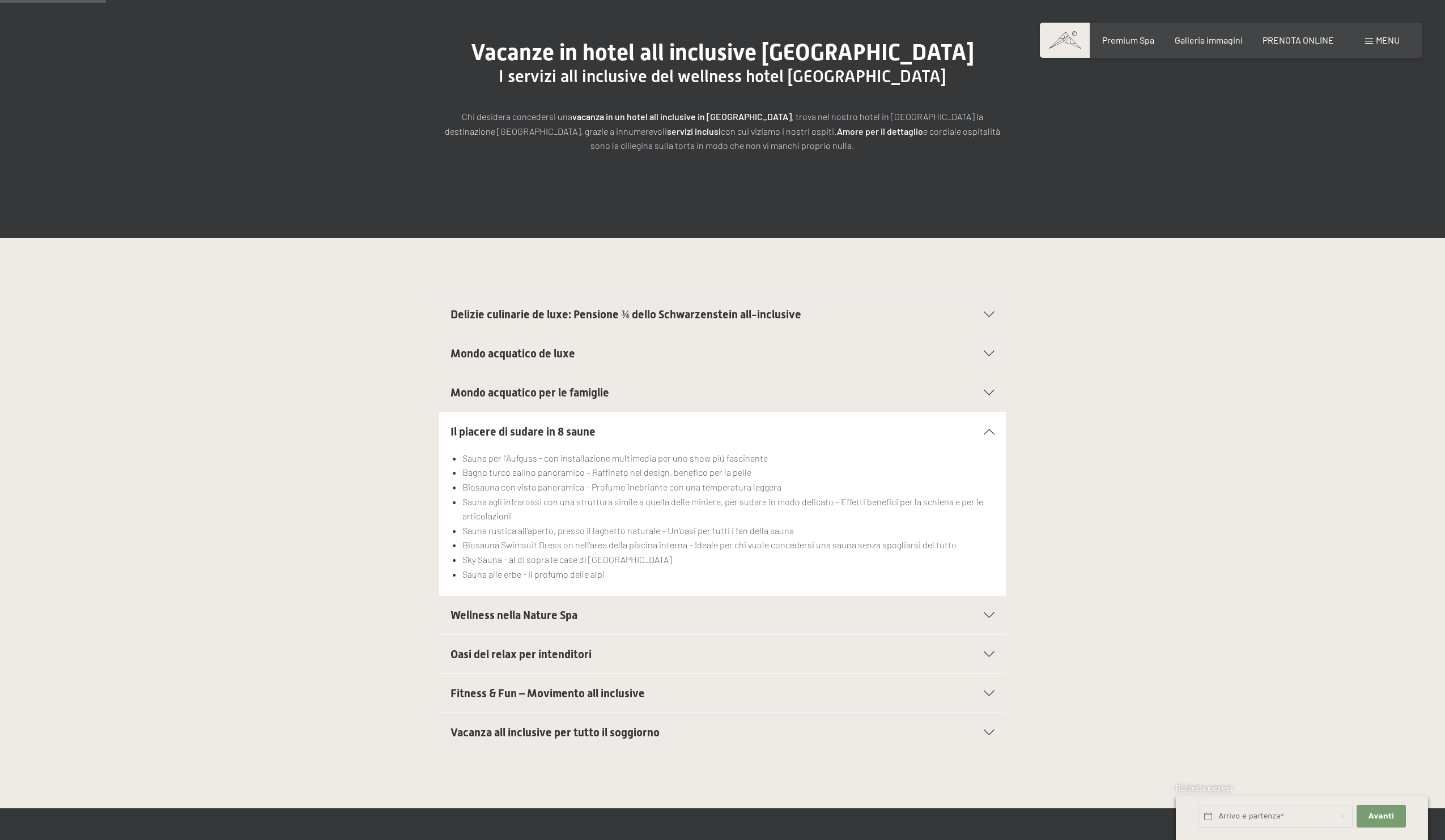
click at [987, 616] on icon at bounding box center [989, 615] width 11 height 6
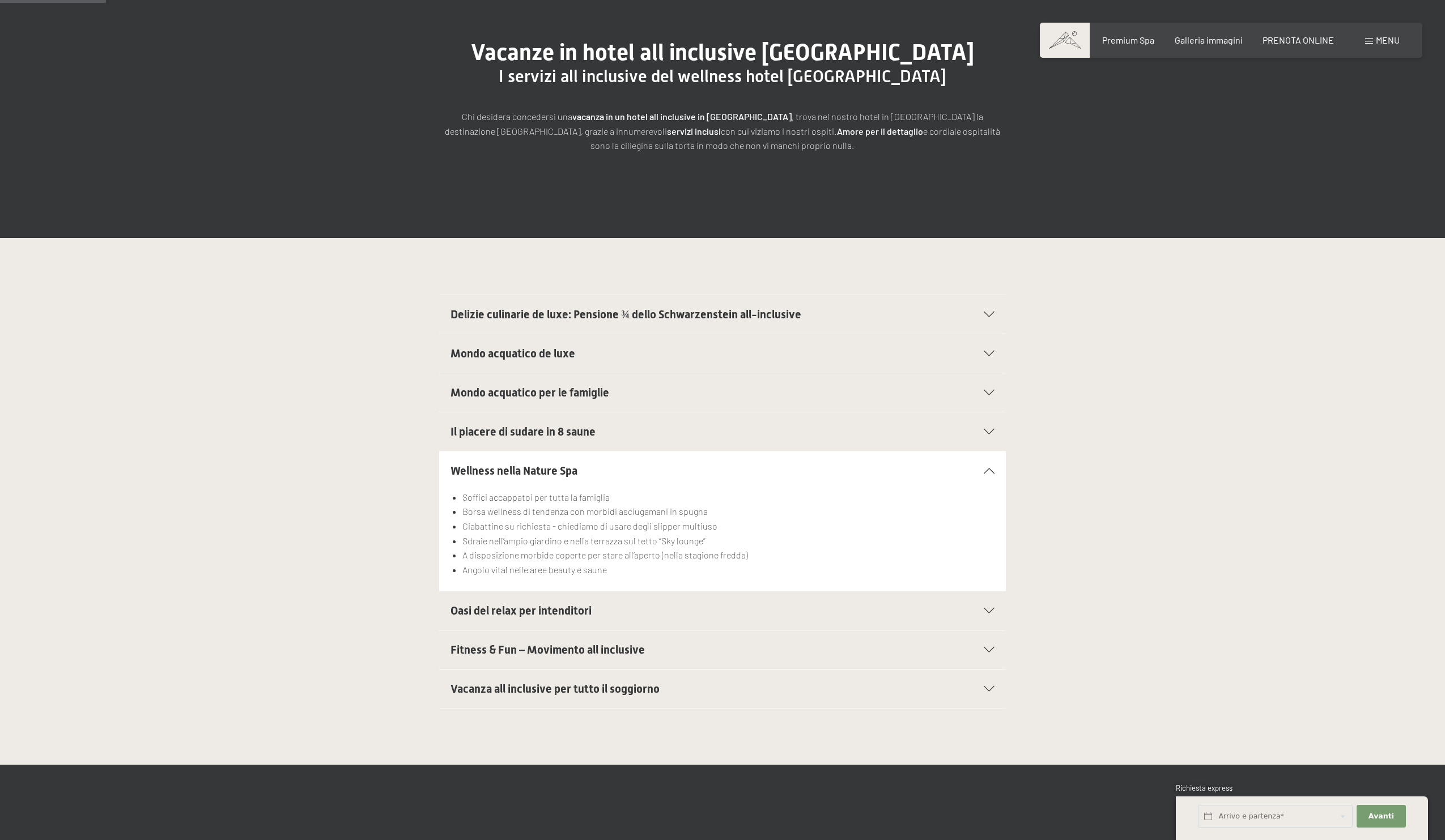
click at [988, 613] on icon at bounding box center [989, 611] width 11 height 6
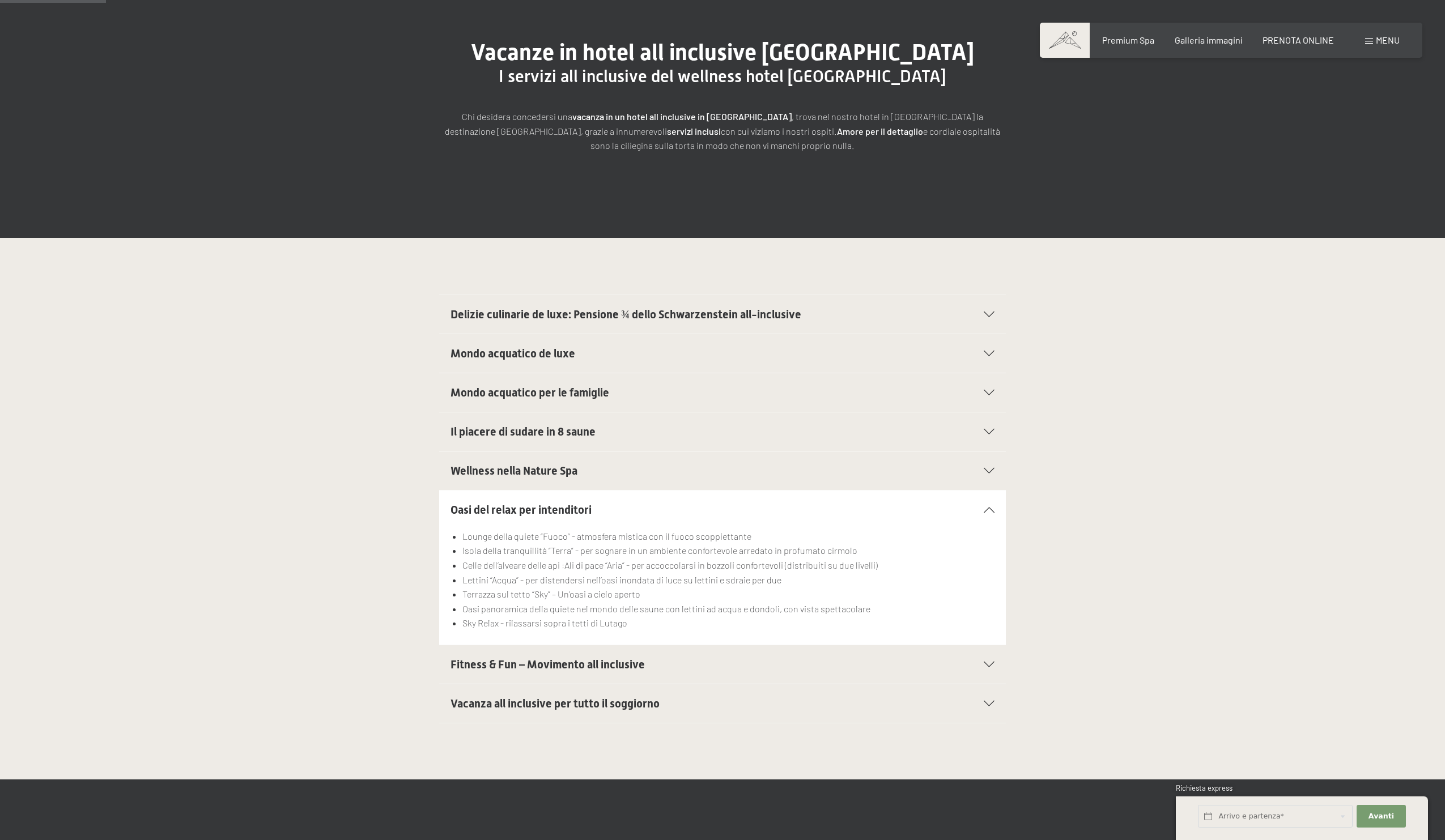
click at [988, 662] on icon at bounding box center [989, 664] width 11 height 6
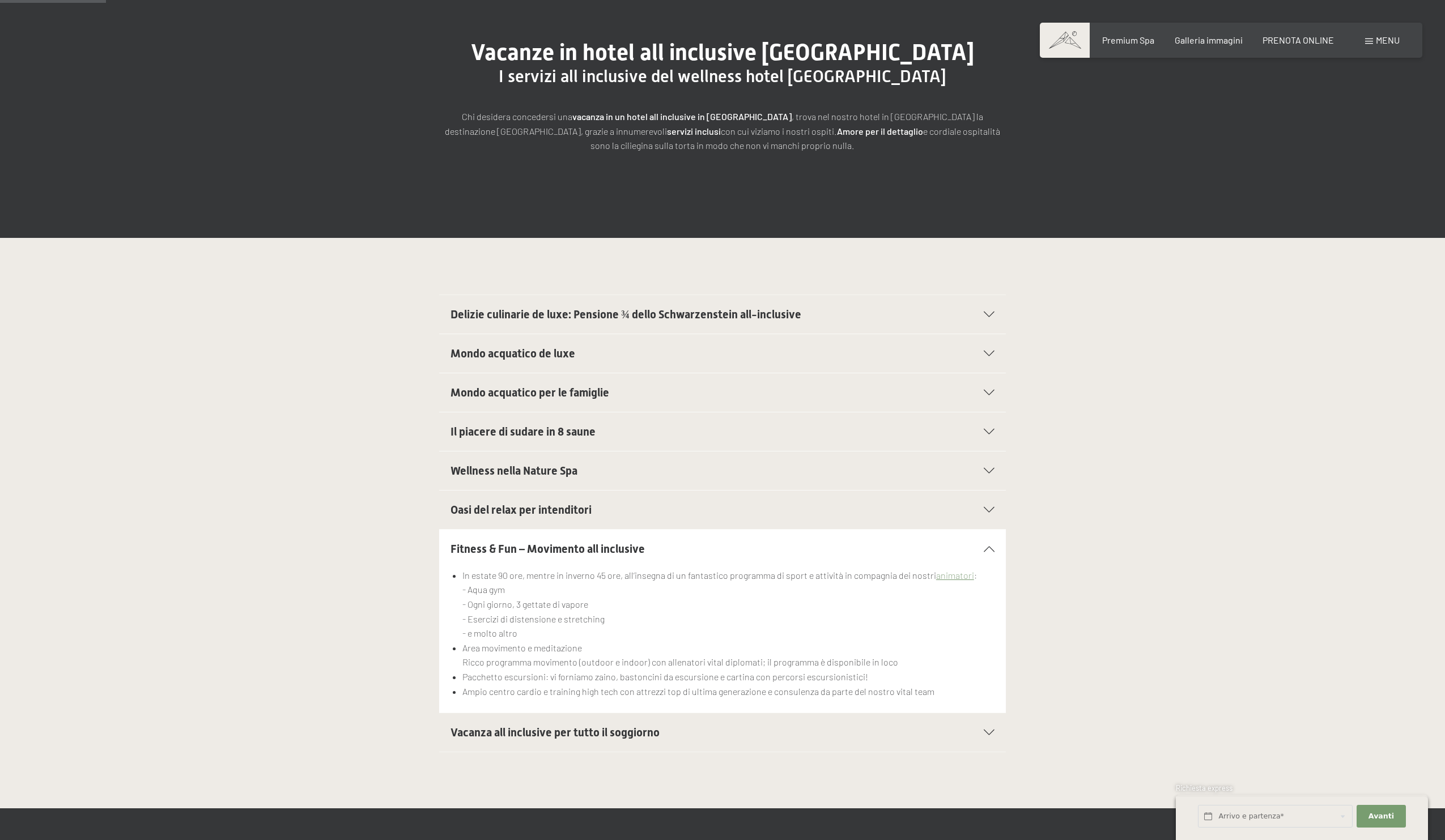
click at [986, 730] on icon at bounding box center [989, 732] width 11 height 6
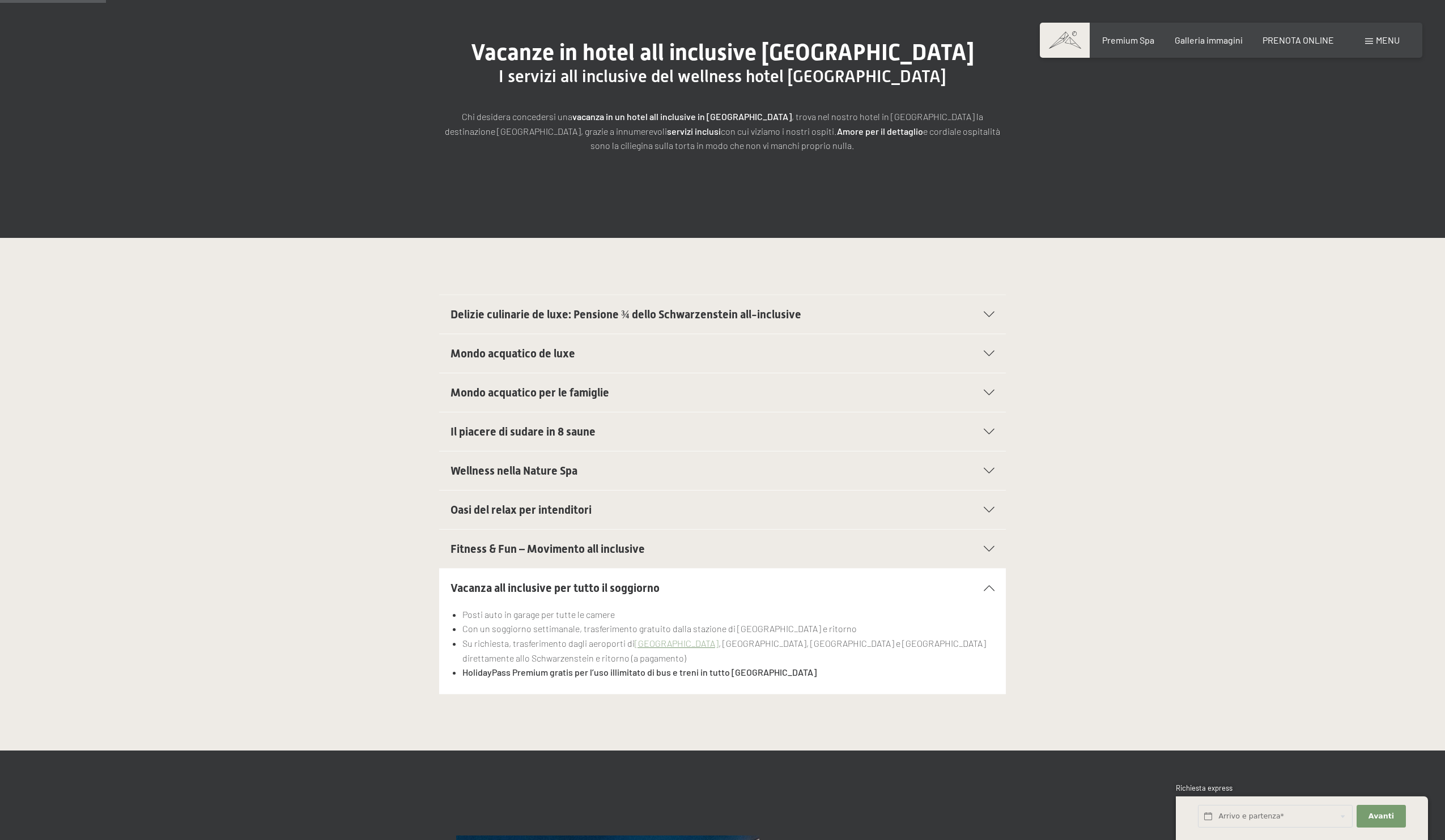
click at [991, 549] on icon at bounding box center [989, 549] width 11 height 6
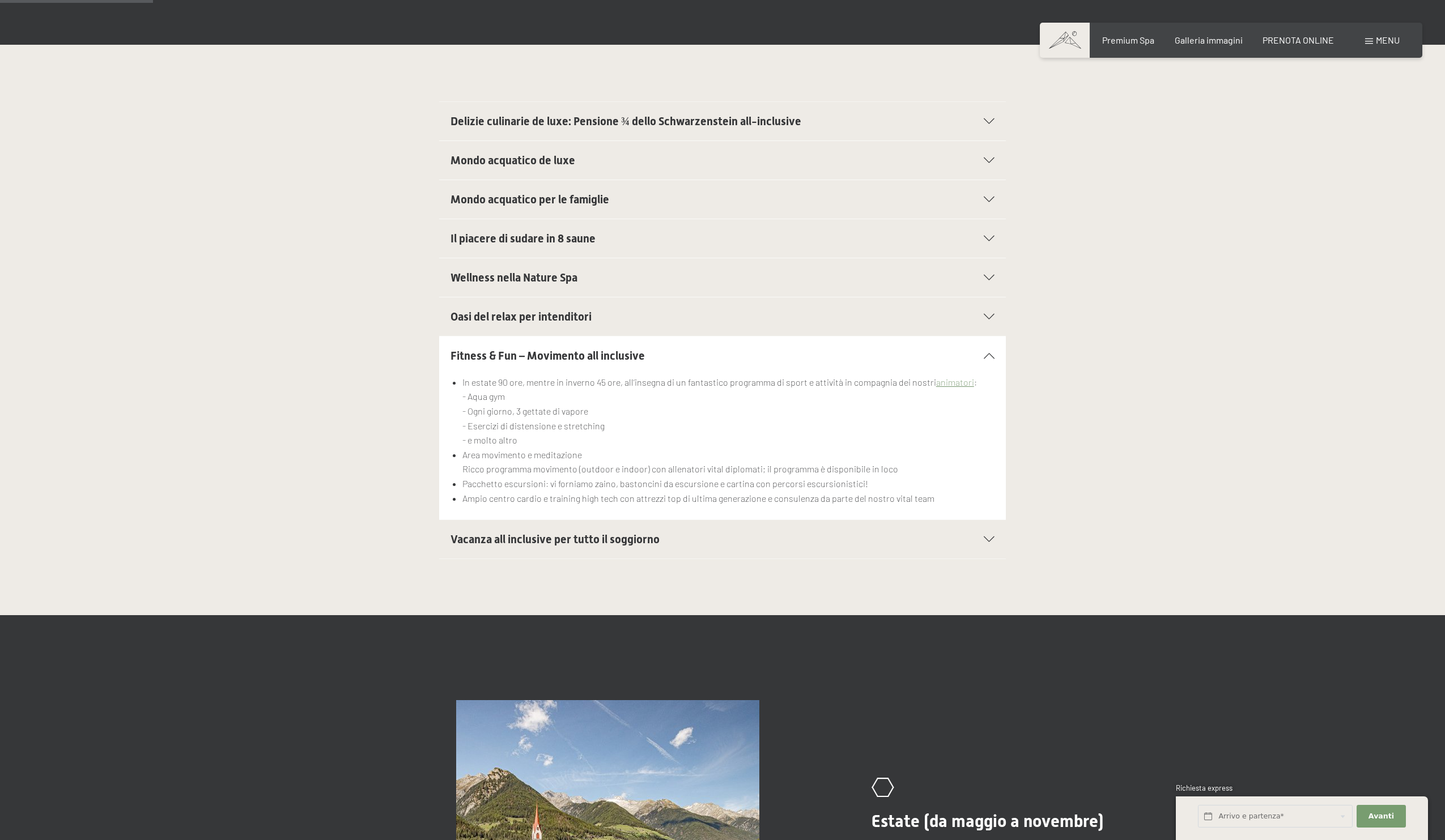
scroll to position [382, 0]
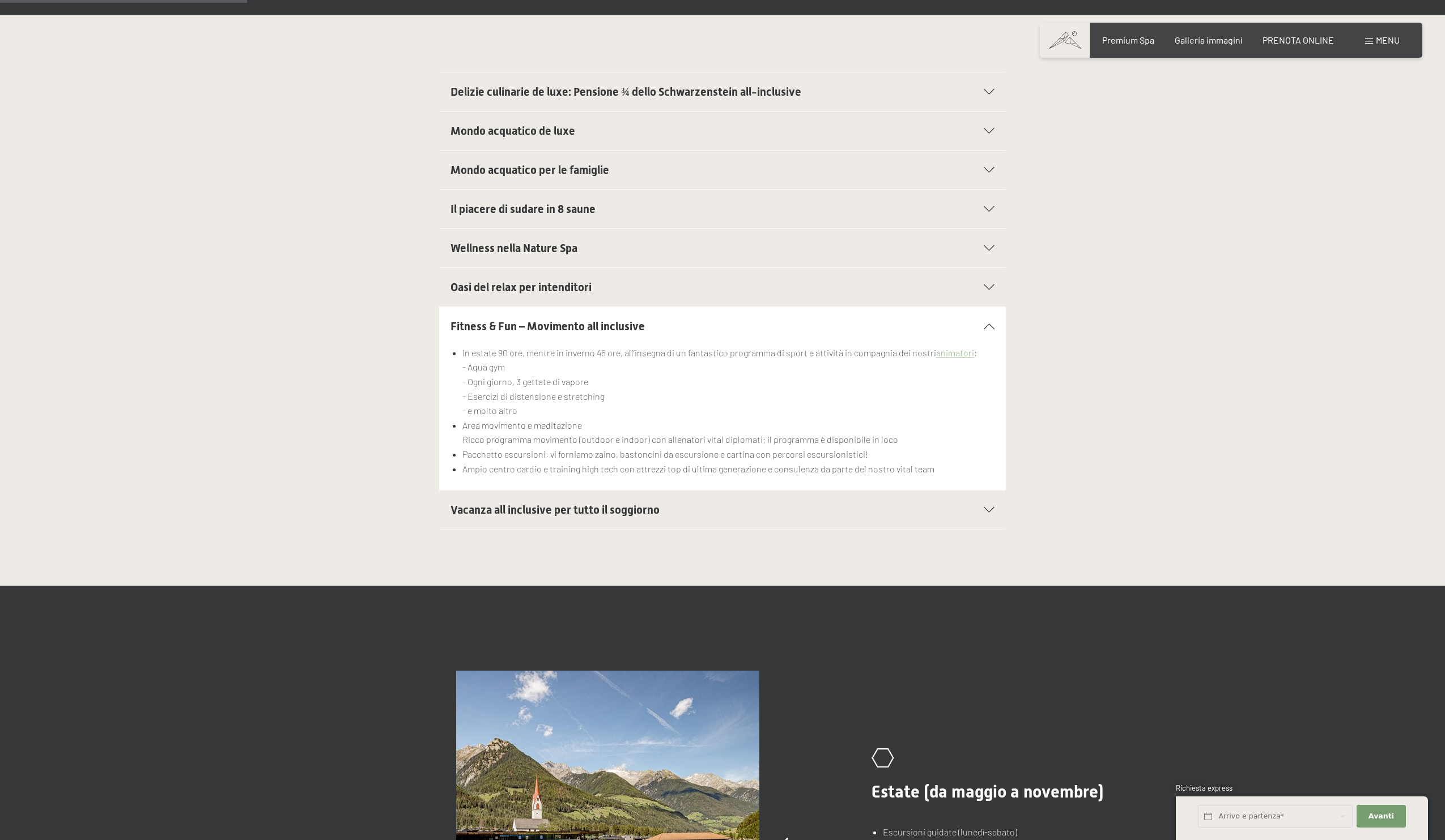
click at [989, 328] on icon at bounding box center [989, 326] width 11 height 6
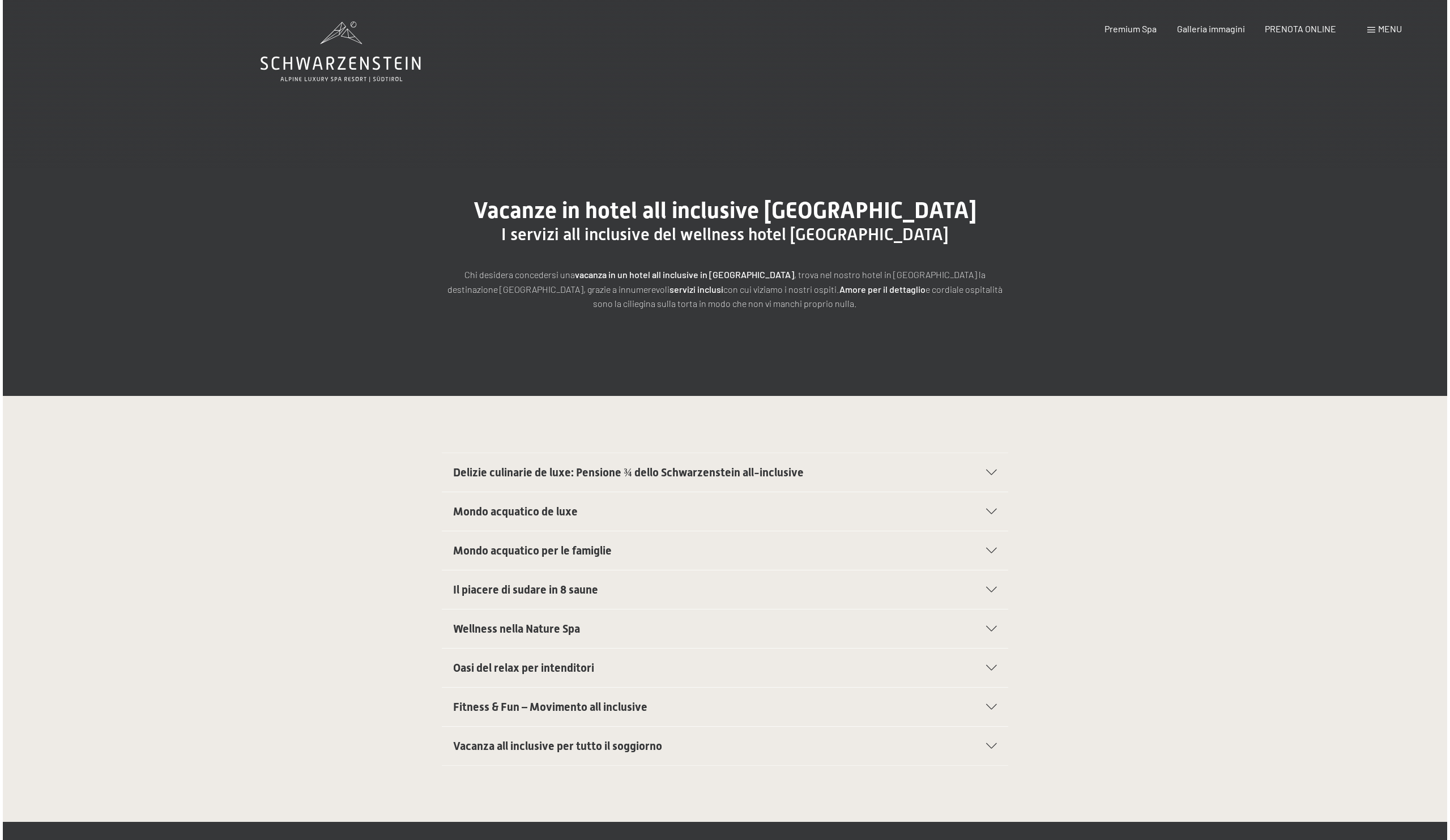
scroll to position [0, 0]
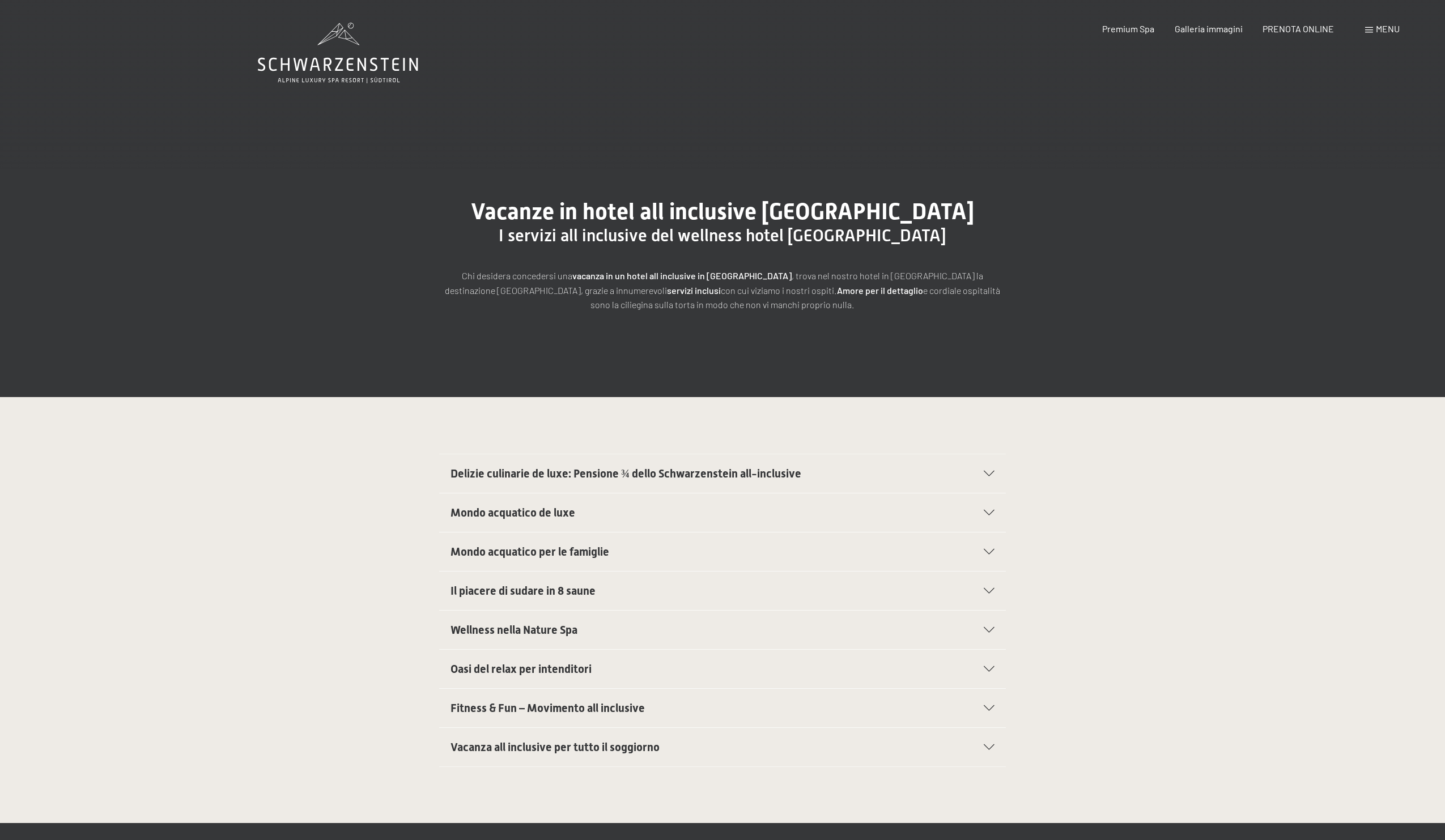
click at [1370, 33] on div "Menu" at bounding box center [1382, 28] width 34 height 12
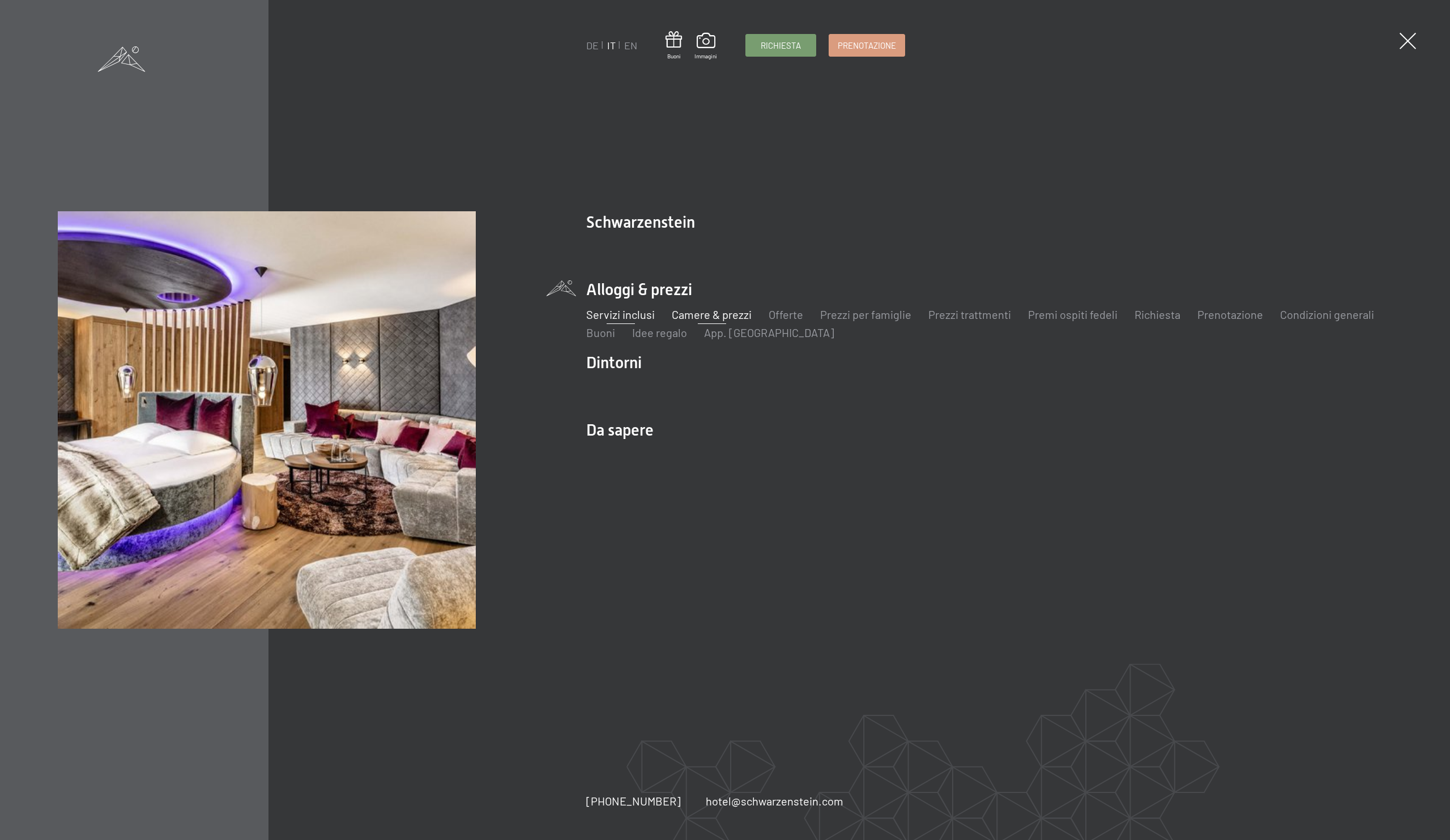
click at [718, 315] on link "Camere & prezzi" at bounding box center [711, 314] width 80 height 14
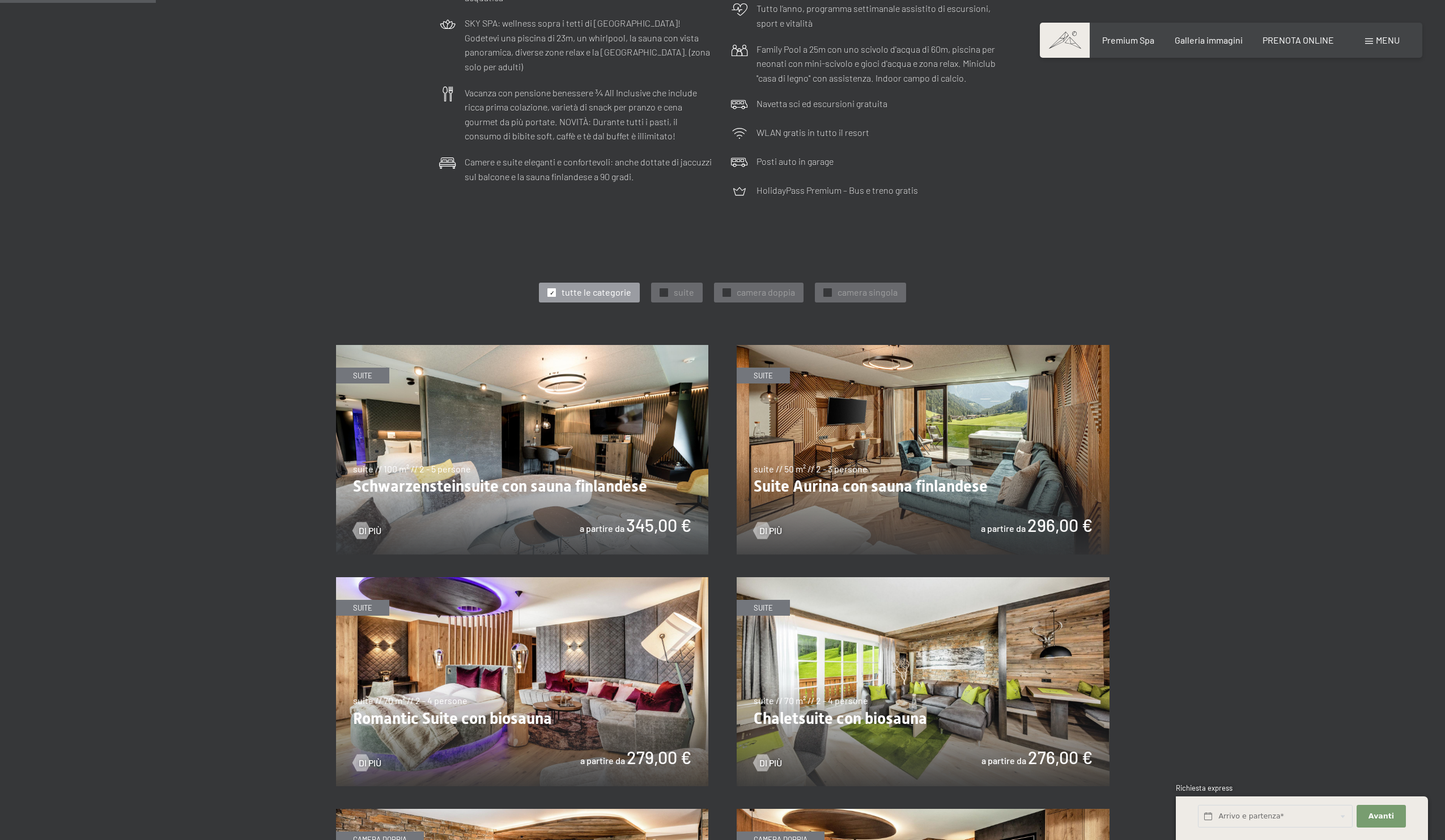
scroll to position [410, 0]
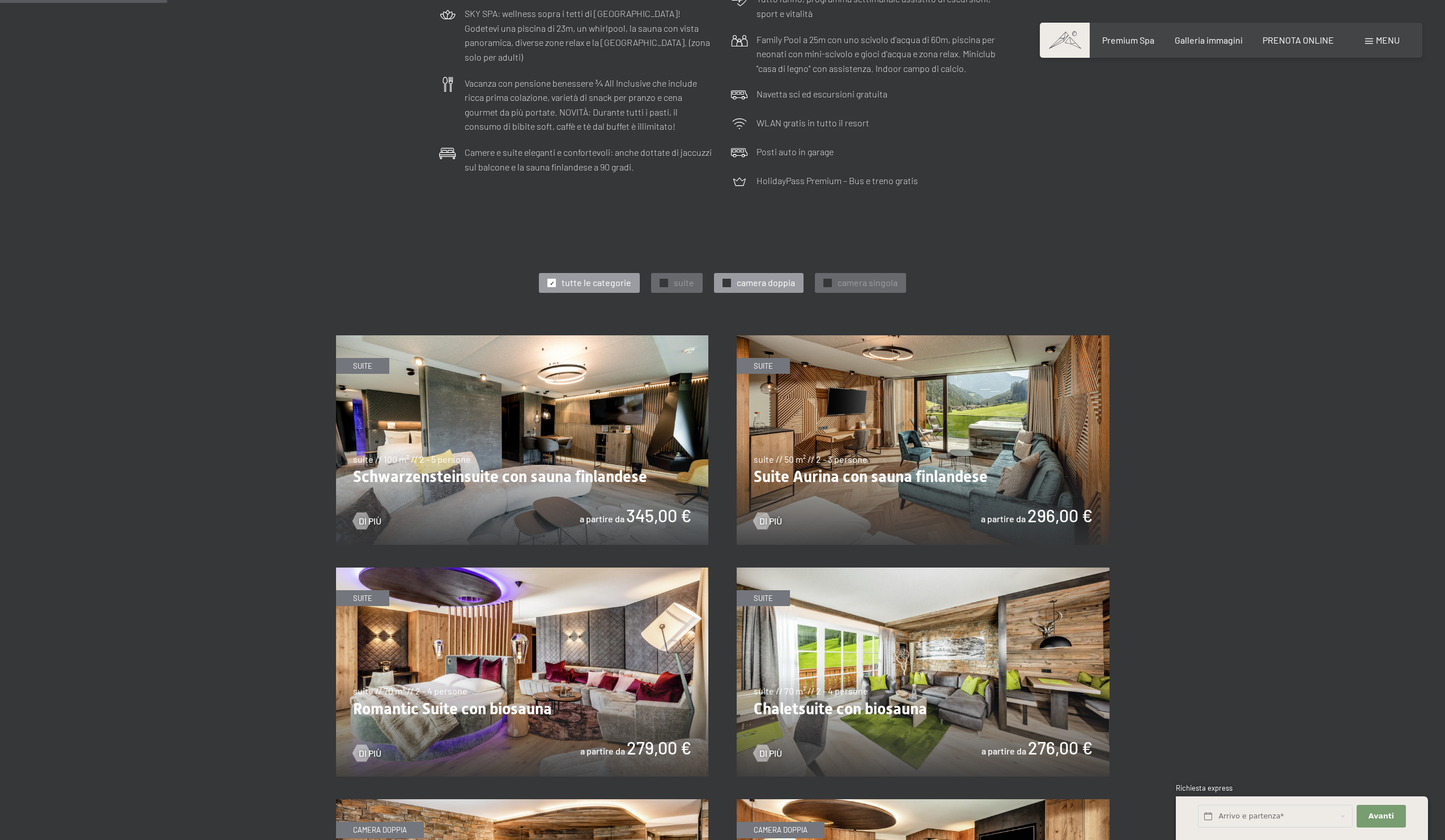
click at [727, 283] on span "✓" at bounding box center [727, 283] width 5 height 8
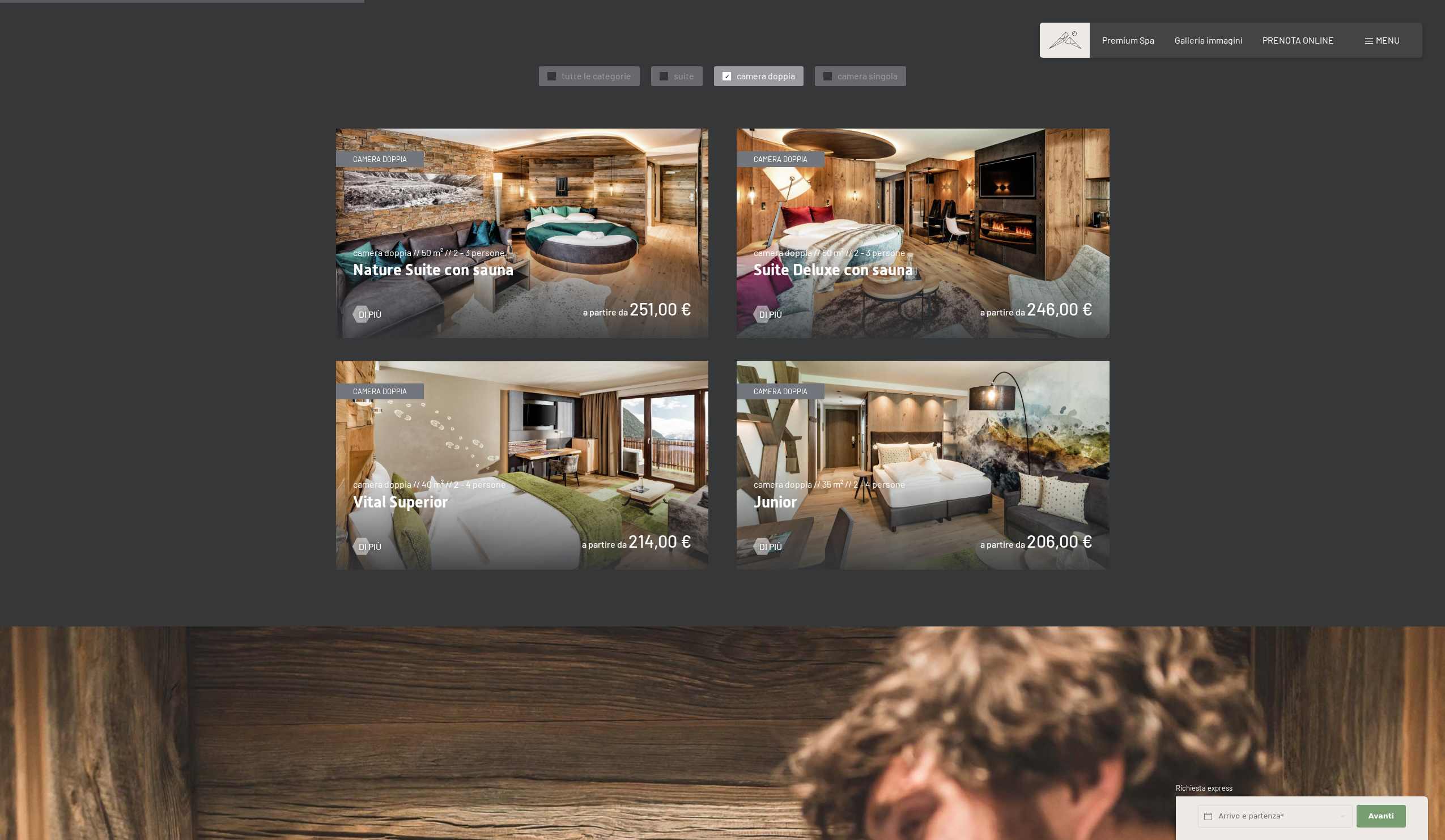
scroll to position [630, 0]
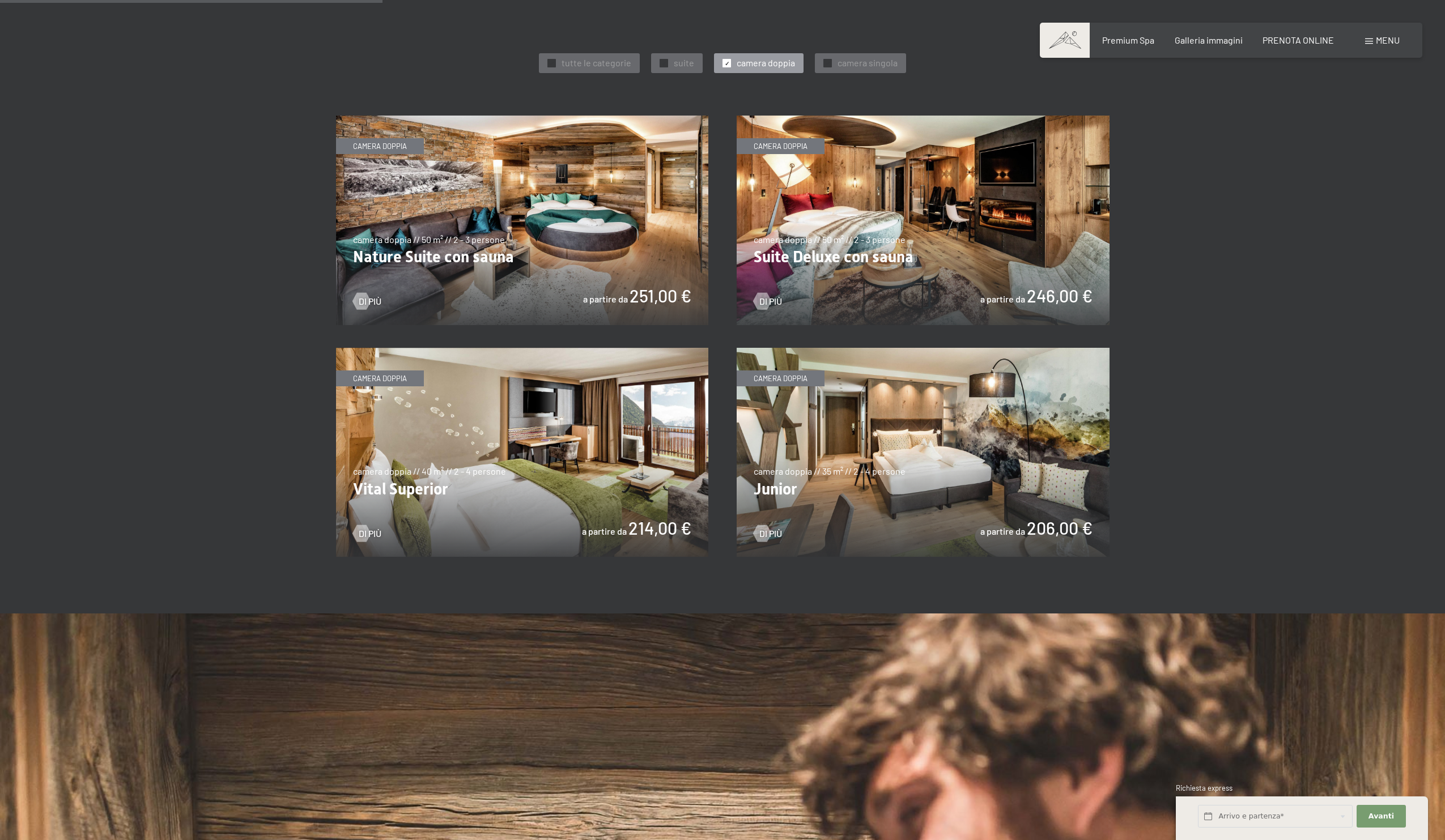
click at [651, 462] on img at bounding box center [523, 452] width 373 height 210
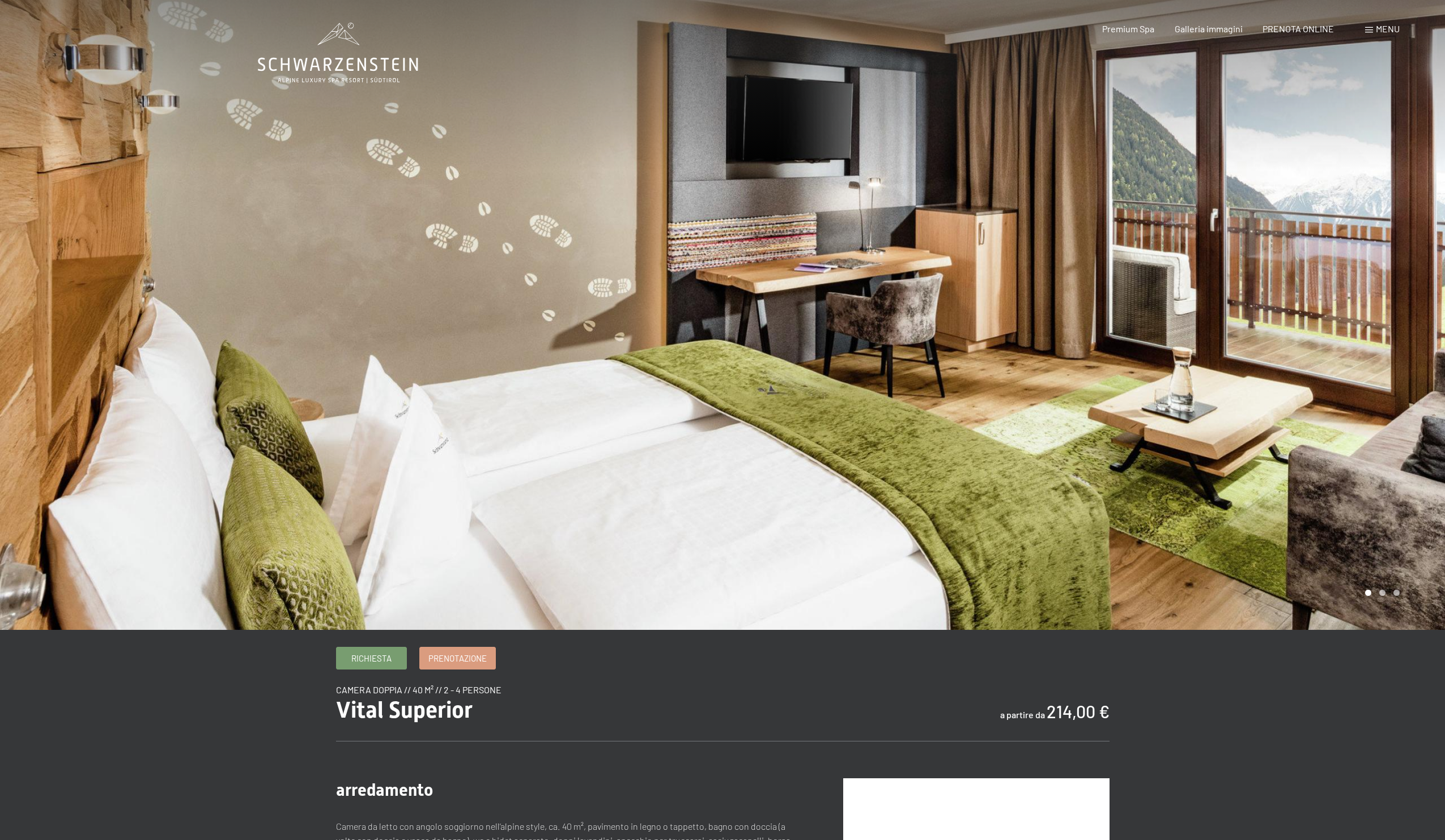
click at [1184, 358] on div at bounding box center [1083, 315] width 722 height 630
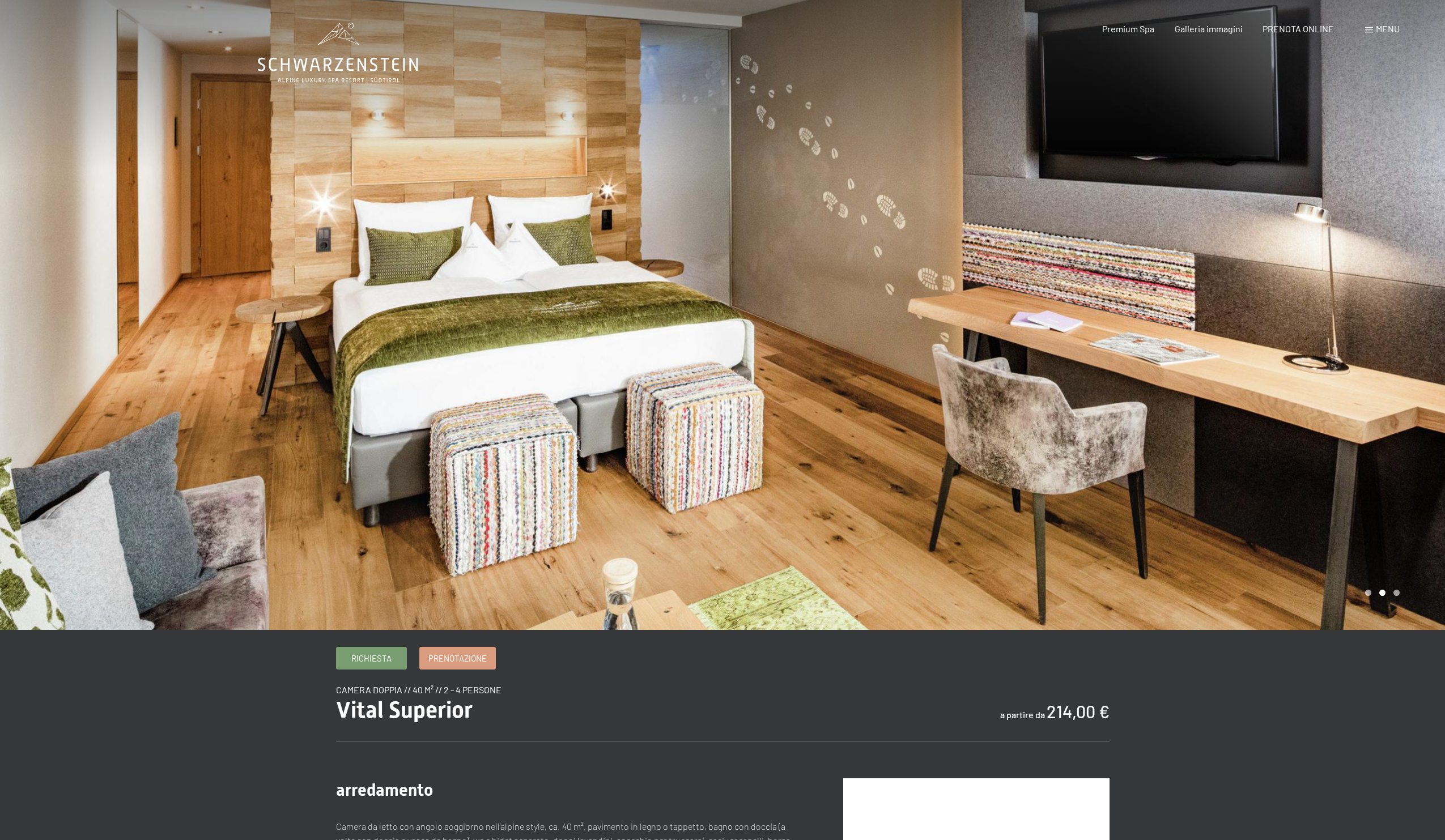
click at [1184, 358] on div at bounding box center [1083, 315] width 722 height 630
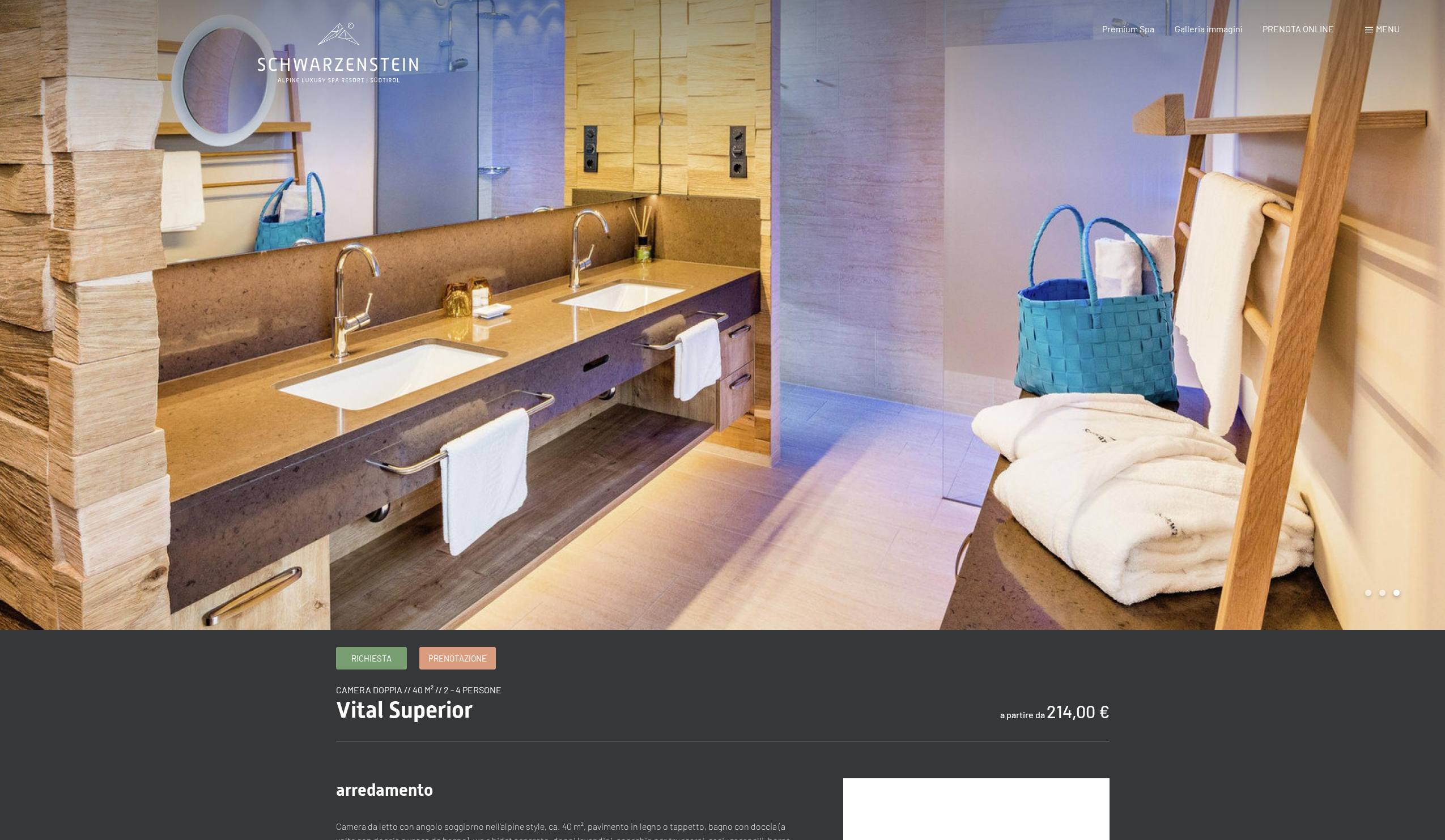
click at [1184, 357] on div at bounding box center [1083, 315] width 722 height 630
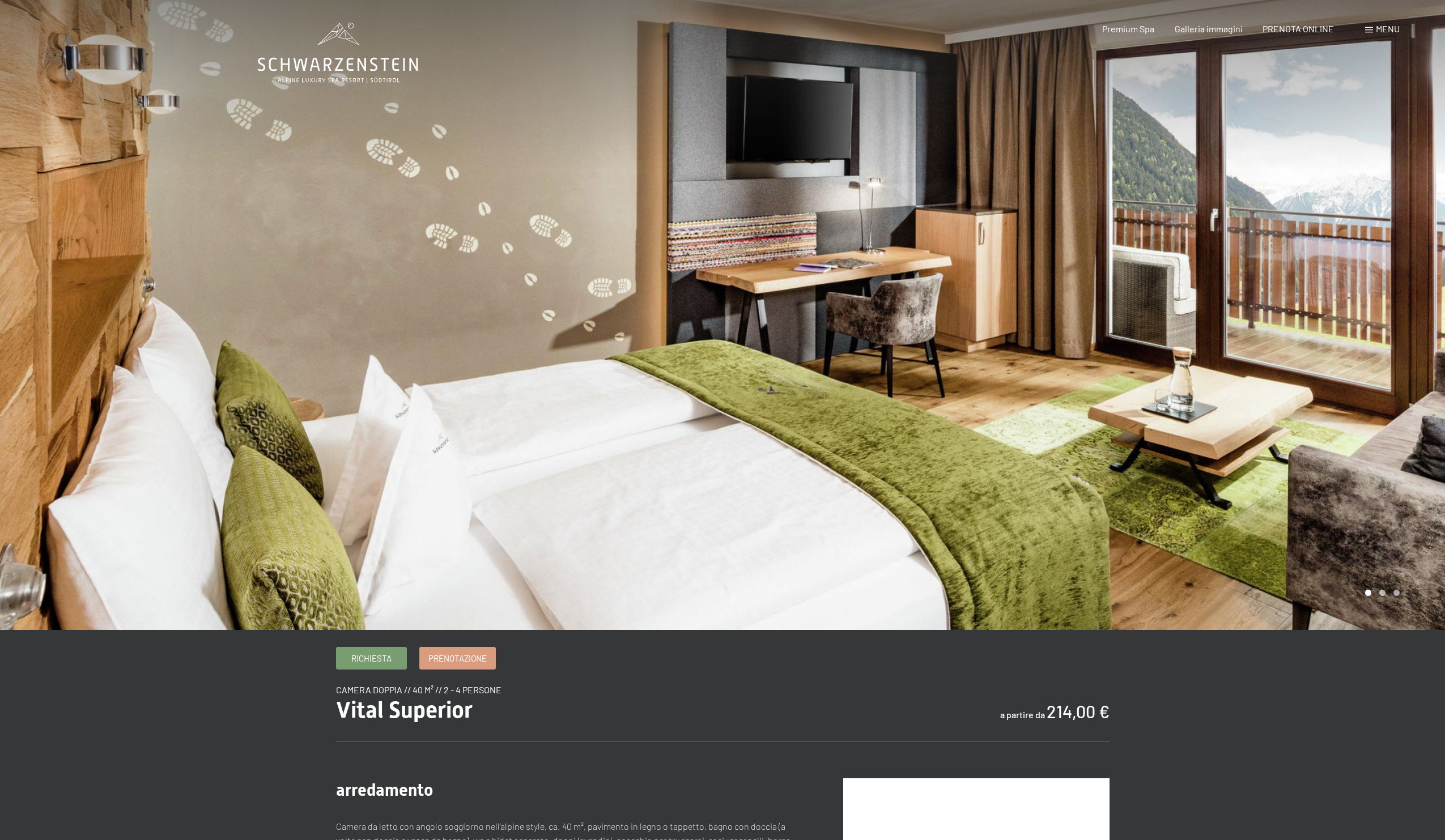
click at [1184, 357] on div at bounding box center [1083, 315] width 722 height 630
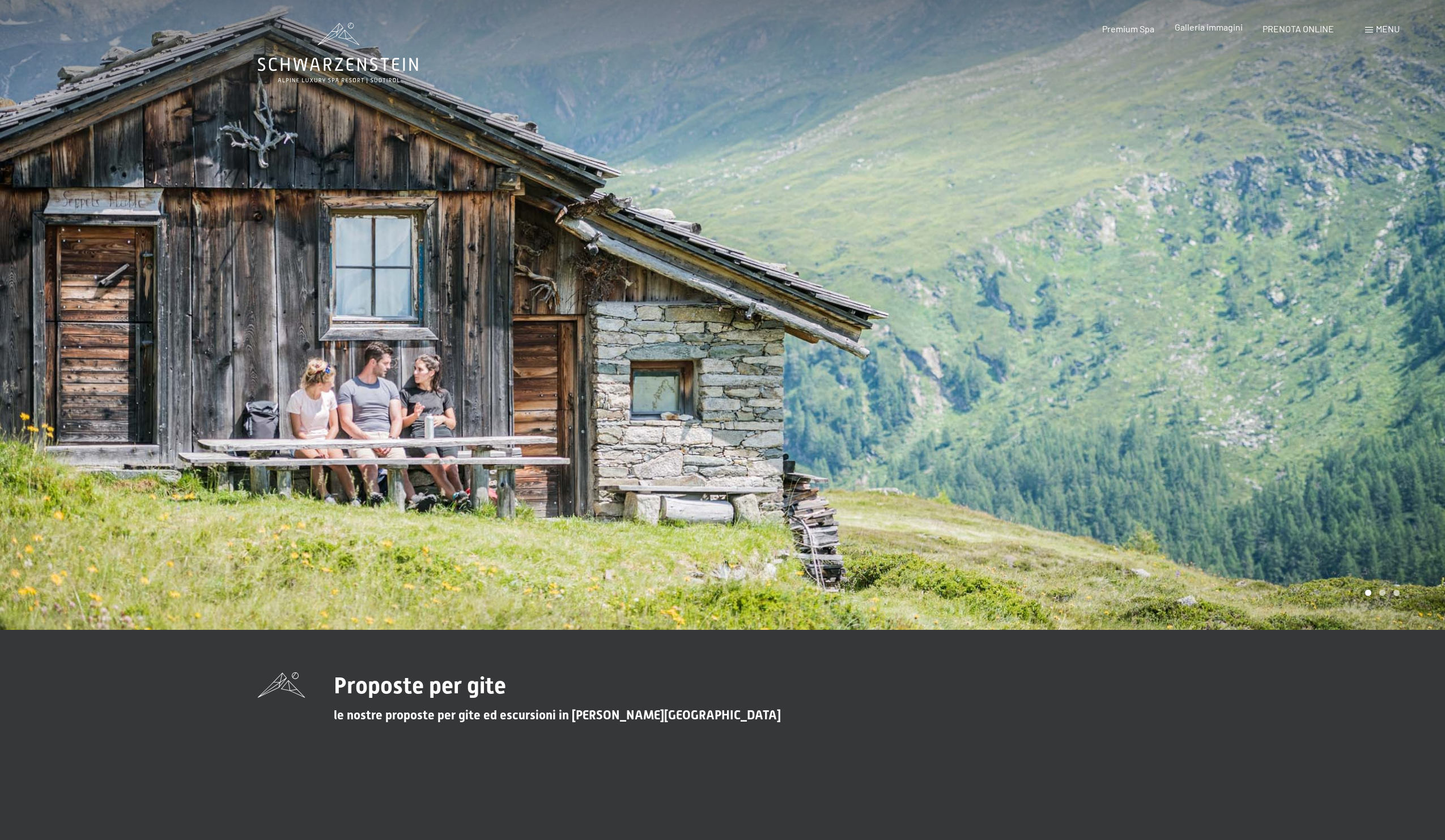
click at [1200, 30] on span "Galleria immagini" at bounding box center [1208, 27] width 68 height 11
